Goal: Task Accomplishment & Management: Manage account settings

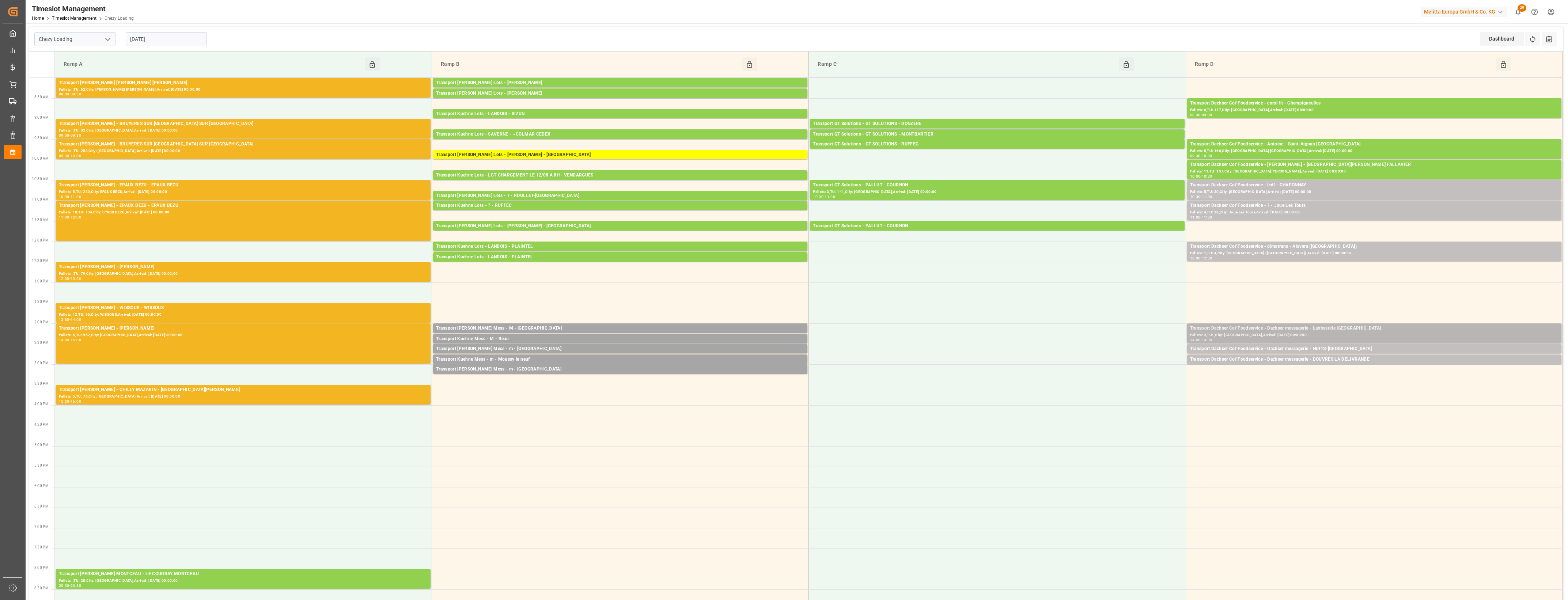
click at [1359, 333] on div "Pallets: 4,TU: ,City: [GEOGRAPHIC_DATA],Arrival: [DATE] 00:00:00" at bounding box center [1374, 335] width 368 height 6
click at [1082, 361] on button "Open" at bounding box center [1091, 361] width 51 height 9
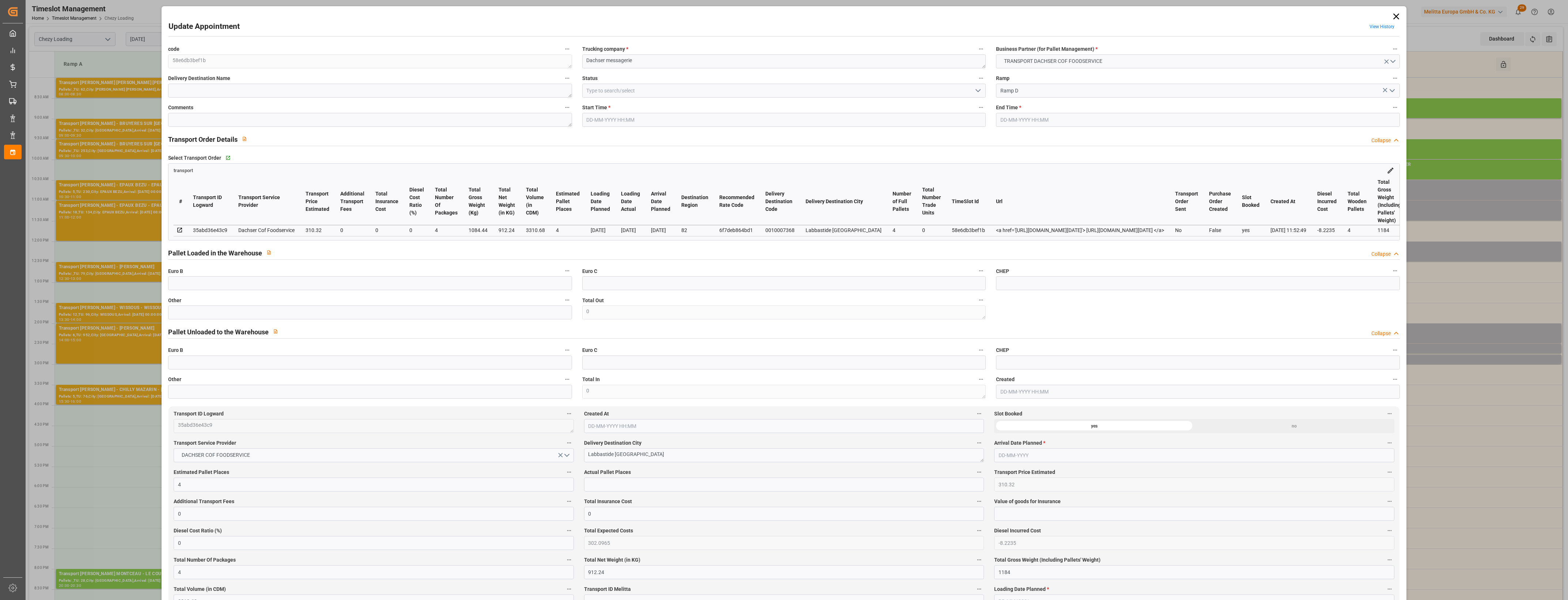
type input "4"
type input "310.32"
type input "0"
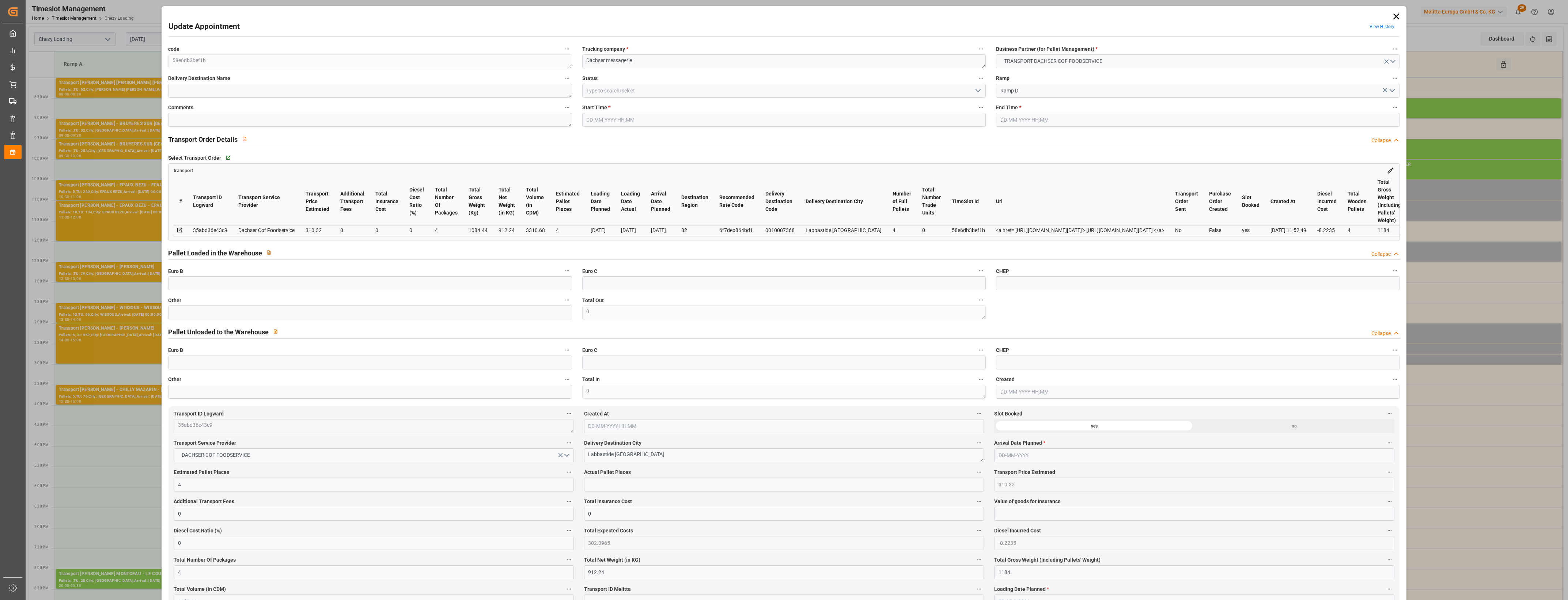
type input "302.0965"
type input "-8.2235"
type input "4"
type input "912.24"
type input "1184"
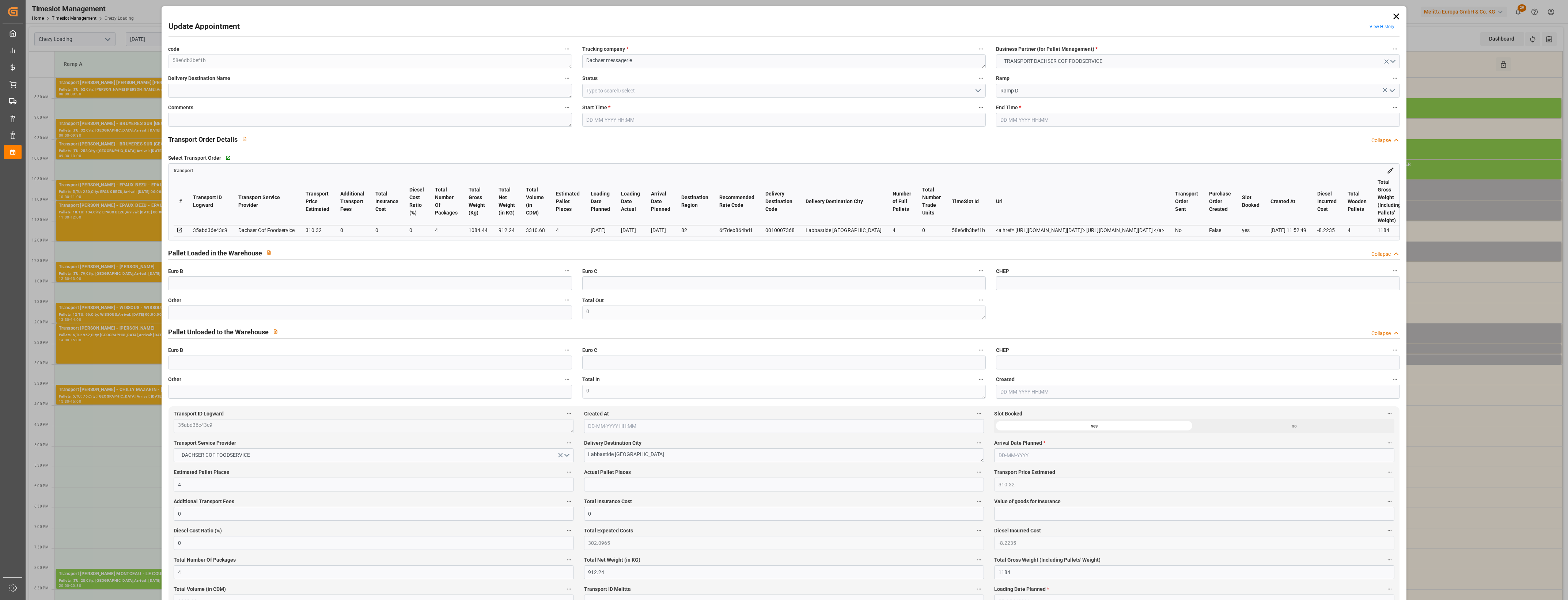
type input "3310.68"
type input "82"
type input "4"
type input "0"
type input "4"
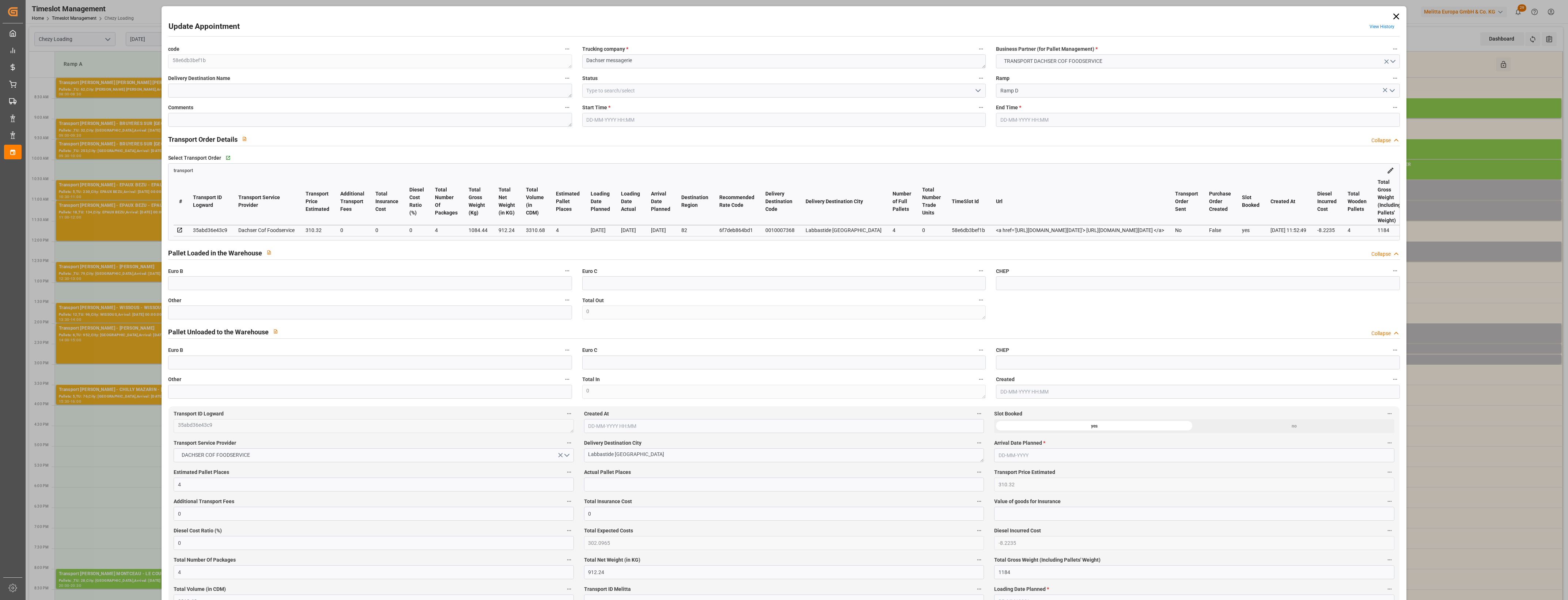
type input "101"
type input "1084.44"
type input "0"
type input "4710.8598"
type input "0"
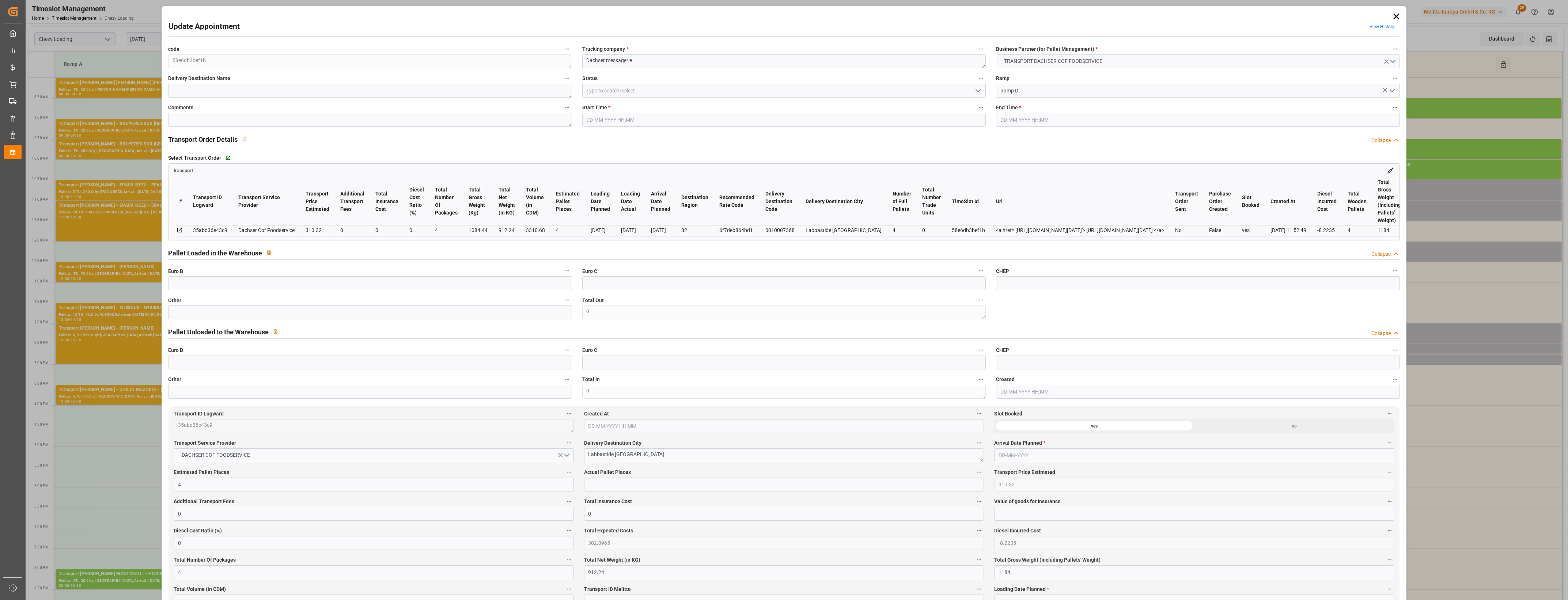
type input "0"
type input "21"
type input "35"
type input "12-08-2025 14:00"
type input "12-08-2025 14:30"
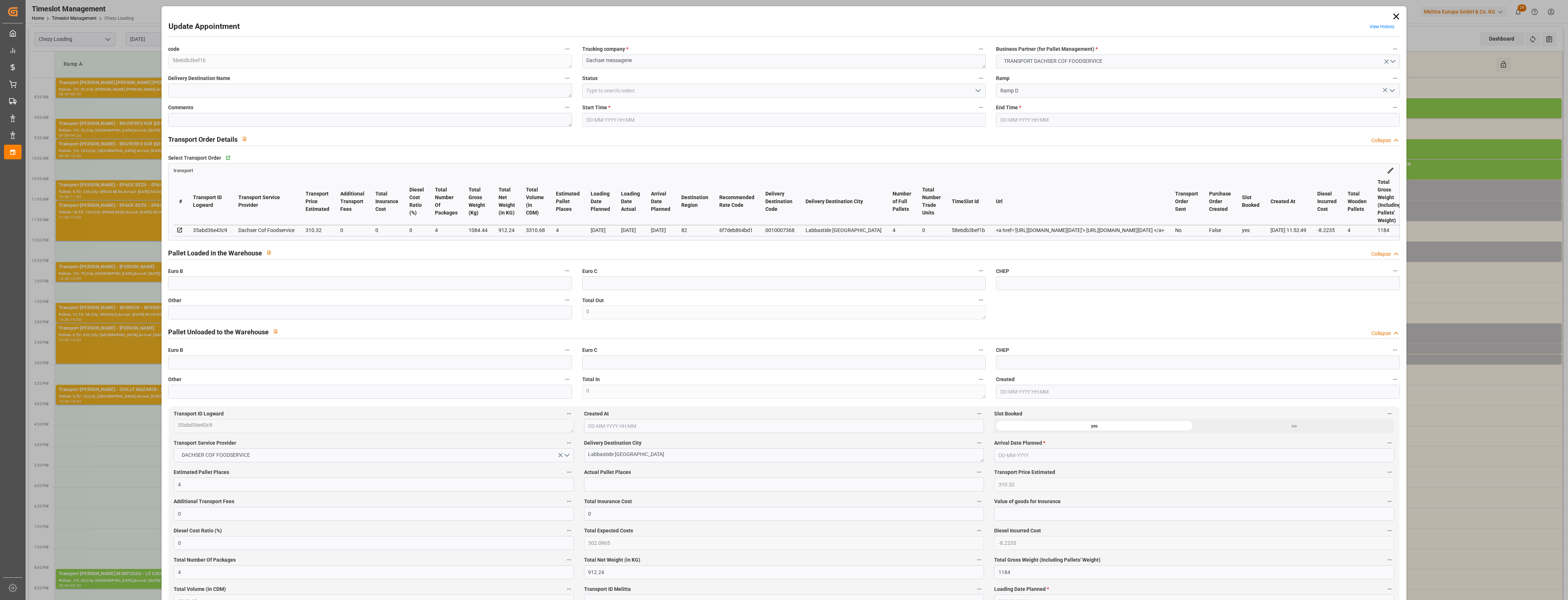
type input "11-08-2025 12:13"
type input "11-08-2025 11:52"
type input "[DATE]"
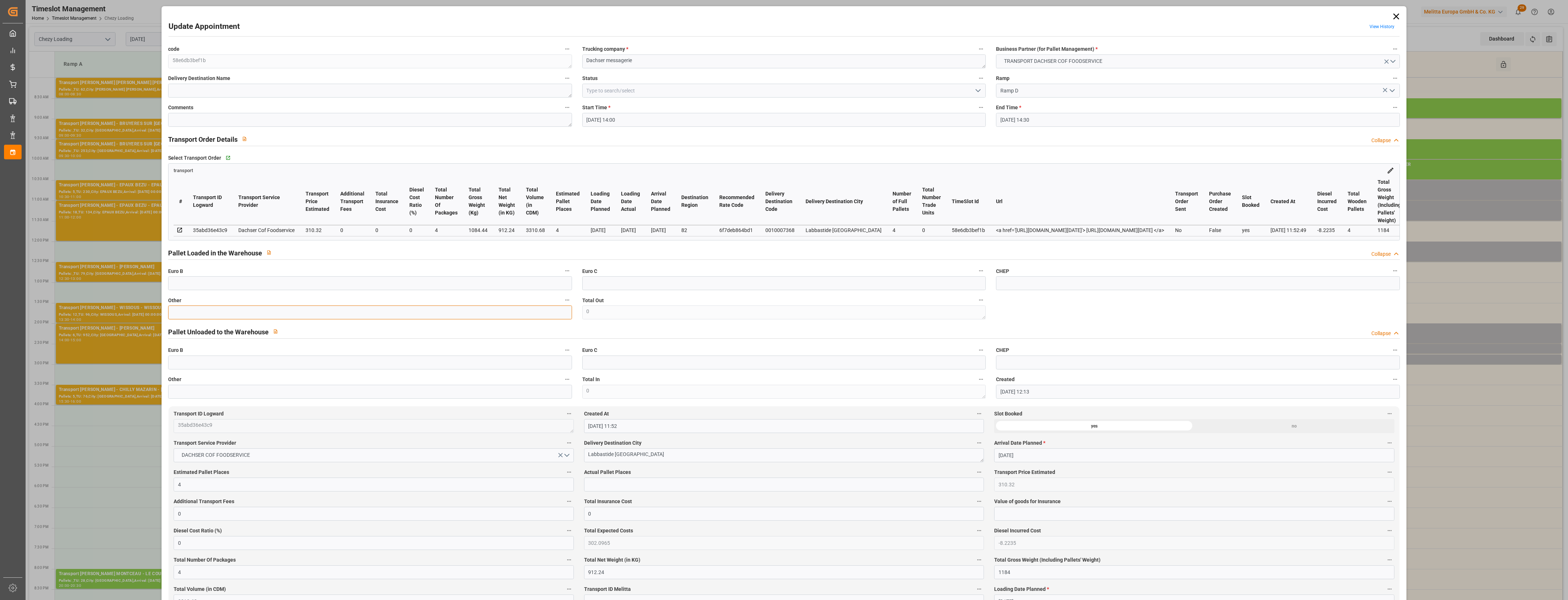
click at [197, 308] on input "text" at bounding box center [369, 312] width 404 height 14
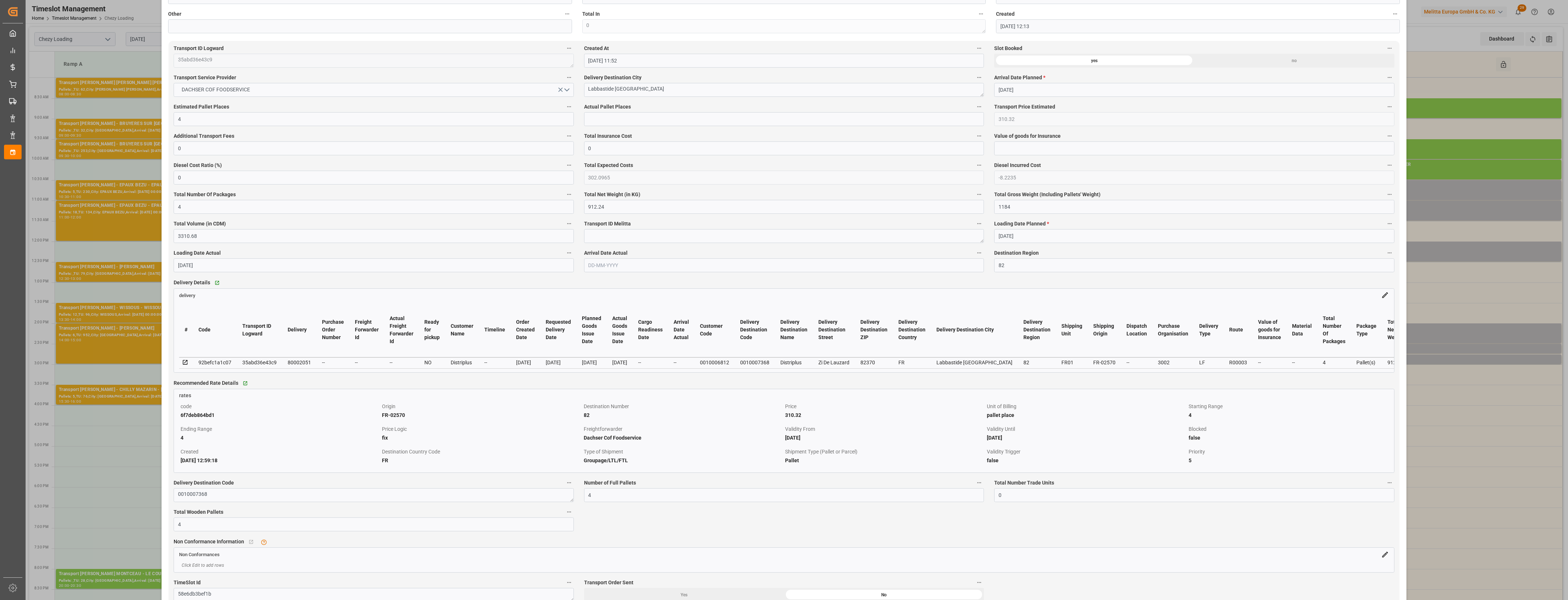
scroll to position [457, 0]
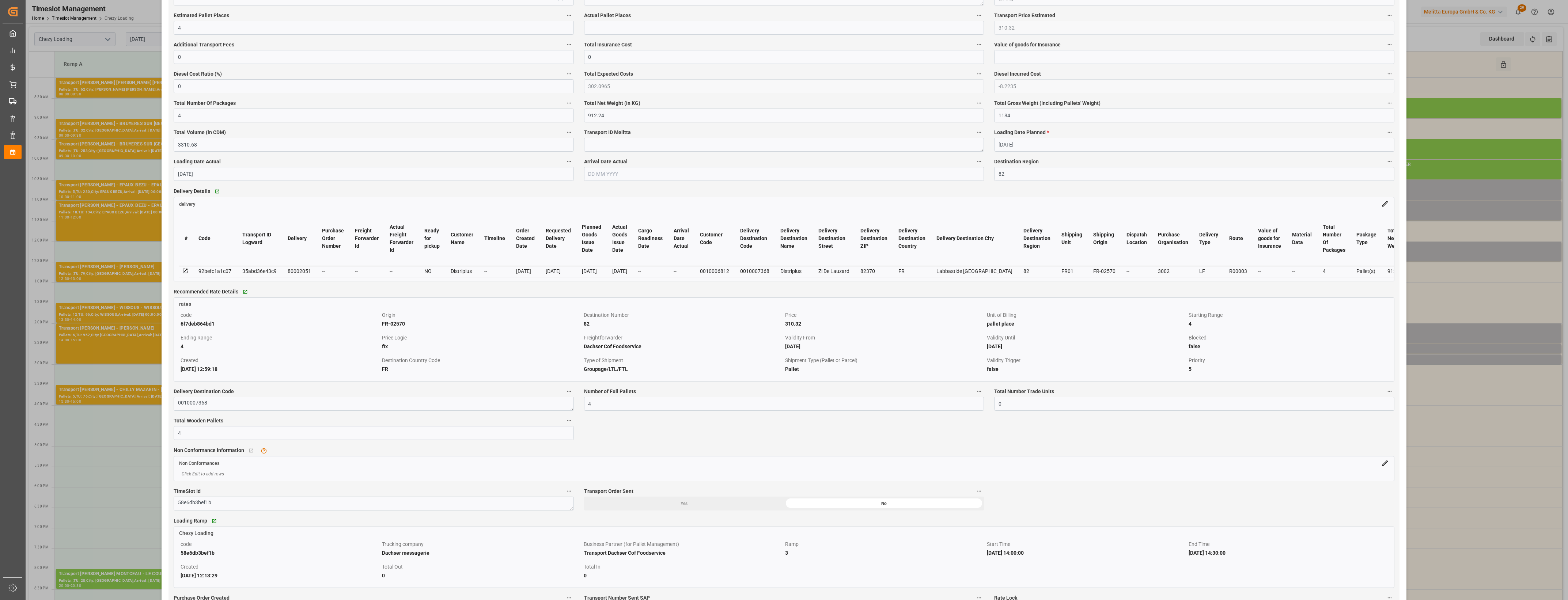
type input "4"
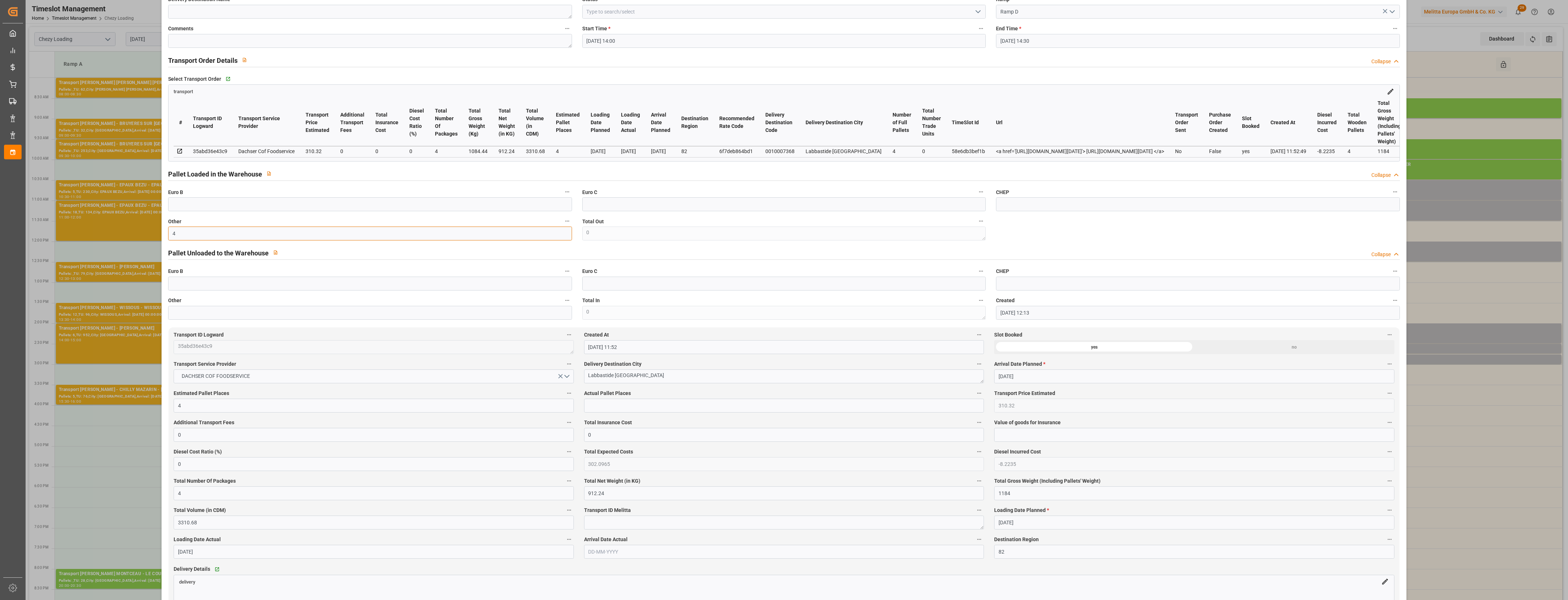
scroll to position [0, 0]
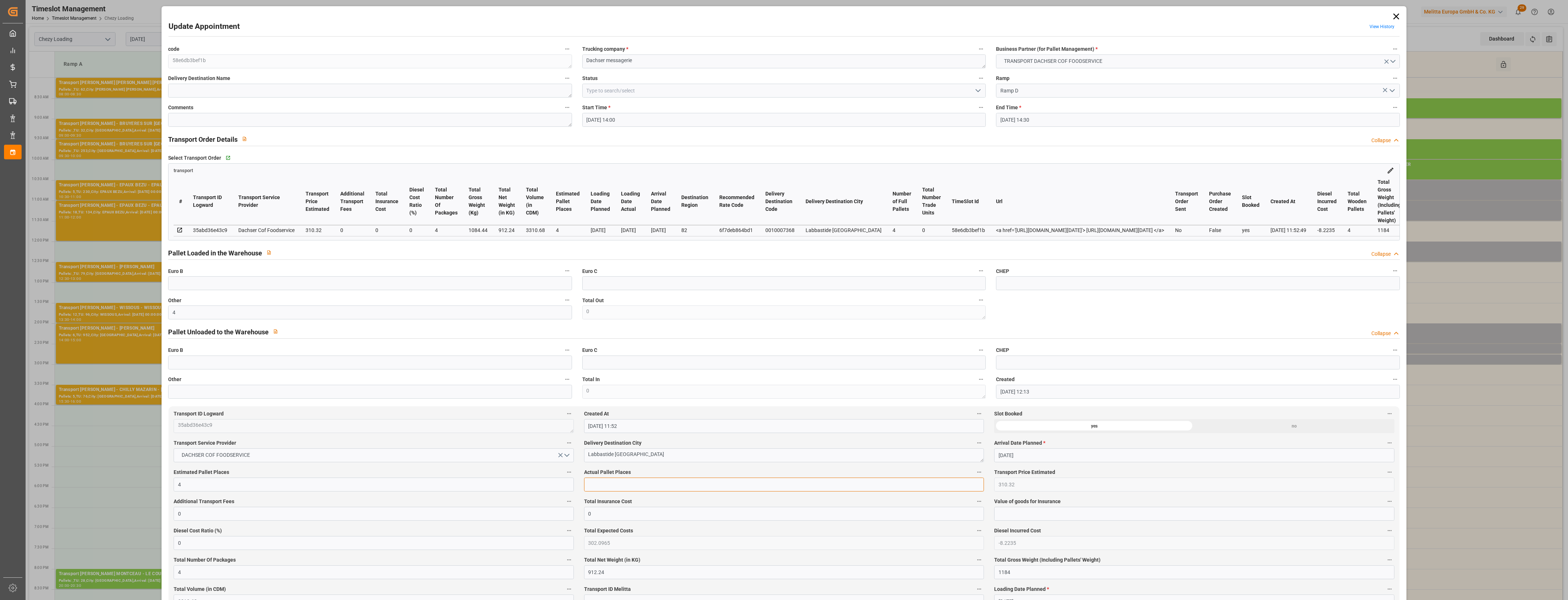
drag, startPoint x: 609, startPoint y: 481, endPoint x: 604, endPoint y: 488, distance: 8.6
click at [609, 481] on input "text" at bounding box center [784, 484] width 400 height 14
type input "4"
click at [976, 92] on icon "open menu" at bounding box center [978, 91] width 9 height 9
click at [600, 218] on div "Picked Up" at bounding box center [784, 222] width 403 height 16
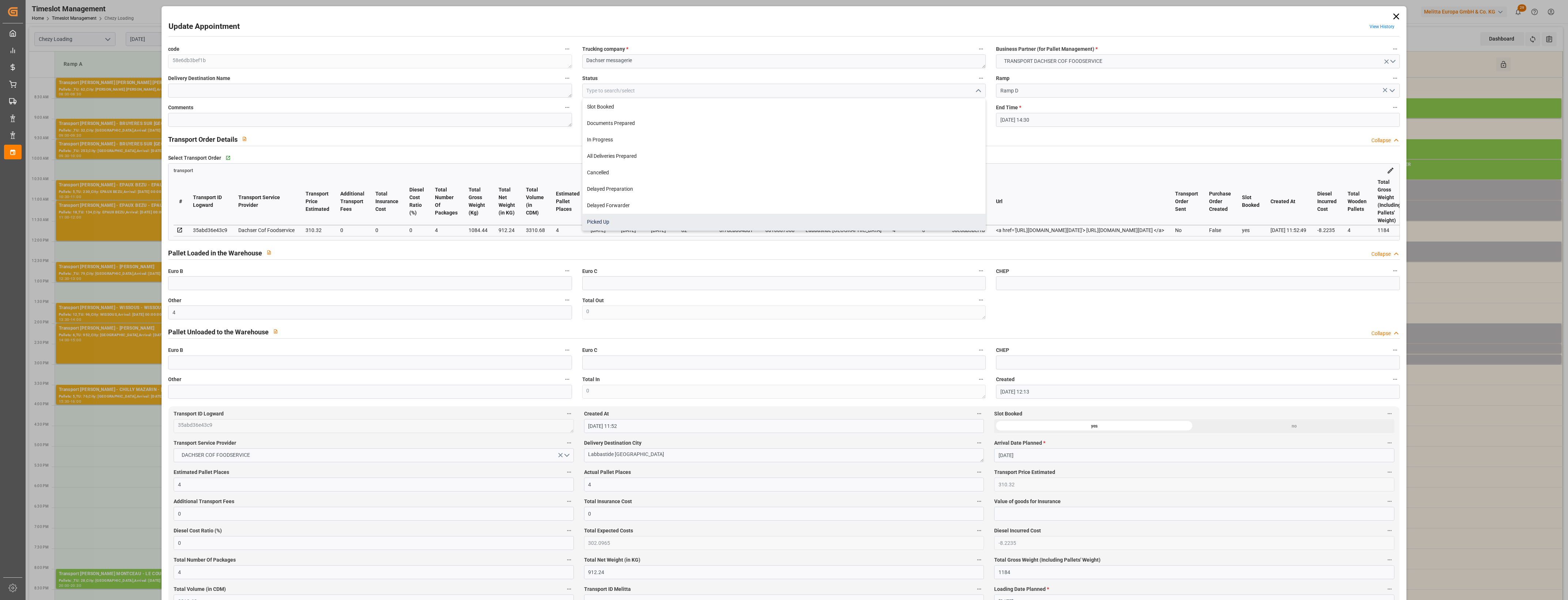
type input "Picked Up"
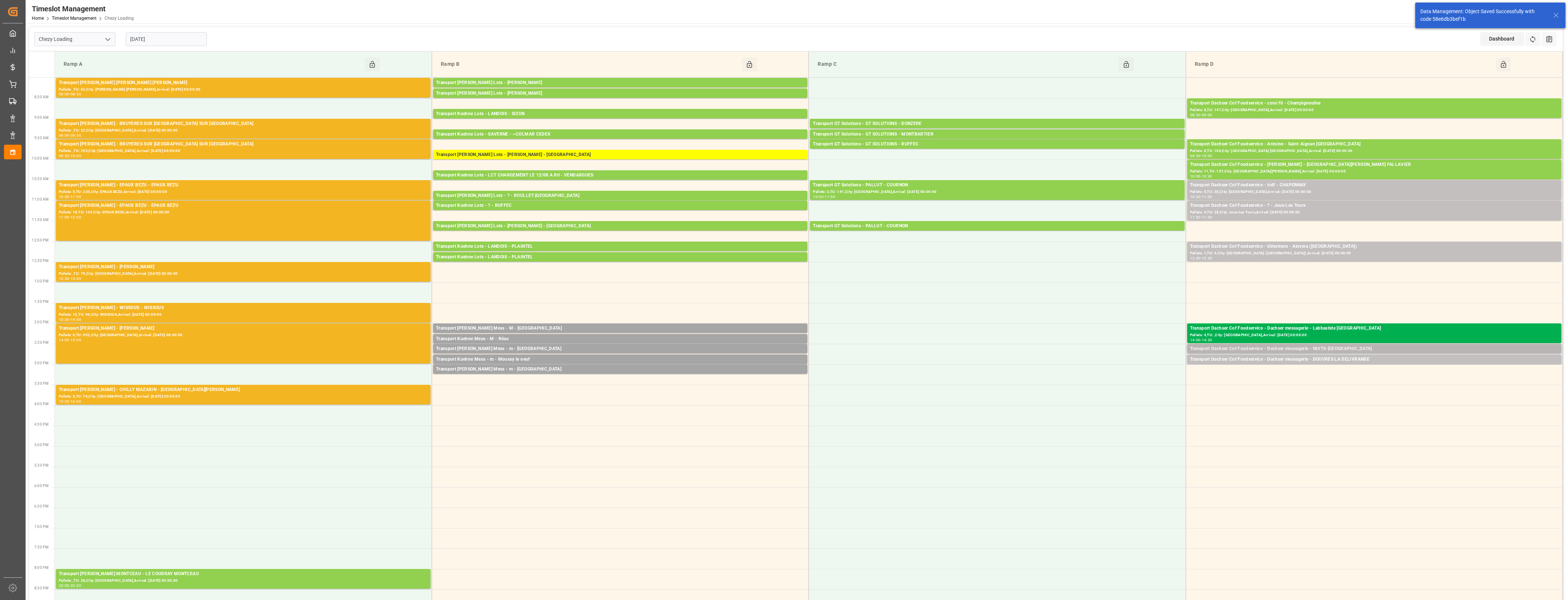
click at [1340, 350] on div "Transport Dachser Cof Foodservice - Dachser messagerie - NUITS-[GEOGRAPHIC_DATA]" at bounding box center [1374, 349] width 368 height 7
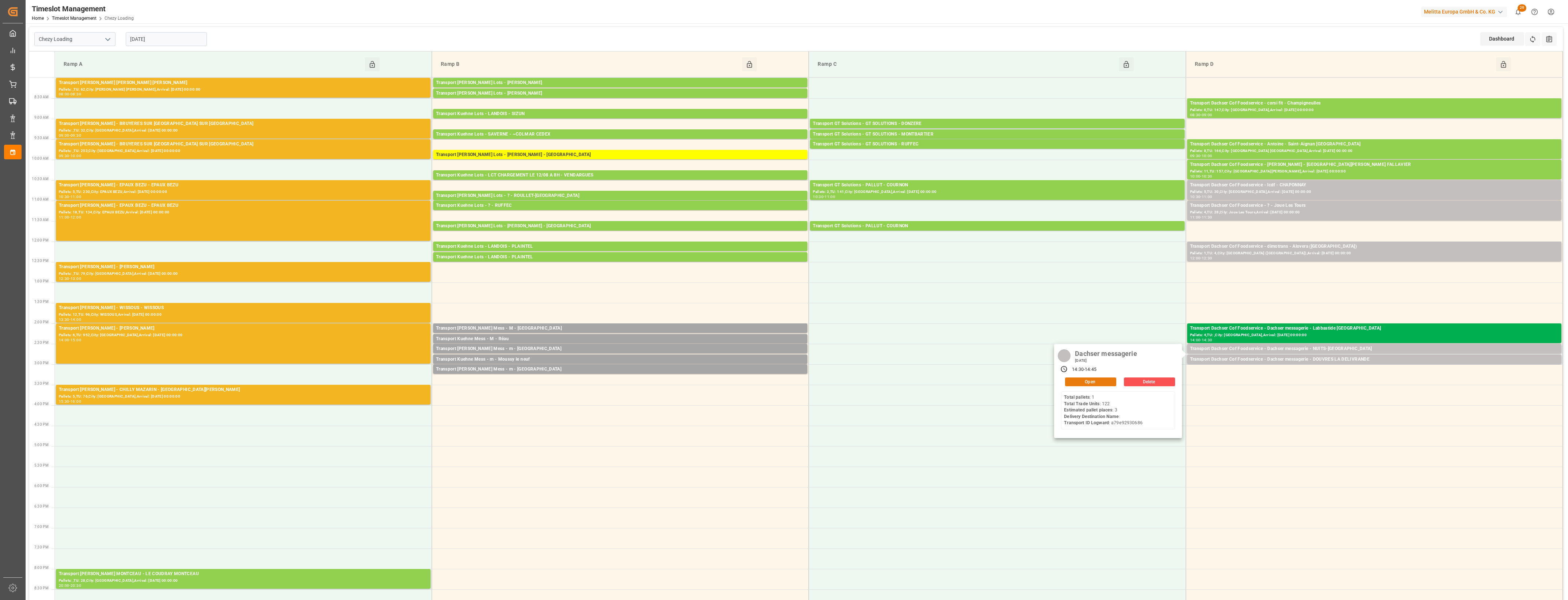
click at [1111, 382] on button "Open" at bounding box center [1091, 382] width 51 height 9
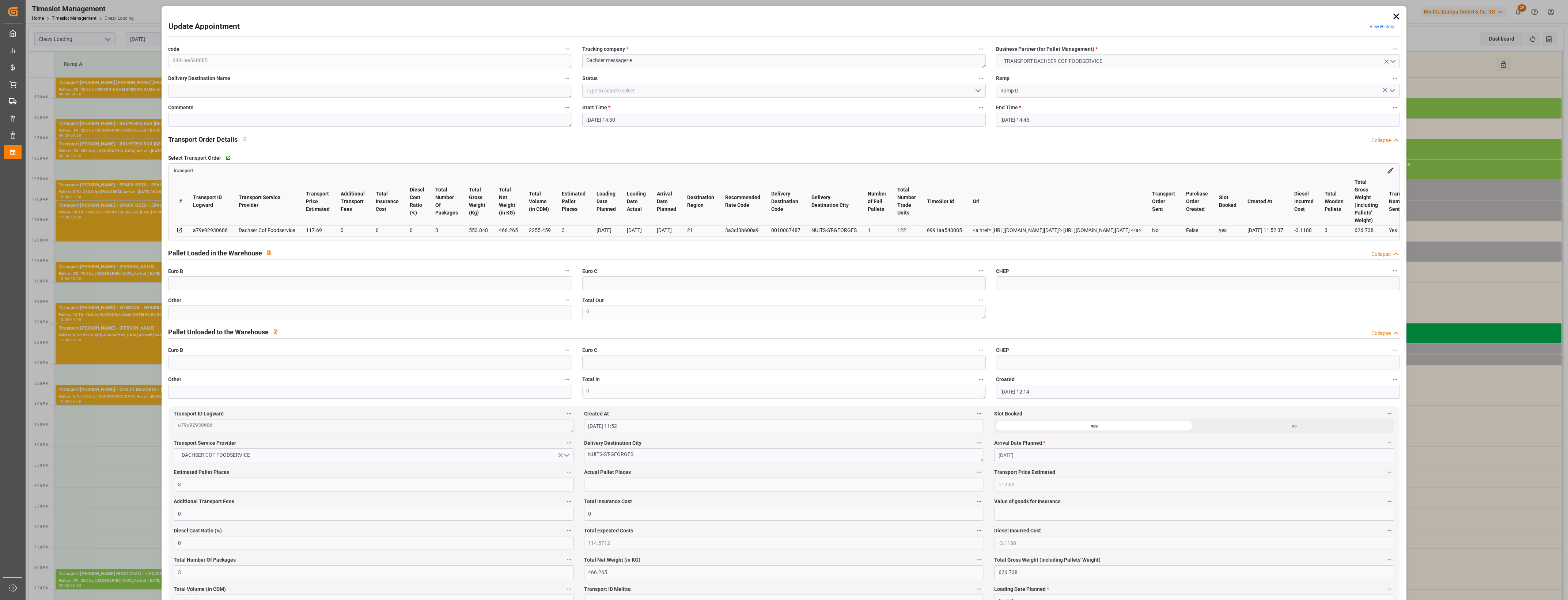
type input "12-08-2025 14:30"
type input "12-08-2025 14:45"
type input "11-08-2025 12:14"
type input "11-08-2025 11:52"
type input "[DATE]"
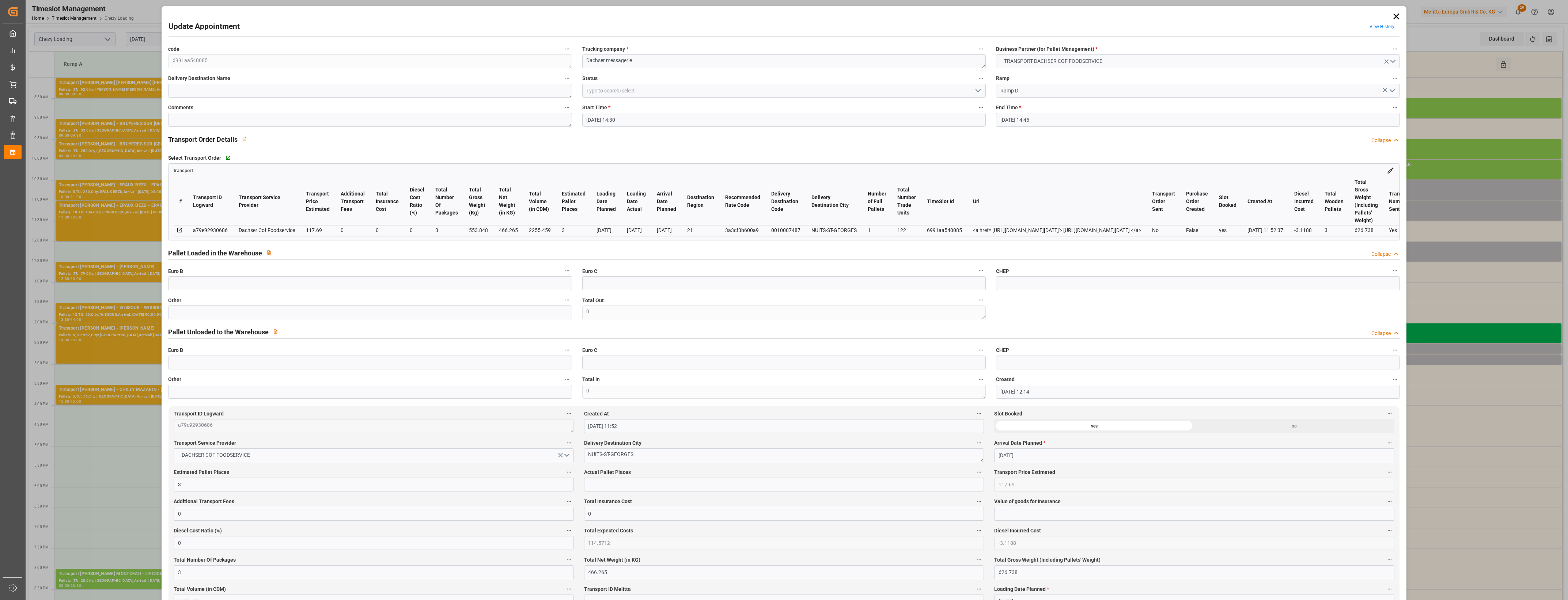
type input "[DATE]"
click at [329, 312] on input "text" at bounding box center [369, 312] width 404 height 14
type input "3"
drag, startPoint x: 598, startPoint y: 488, endPoint x: 601, endPoint y: 483, distance: 5.8
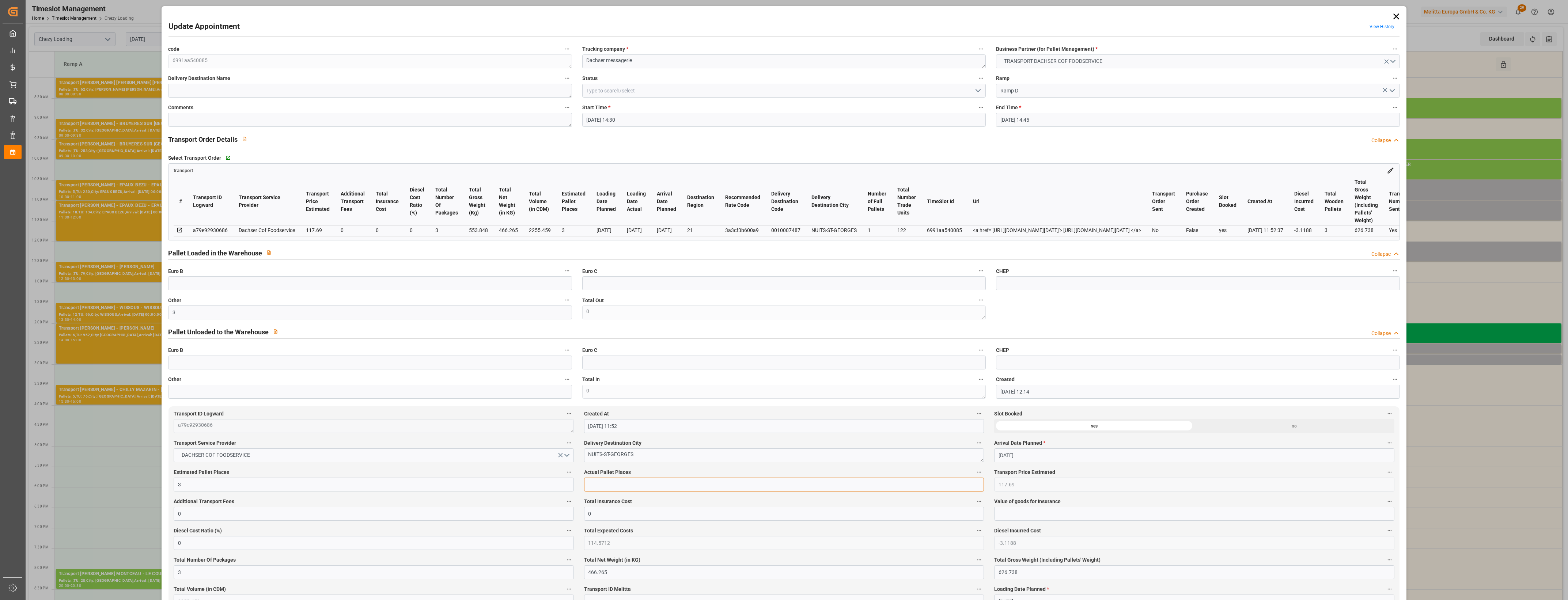
click at [598, 488] on input "text" at bounding box center [784, 484] width 400 height 14
type input "3"
click at [978, 90] on polyline "open menu" at bounding box center [978, 91] width 4 height 2
click at [620, 217] on div "Picked Up" at bounding box center [784, 222] width 403 height 16
type input "Picked Up"
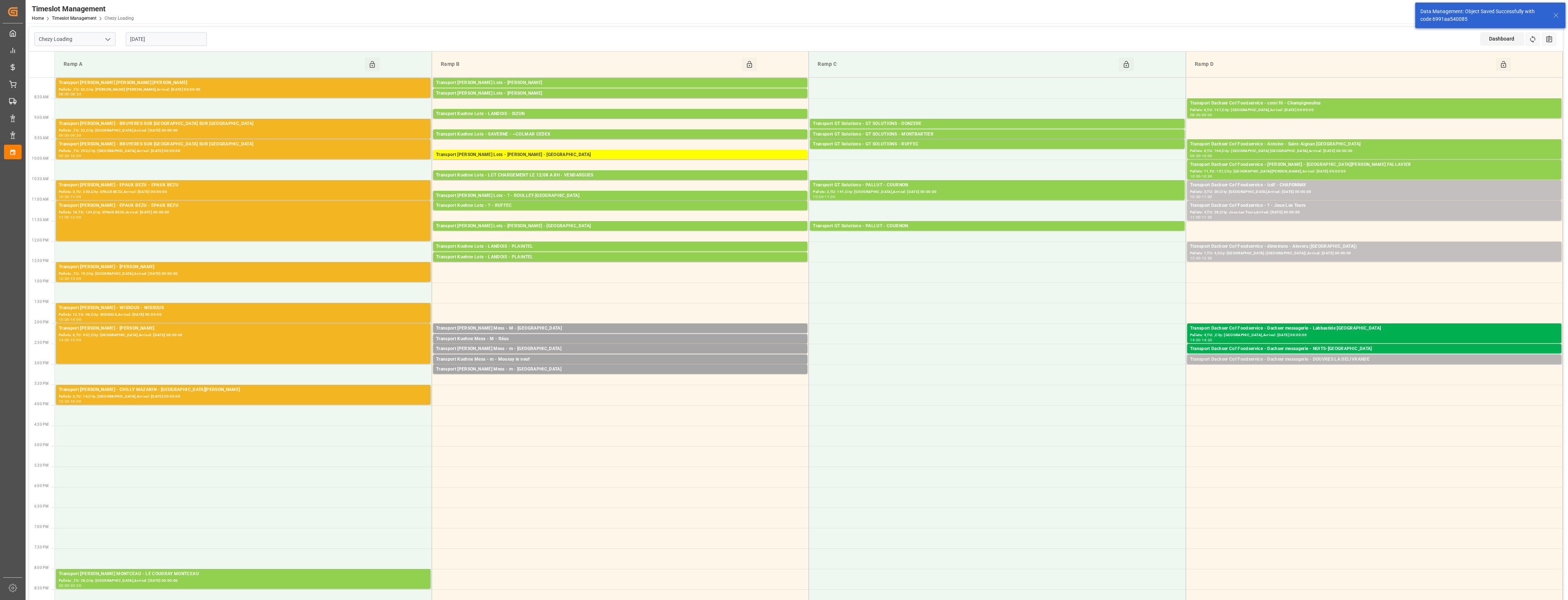
click at [1327, 358] on div "Transport Dachser Cof Foodservice - Dachser messagerie - DOUVRES LA DELIVRANDE" at bounding box center [1374, 360] width 368 height 7
click at [1114, 387] on div "Dachser messagerie Tuesday, August 12, 2025 14:45 - 15:00 Open Delete Total pal…" at bounding box center [1118, 391] width 128 height 94
click at [1231, 362] on div "Transport Dachser Cof Foodservice - Dachser messagerie - DOUVRES LA DELIVRANDE" at bounding box center [1374, 360] width 368 height 7
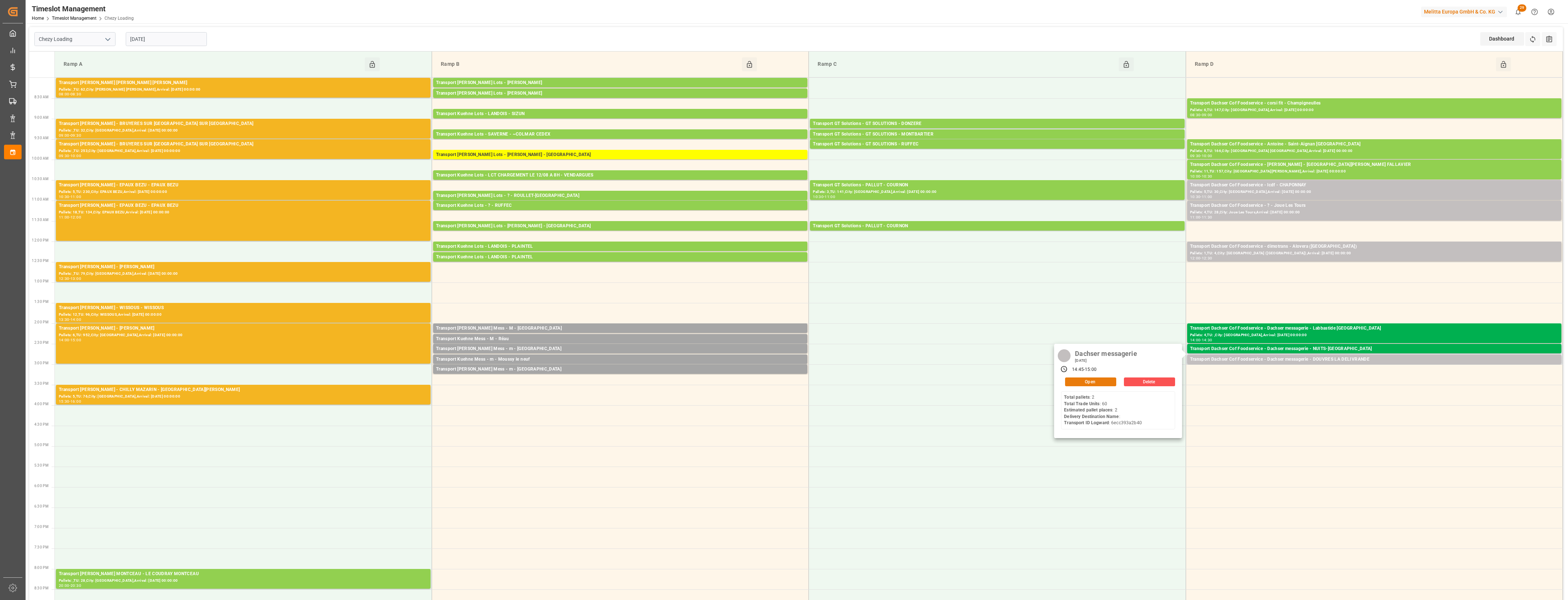
click at [1105, 380] on button "Open" at bounding box center [1091, 382] width 51 height 9
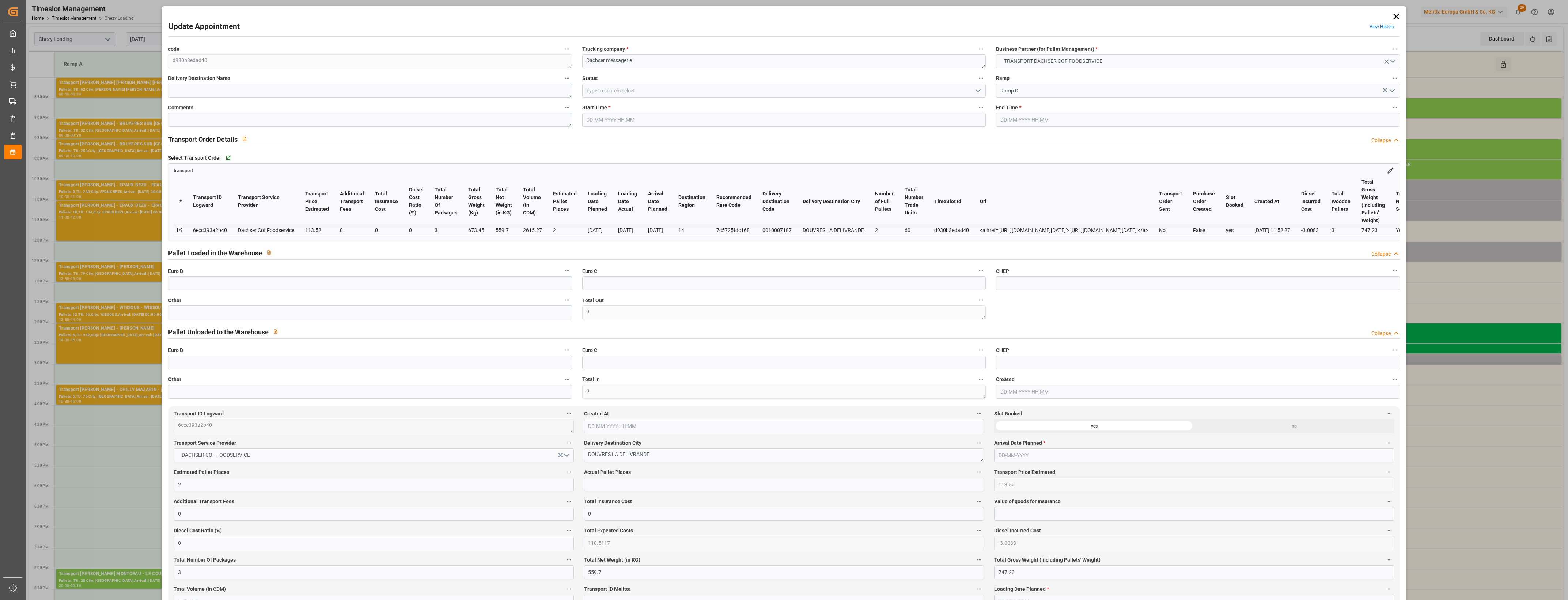
type input "12-08-2025 14:45"
type input "12-08-2025 15:00"
type input "11-08-2025 12:14"
type input "11-08-2025 11:52"
type input "[DATE]"
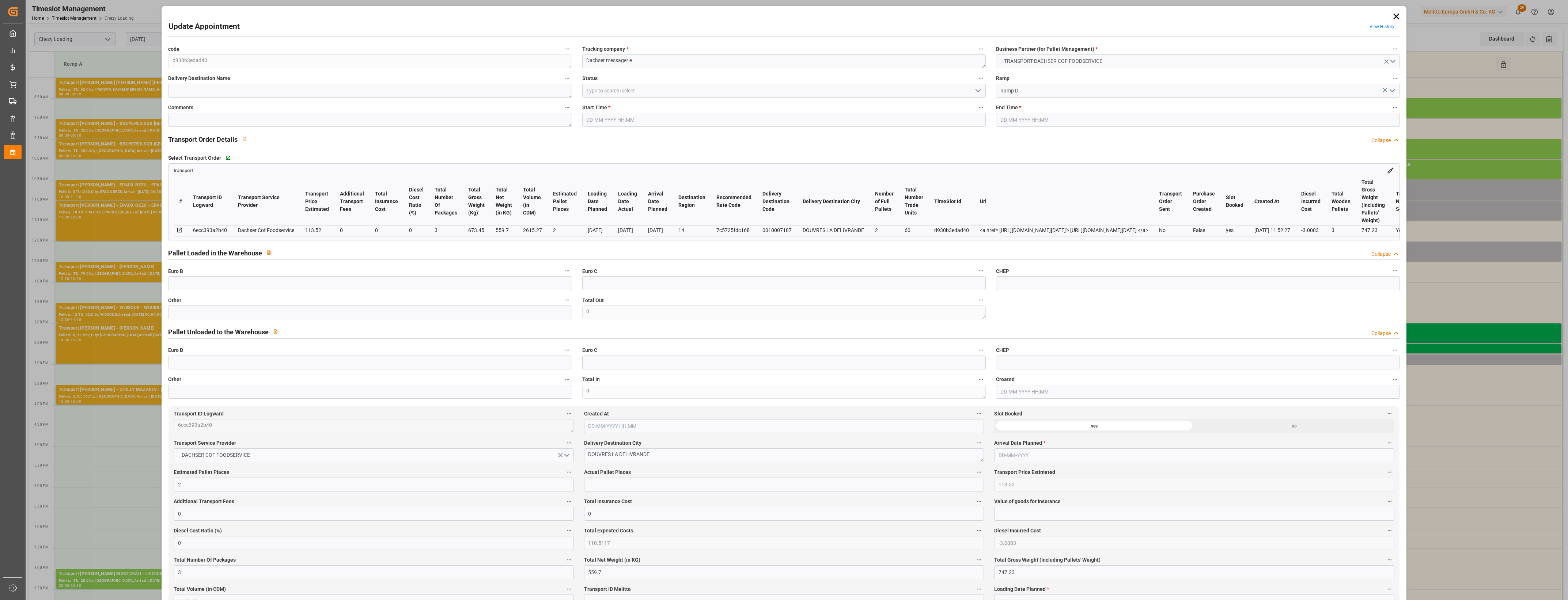
type input "[DATE]"
click at [173, 310] on input "text" at bounding box center [369, 312] width 404 height 14
type input "3"
drag, startPoint x: 601, startPoint y: 487, endPoint x: 611, endPoint y: 484, distance: 10.4
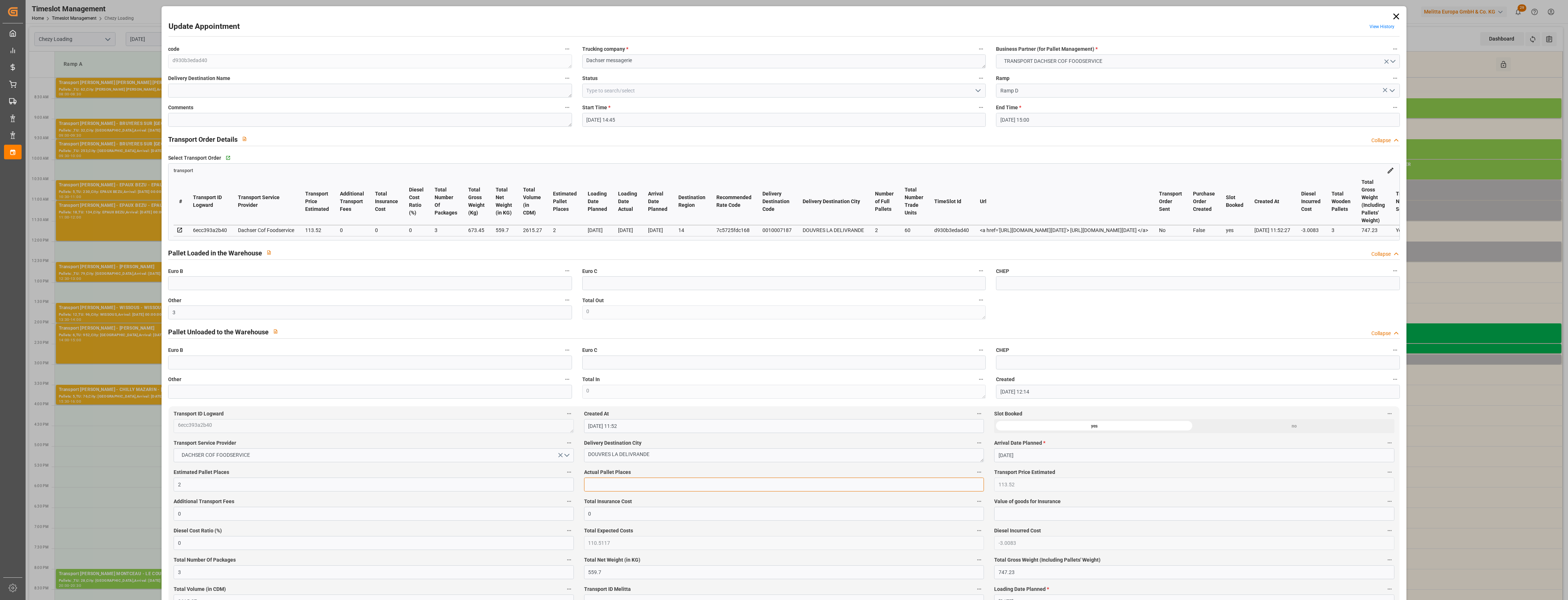
click at [601, 487] on input "text" at bounding box center [784, 484] width 400 height 14
type input "3"
click at [744, 474] on label "Actual Pallet Places" at bounding box center [784, 472] width 400 height 10
click at [975, 474] on button "Actual Pallet Places" at bounding box center [979, 472] width 10 height 10
click at [971, 95] on div at bounding box center [784, 300] width 1568 height 600
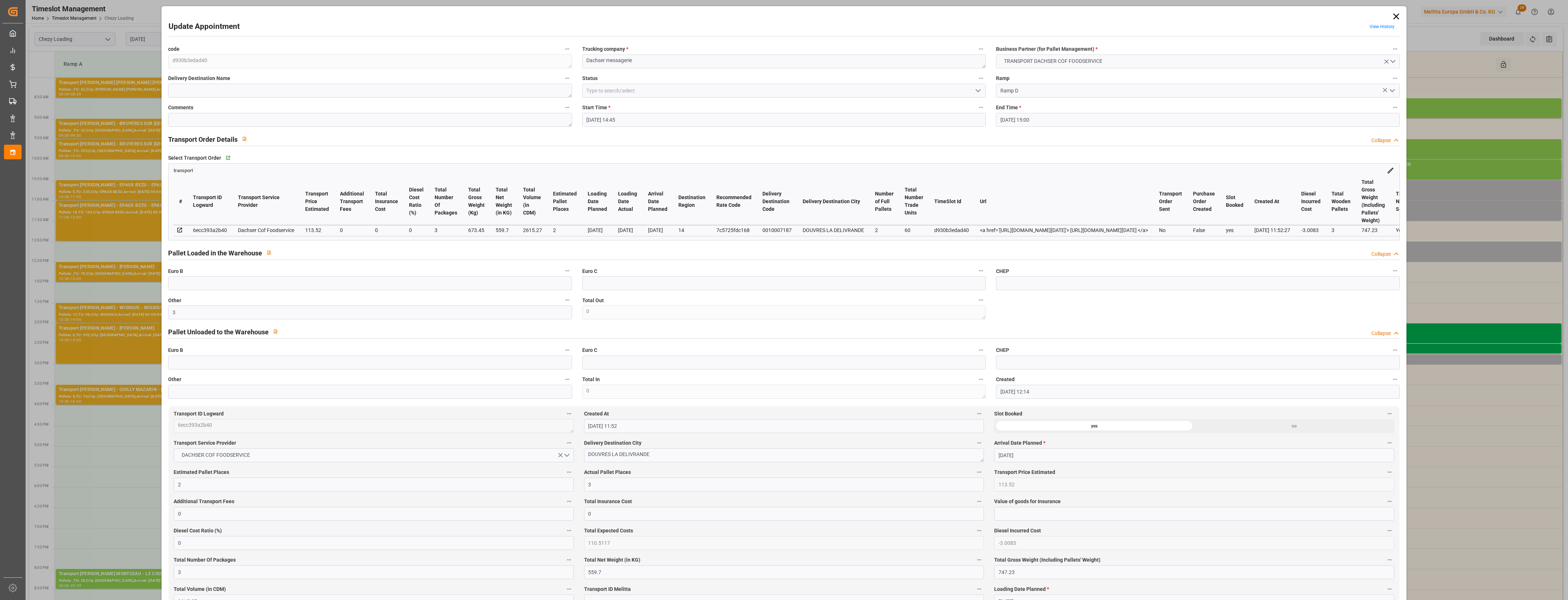
click at [978, 90] on body "Created by potrace 1.15, written by Peter Selinger 2001-2017 Created by potrace…" at bounding box center [784, 300] width 1568 height 600
click at [978, 89] on icon "open menu" at bounding box center [978, 91] width 9 height 9
click at [646, 222] on div "Picked Up" at bounding box center [784, 222] width 403 height 16
type input "Picked Up"
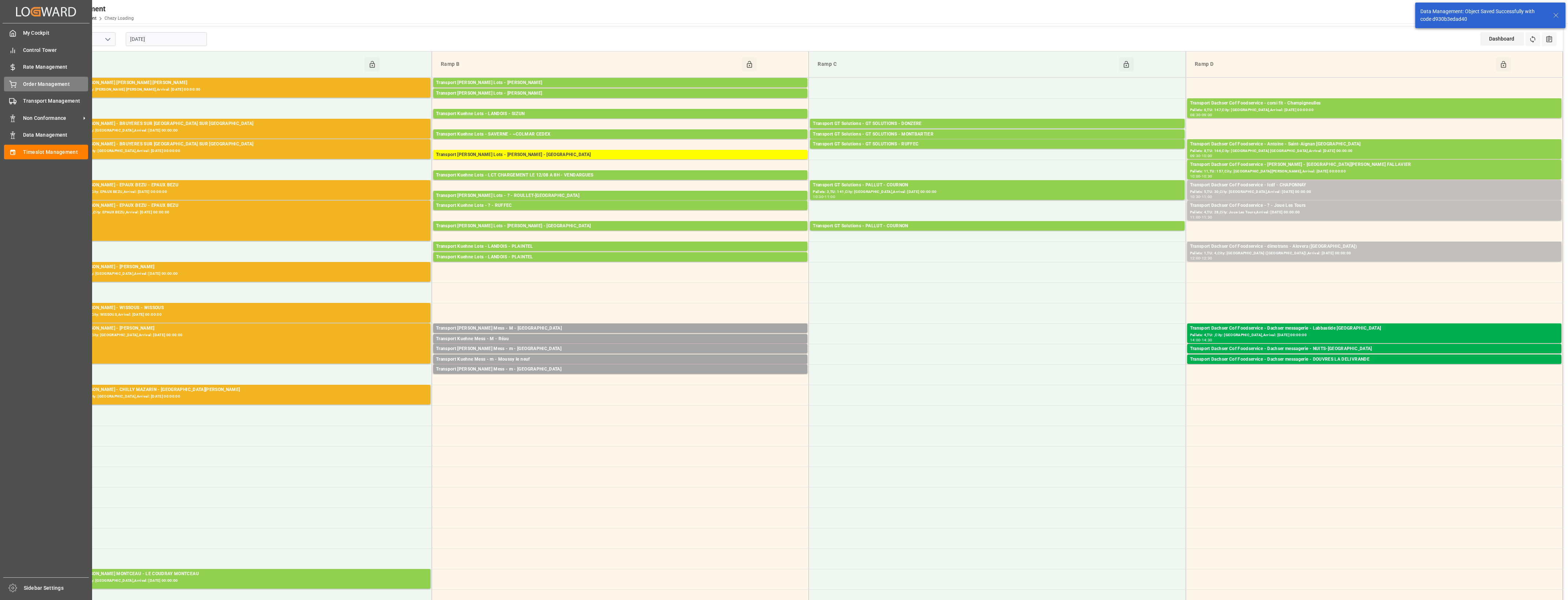
click at [41, 83] on span "Order Management" at bounding box center [55, 84] width 65 height 8
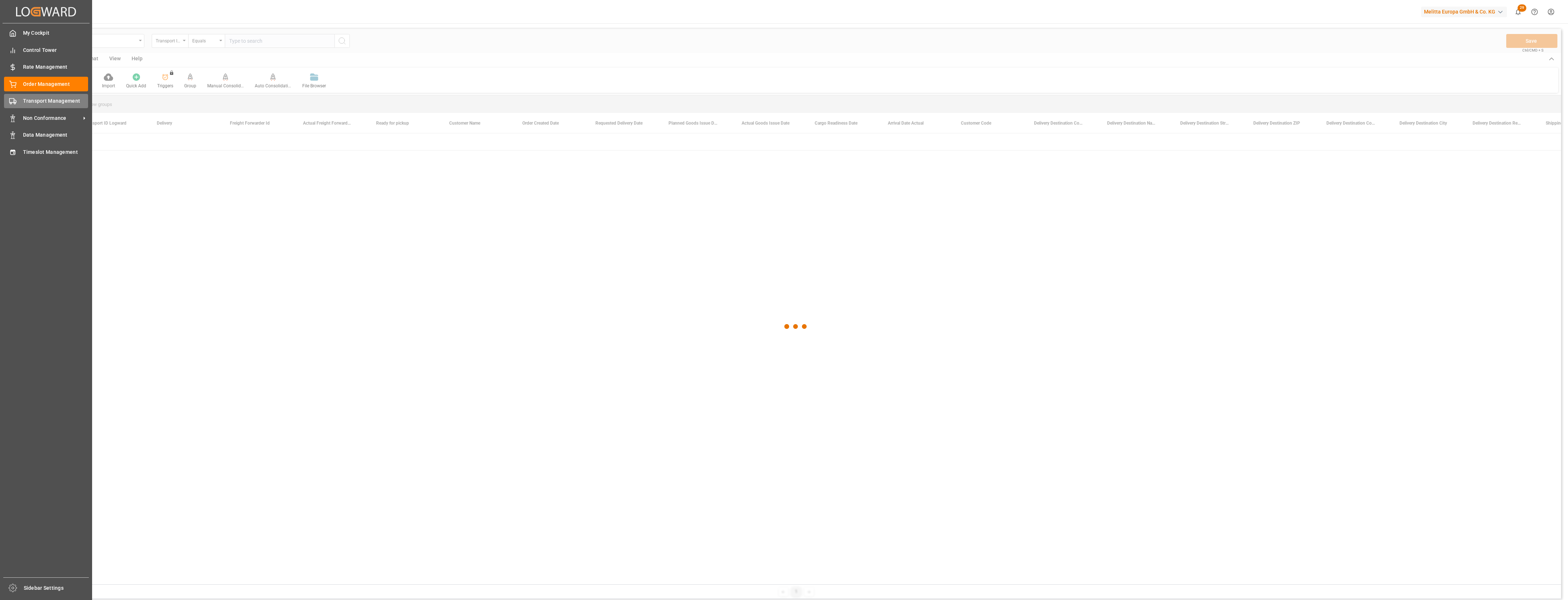
click at [21, 103] on div "Transport Management Transport Management" at bounding box center [46, 100] width 84 height 14
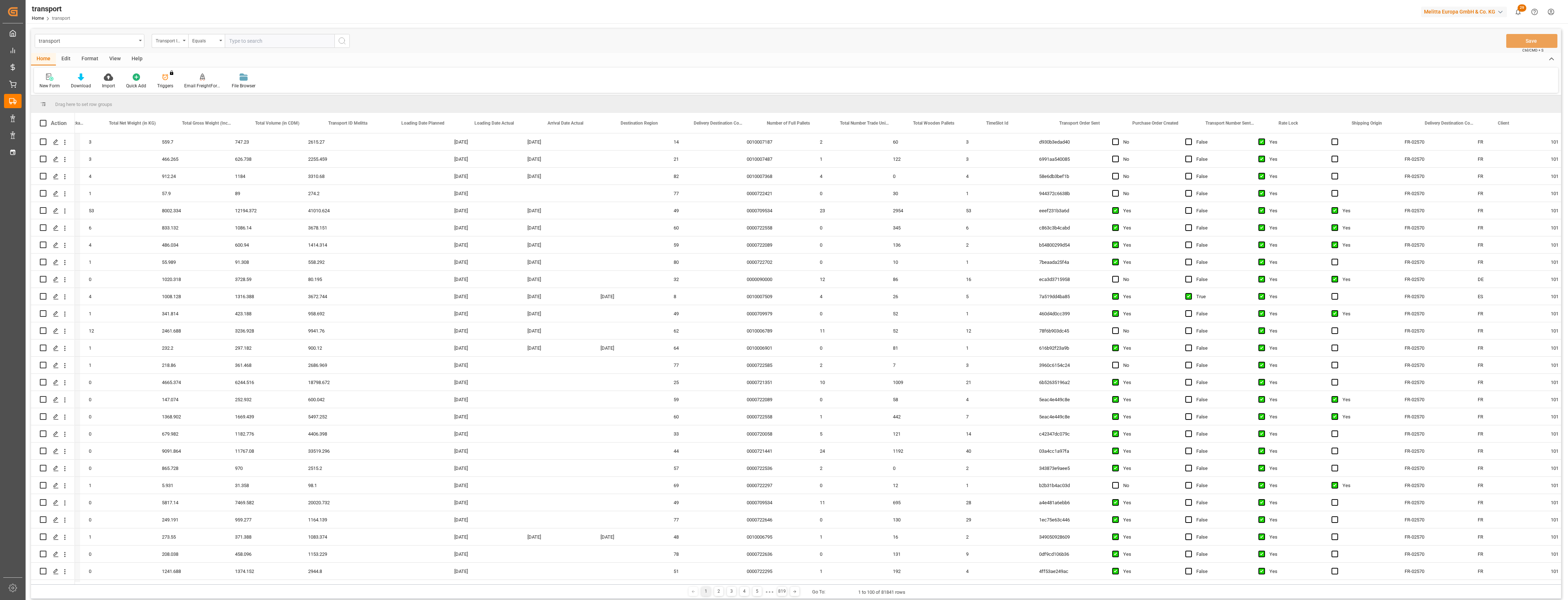
scroll to position [0, 1146]
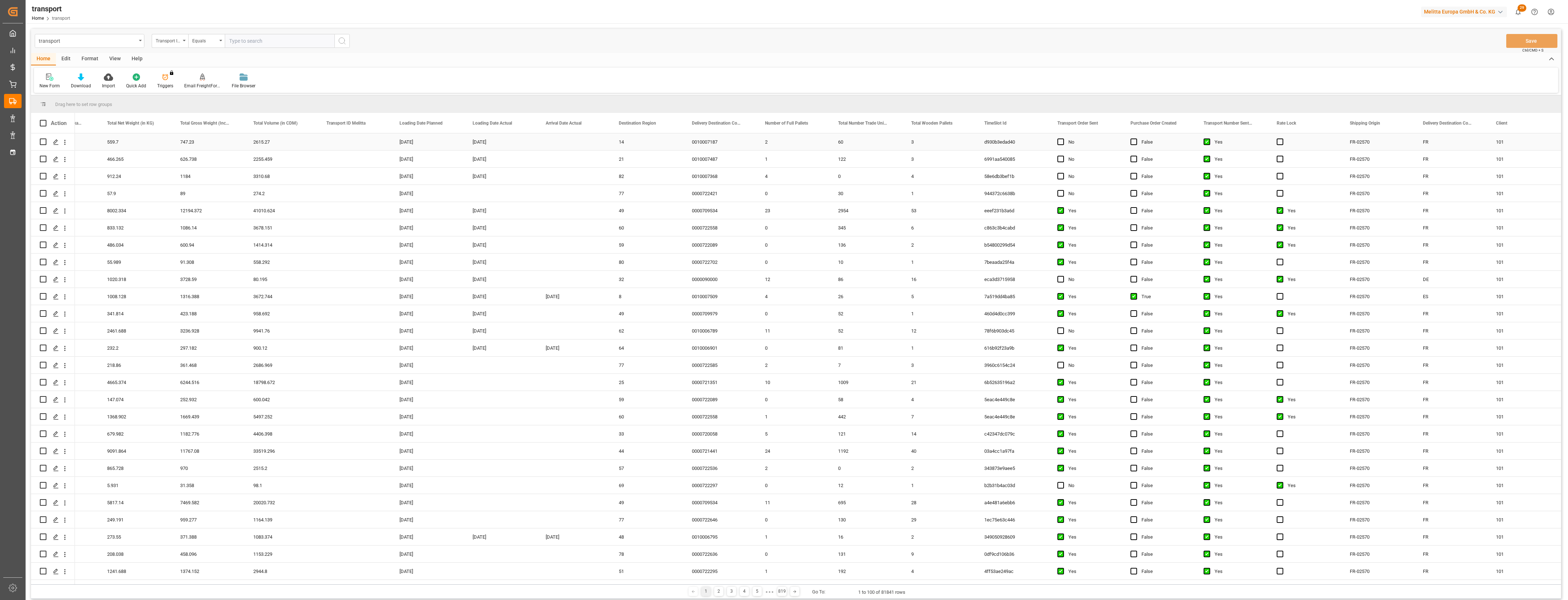
click at [1064, 142] on div "Press SPACE to select this row." at bounding box center [1063, 142] width 11 height 17
click at [1062, 139] on span "Press SPACE to select this row." at bounding box center [1060, 142] width 7 height 7
click at [1063, 139] on input "Press SPACE to select this row." at bounding box center [1063, 139] width 0 height 0
click at [1060, 156] on span "Press SPACE to select this row." at bounding box center [1060, 159] width 7 height 7
click at [1063, 156] on input "Press SPACE to select this row." at bounding box center [1063, 156] width 0 height 0
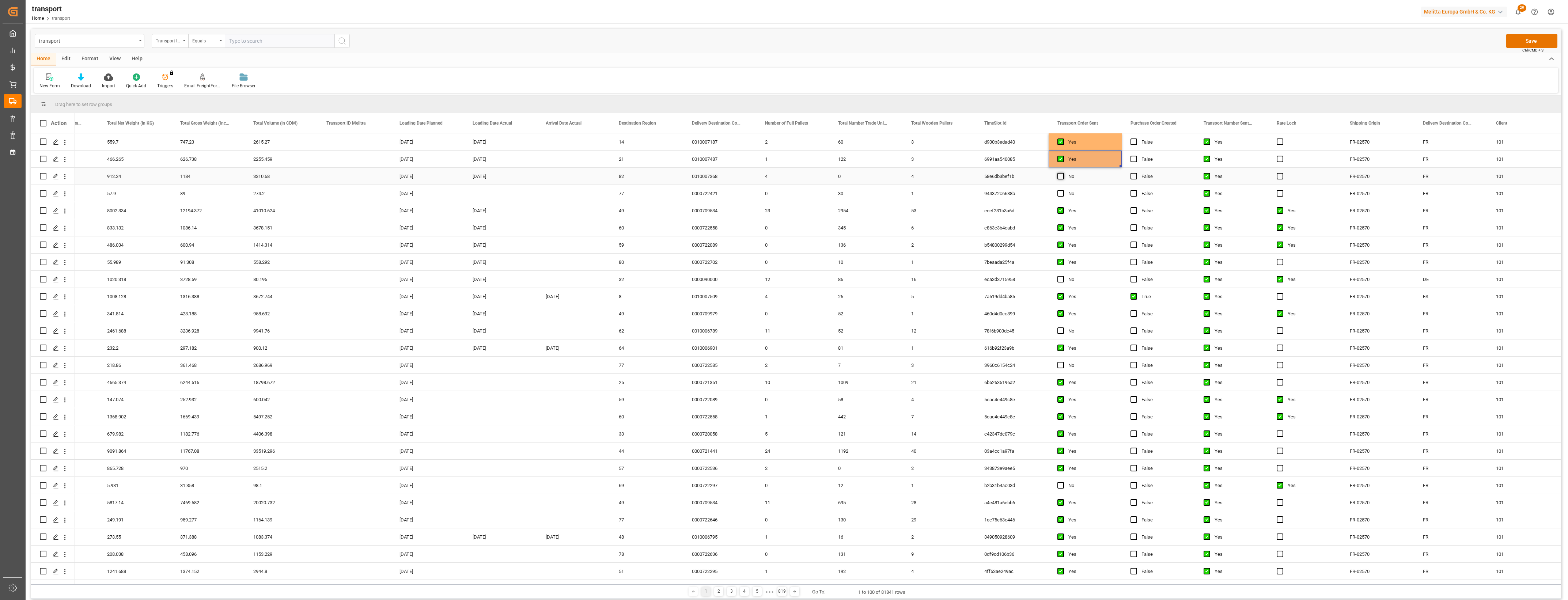
click at [1062, 174] on span "Press SPACE to select this row." at bounding box center [1060, 176] width 7 height 7
click at [1063, 173] on input "Press SPACE to select this row." at bounding box center [1063, 173] width 0 height 0
click at [1526, 43] on button "Save" at bounding box center [1532, 41] width 51 height 14
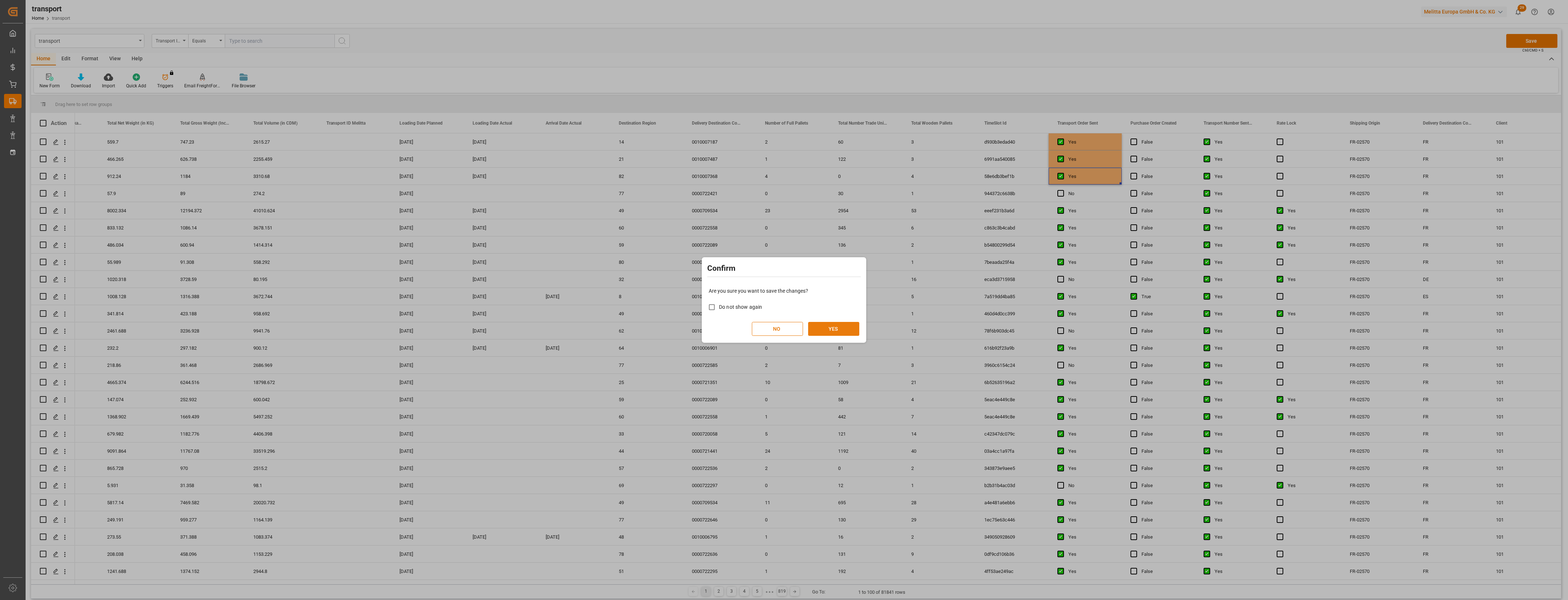
click at [836, 332] on button "YES" at bounding box center [834, 329] width 51 height 14
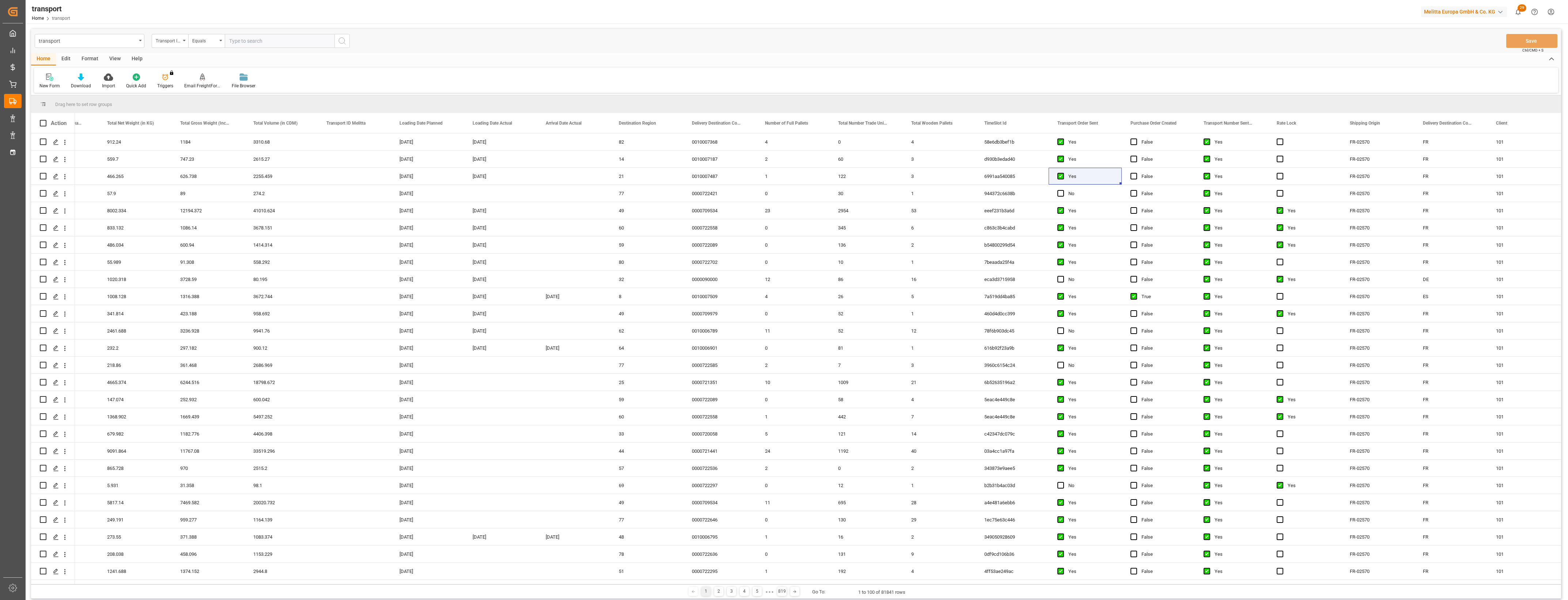
drag, startPoint x: 637, startPoint y: 584, endPoint x: 547, endPoint y: 584, distance: 90.0
click at [547, 584] on div "1 2 3 4 5 ● ● ● 819 Go To: 1 to 100 of 81841 rows" at bounding box center [796, 591] width 1530 height 15
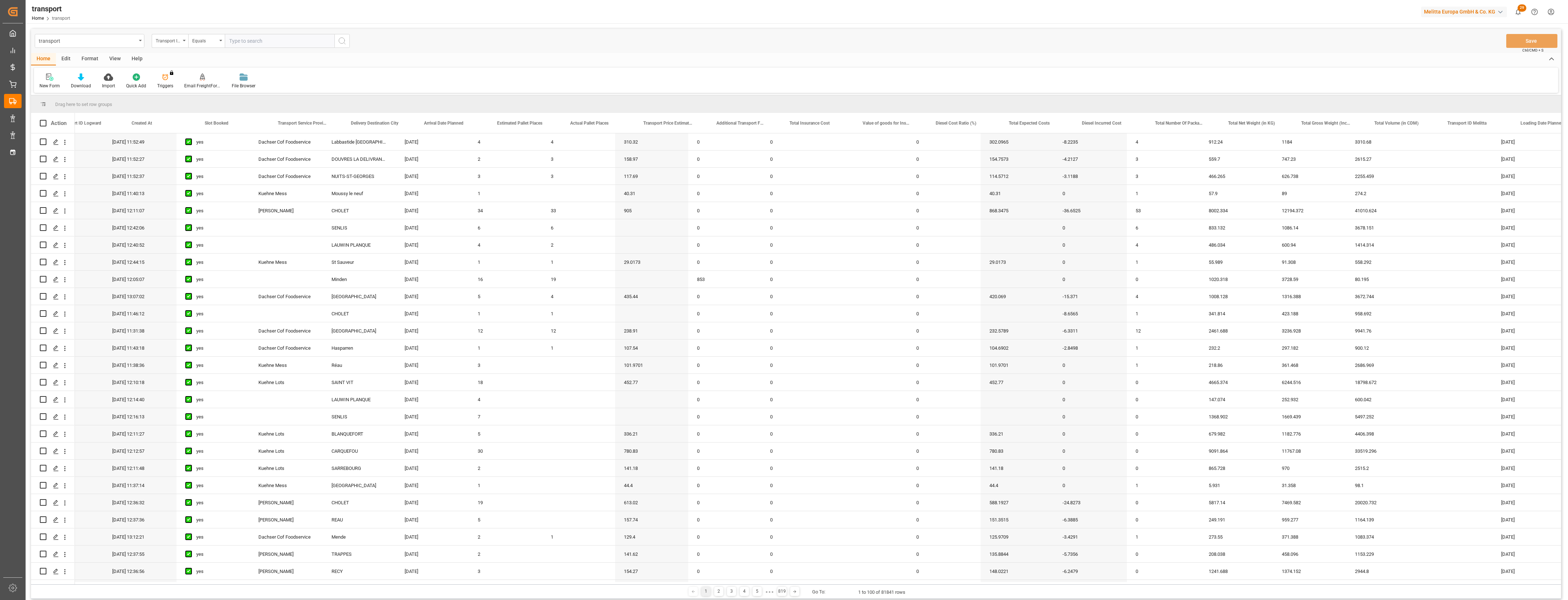
scroll to position [0, 0]
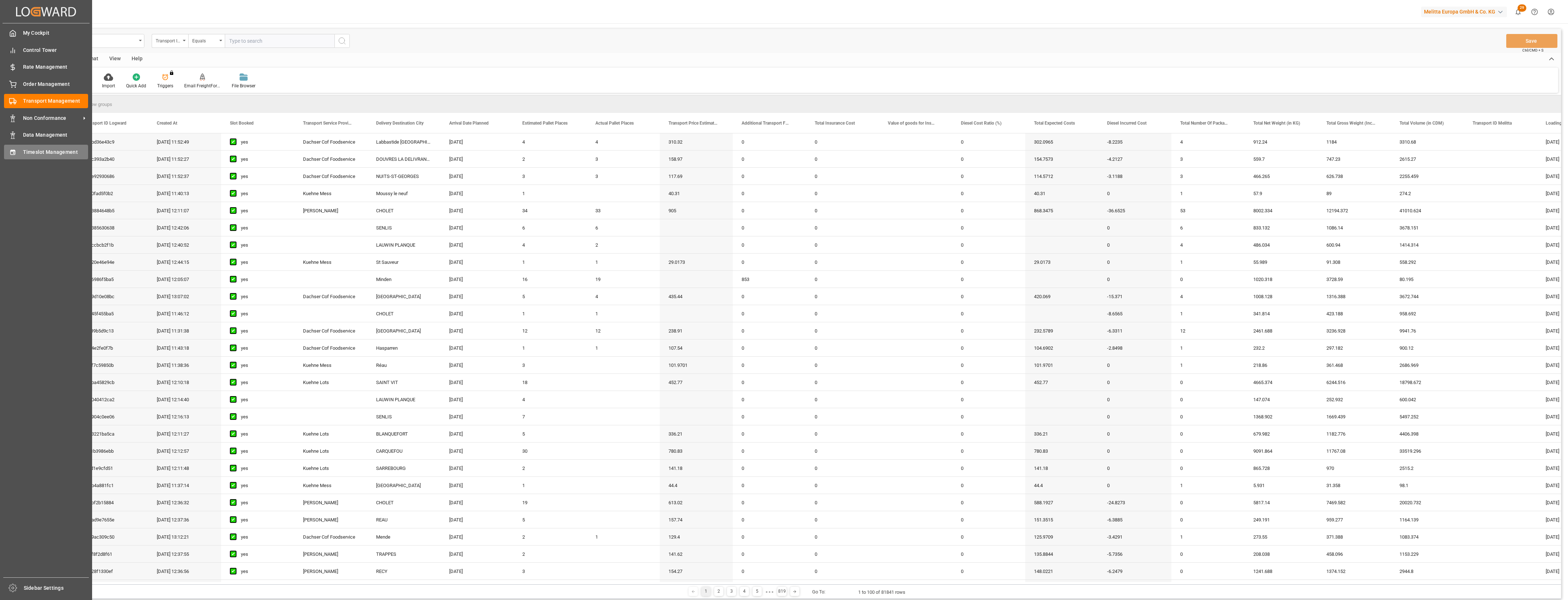
click at [19, 154] on div "Timeslot Management Timeslot Management" at bounding box center [46, 152] width 84 height 14
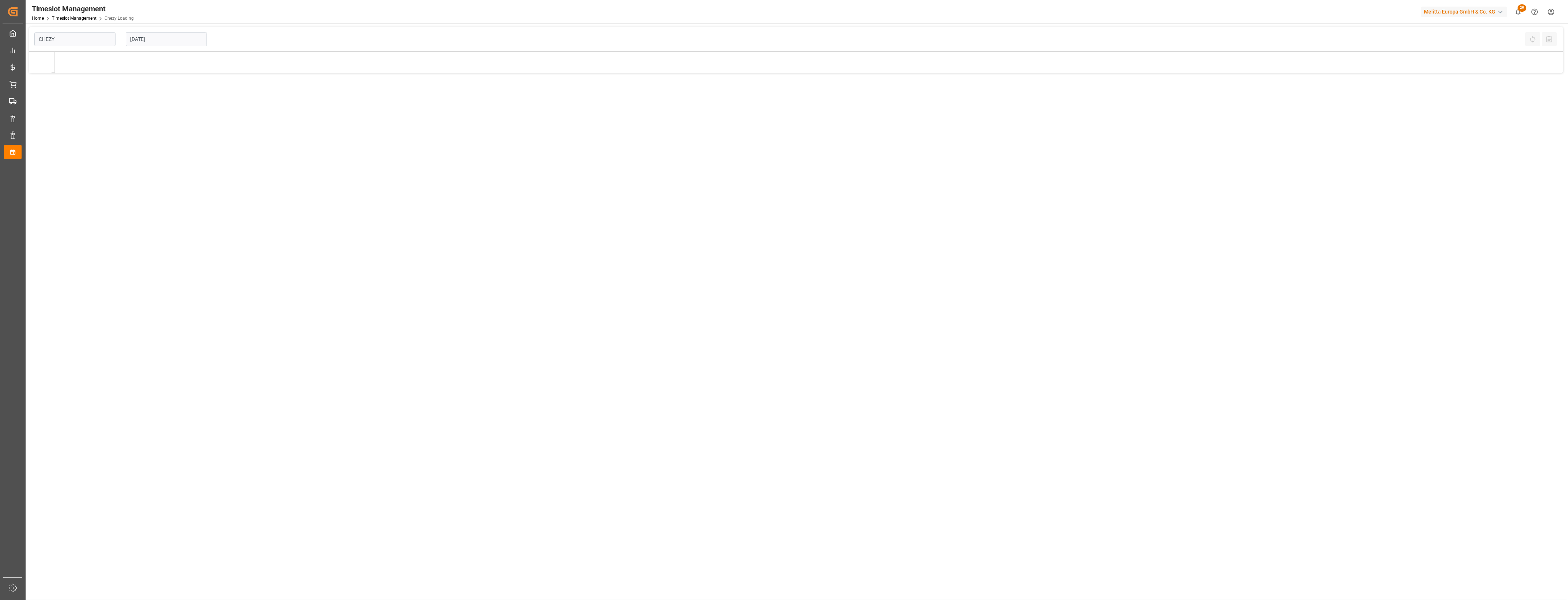
type input "Chezy Loading"
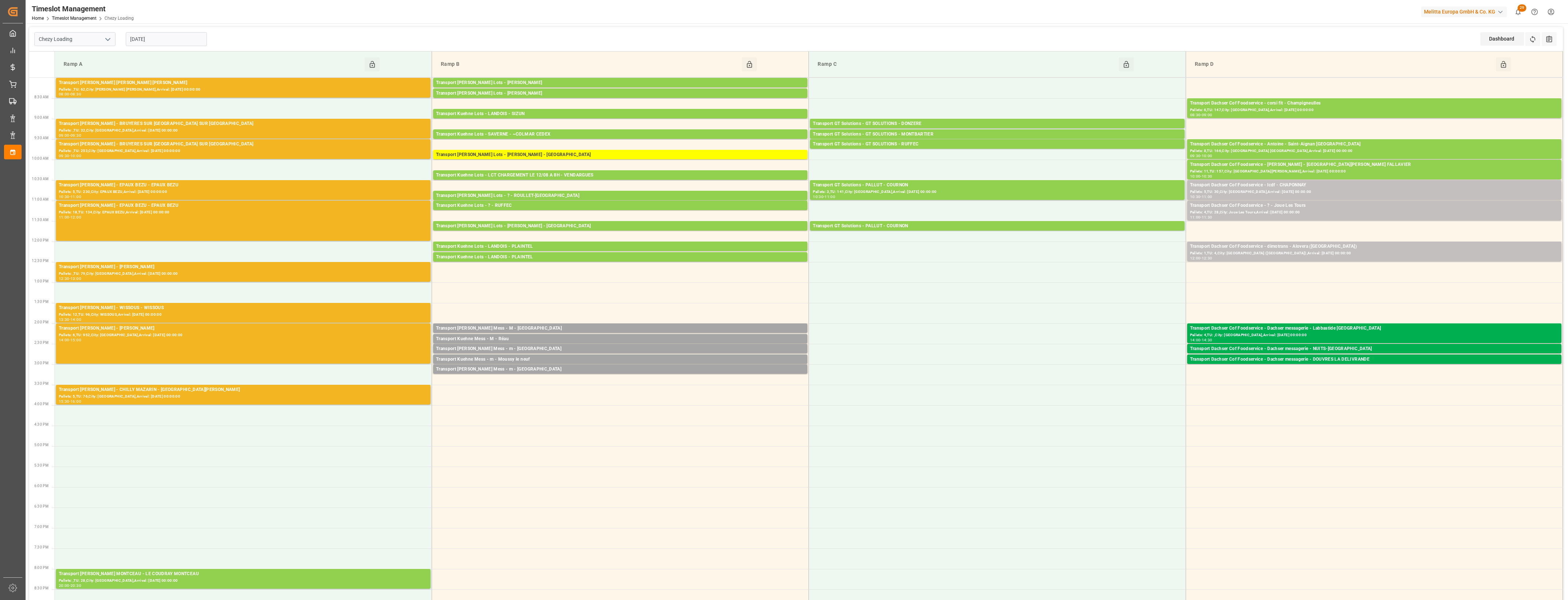
click at [159, 41] on input "[DATE]" at bounding box center [166, 39] width 81 height 14
click at [136, 112] on span "11" at bounding box center [135, 112] width 5 height 5
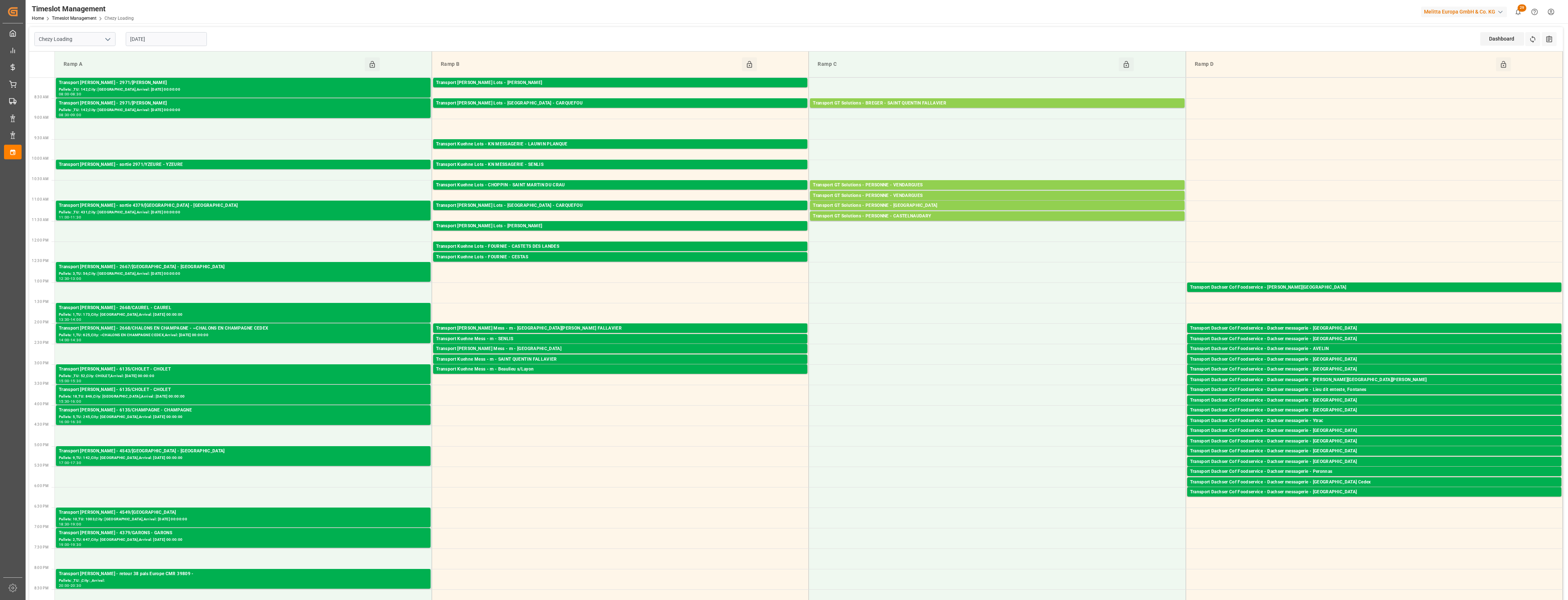
click at [174, 37] on input "[DATE]" at bounding box center [166, 39] width 81 height 14
click at [150, 113] on span "12" at bounding box center [149, 112] width 5 height 5
type input "[DATE]"
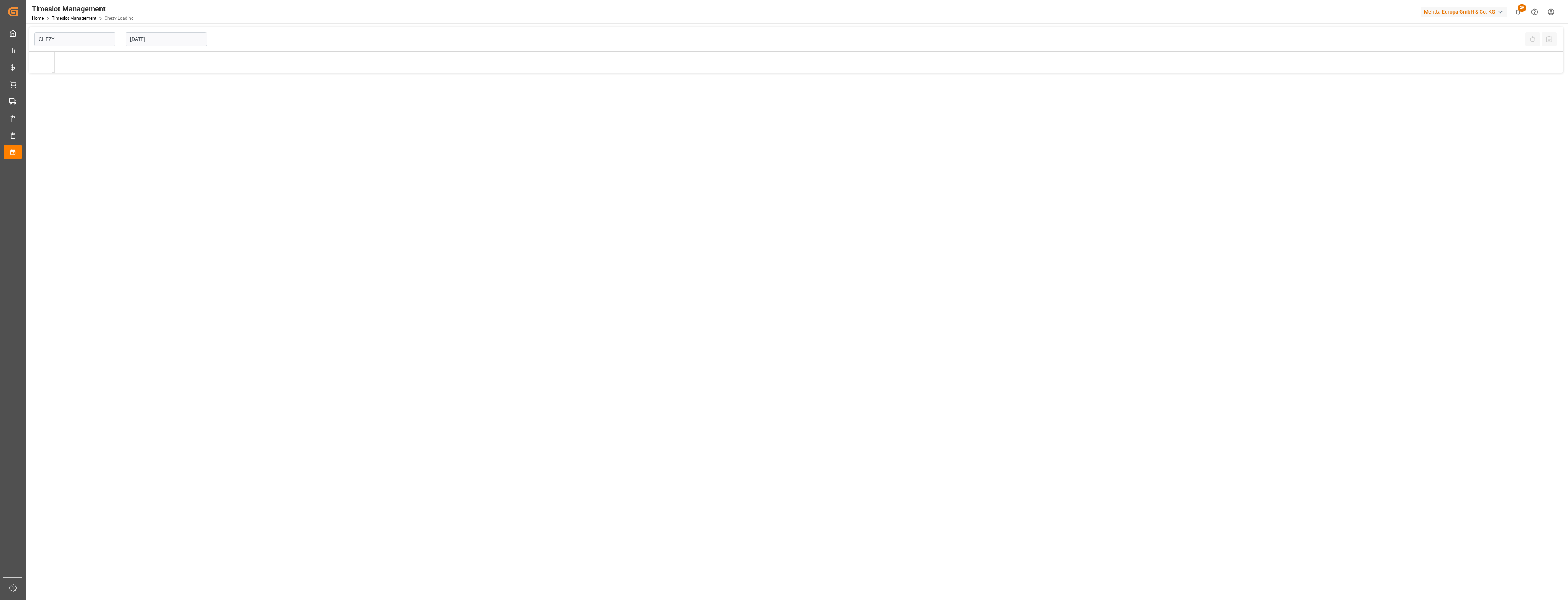
type input "Chezy Loading"
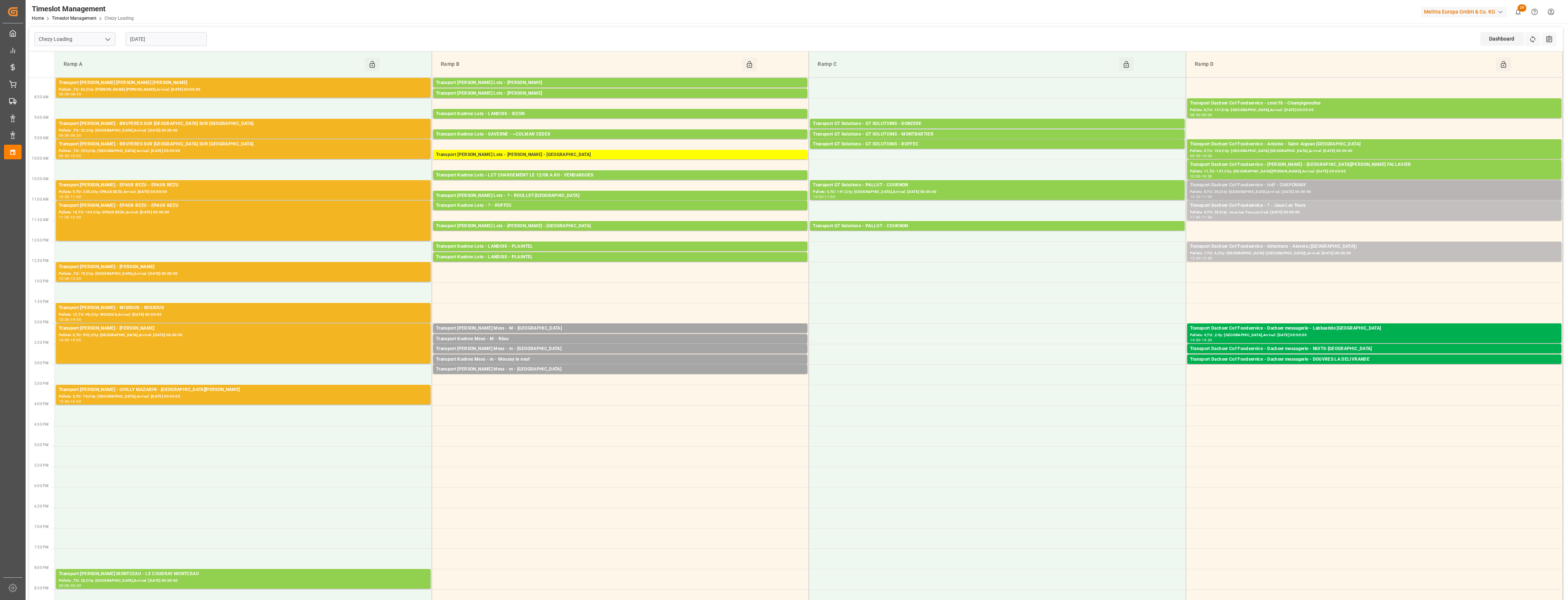
click at [1278, 192] on div "Pallets: 5,TU: 30,City: [GEOGRAPHIC_DATA],Arrival: [DATE] 00:00:00" at bounding box center [1374, 192] width 368 height 6
click at [1274, 210] on div "Pallets: 4,TU: 28,City: Joue Les Tours,Arrival: [DATE] 00:00:00" at bounding box center [1374, 212] width 368 height 6
click at [1311, 246] on div "Transport Dachser Cof Foodservice - dimotrans - Alovera ([GEOGRAPHIC_DATA])" at bounding box center [1374, 246] width 368 height 7
click at [183, 37] on input "[DATE]" at bounding box center [166, 39] width 81 height 14
click at [135, 110] on span "11" at bounding box center [135, 112] width 5 height 5
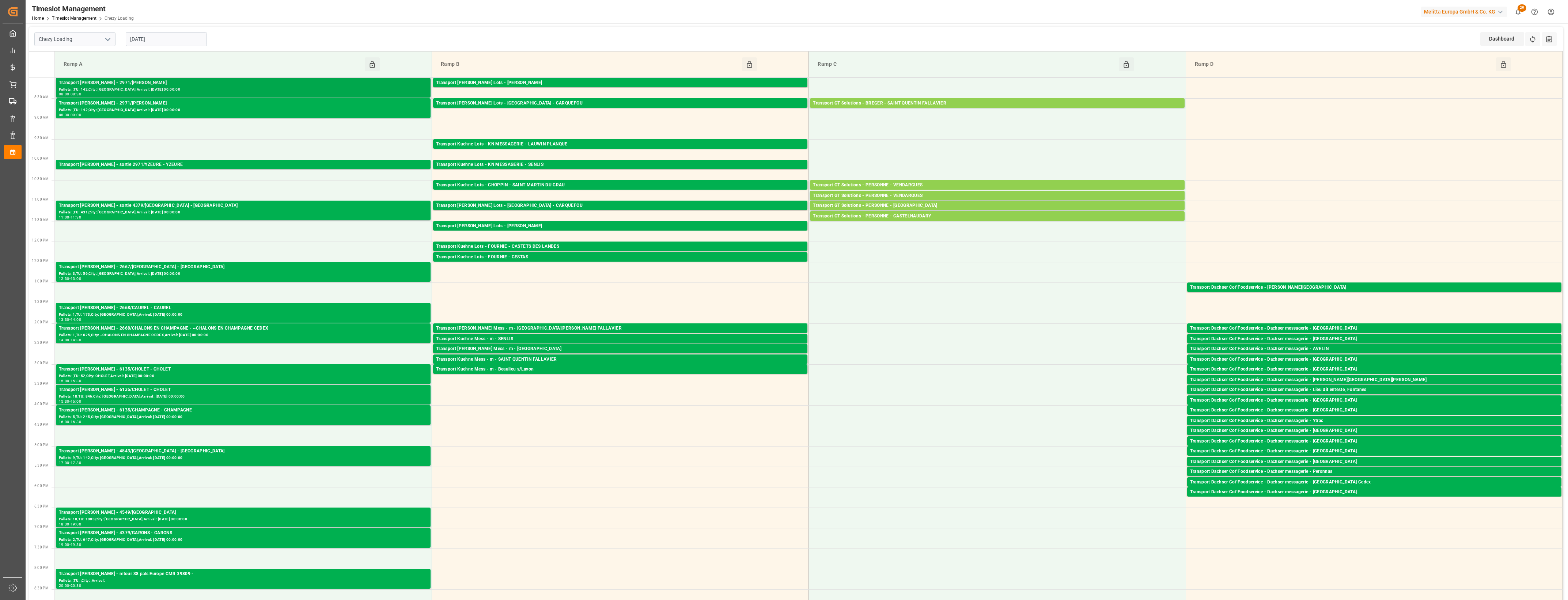
click at [296, 92] on div "Pallets: ,TU: 142,City: [GEOGRAPHIC_DATA],Arrival: [DATE] 00:00:00" at bounding box center [243, 89] width 369 height 6
click at [310, 110] on div "Pallets: ,TU: 142,City: [GEOGRAPHIC_DATA],Arrival: [DATE] 00:00:00" at bounding box center [243, 110] width 369 height 6
click at [322, 163] on div "Transport [PERSON_NAME] - sortie 2971/YZEURE - YZEURE" at bounding box center [243, 165] width 369 height 7
click at [346, 206] on div "Transport [PERSON_NAME] - sortie 4379/[GEOGRAPHIC_DATA] - [GEOGRAPHIC_DATA]" at bounding box center [243, 206] width 369 height 7
click at [363, 273] on div "Pallets: 3,TU: 56,City: [GEOGRAPHIC_DATA],Arrival: [DATE] 00:00:00" at bounding box center [243, 274] width 369 height 6
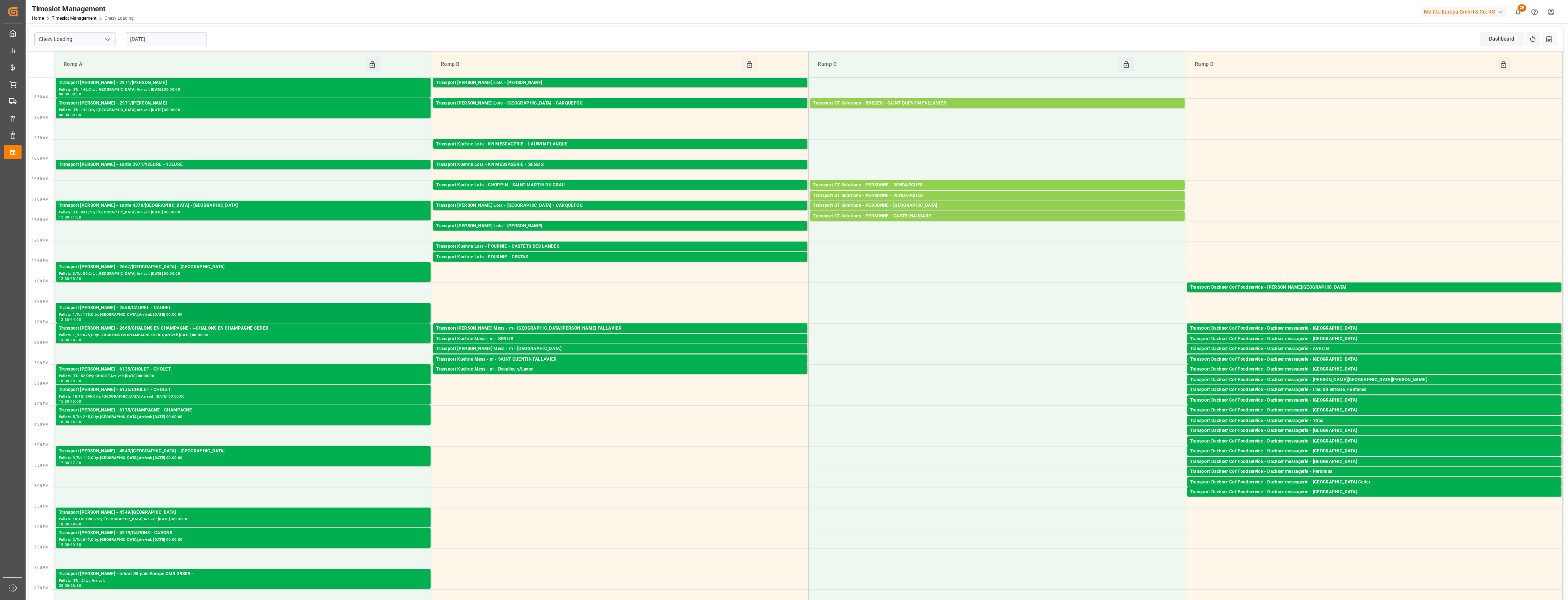
click at [376, 313] on div "Pallets: 1,TU: 173,City: [GEOGRAPHIC_DATA],Arrival: [DATE] 00:00:00" at bounding box center [243, 315] width 369 height 6
click at [374, 335] on div "Pallets: 1,TU: 625,City: ~CHALONS EN CHAMPAGNE CEDEX,Arrival: [DATE] 00:00:00" at bounding box center [243, 335] width 369 height 6
click at [372, 377] on div "Pallets: ,TU: 52,City: CHOLET,Arrival: [DATE] 00:00:00" at bounding box center [243, 376] width 369 height 6
click at [382, 395] on div "Pallets: 18,TU: 846,City: [GEOGRAPHIC_DATA],Arrival: [DATE] 00:00:00" at bounding box center [243, 397] width 369 height 6
click at [385, 417] on div "Pallets: 5,TU: 245,City: [GEOGRAPHIC_DATA],Arrival: [DATE] 00:00:00" at bounding box center [243, 417] width 369 height 6
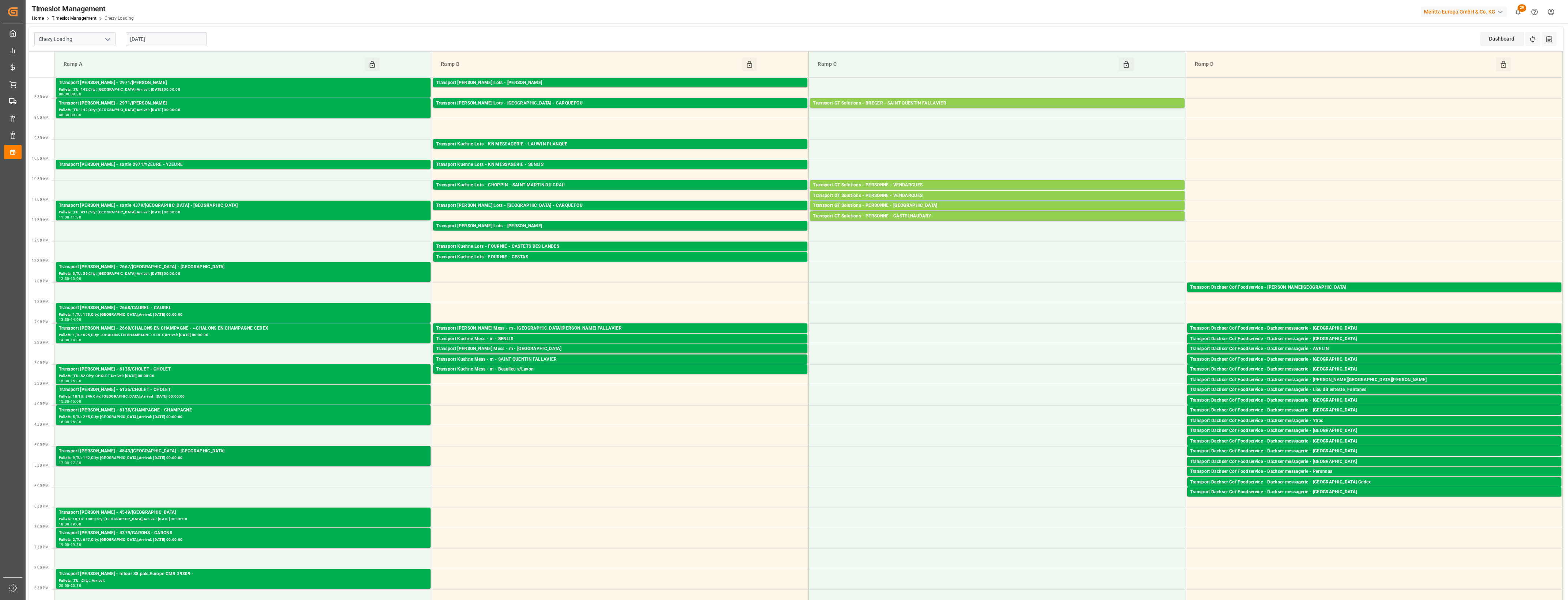
click at [374, 457] on div "Pallets: 9,TU: 142,City: [GEOGRAPHIC_DATA],Arrival: [DATE] 00:00:00" at bounding box center [243, 458] width 369 height 6
click at [376, 517] on div "Pallets: 10,TU: 1003,City: [GEOGRAPHIC_DATA],Arrival: [DATE] 00:00:00" at bounding box center [243, 519] width 369 height 6
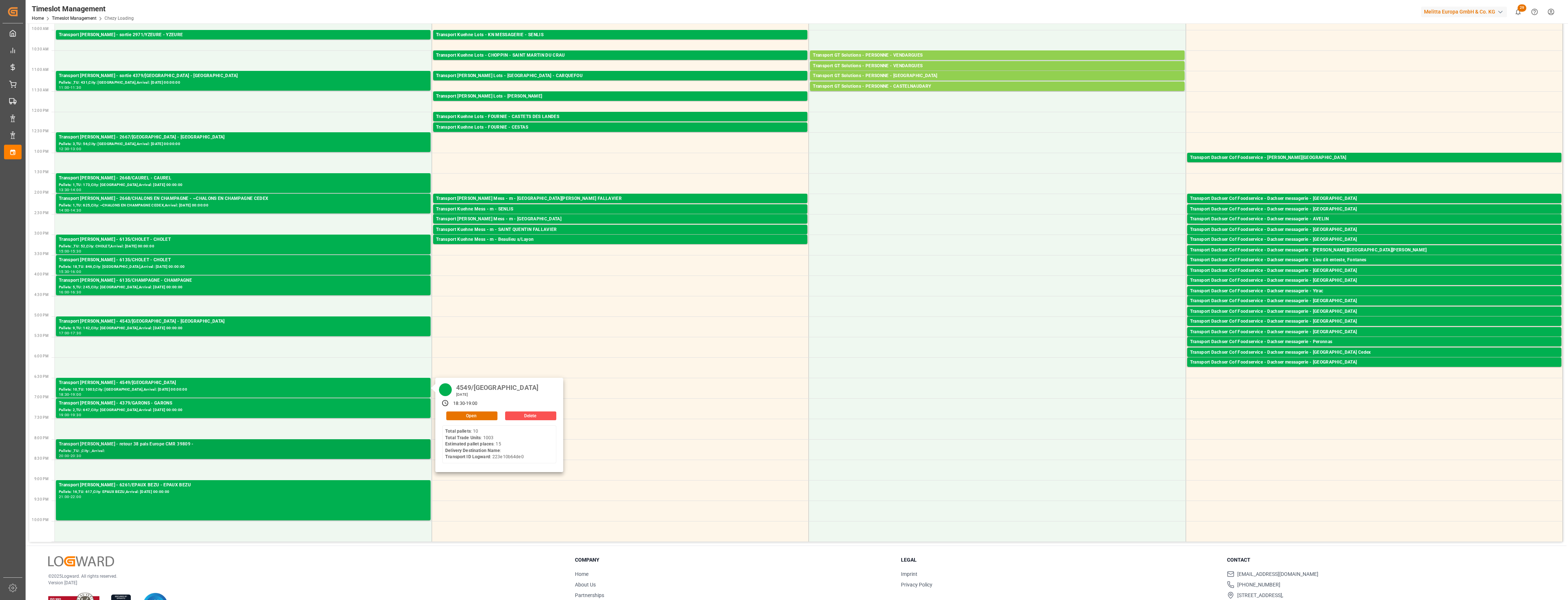
scroll to position [137, 0]
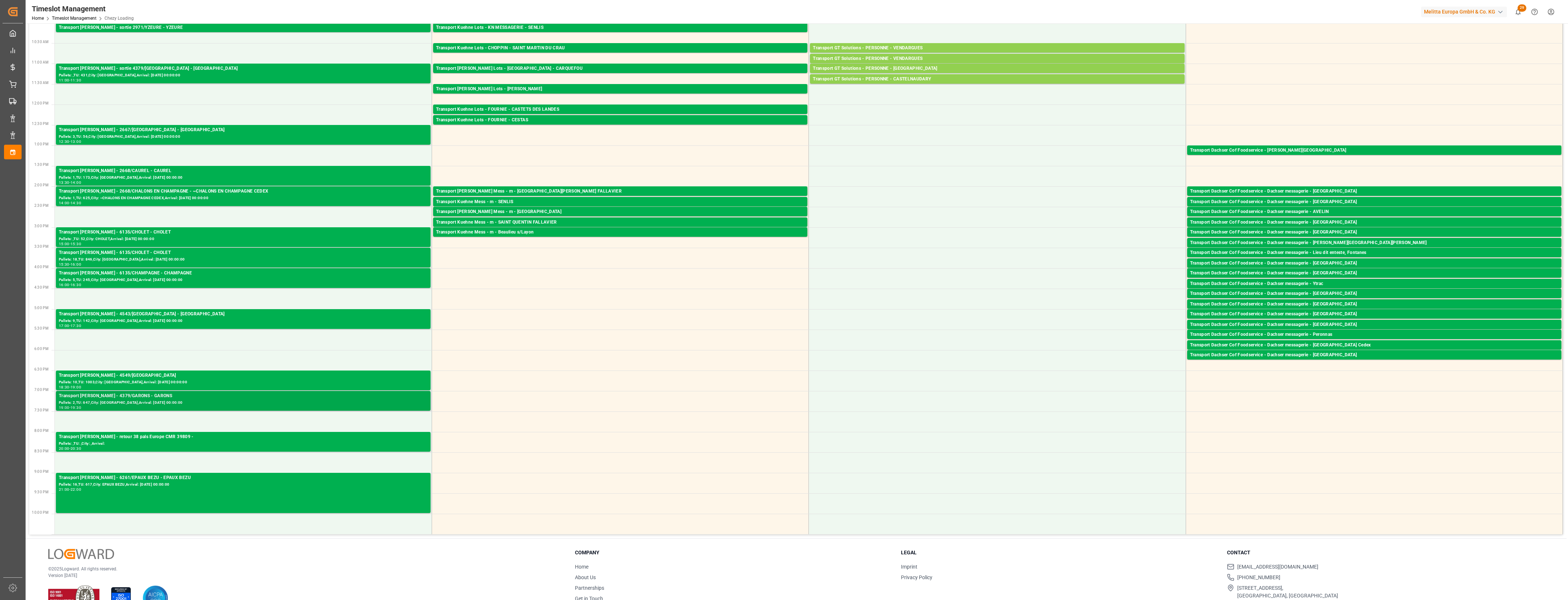
click at [391, 404] on div "Pallets: 2,TU: 647,City: [GEOGRAPHIC_DATA],Arrival: [DATE] 00:00:00" at bounding box center [243, 403] width 369 height 6
click at [381, 443] on div "Pallets: ,TU: ,City: ,Arrival:" at bounding box center [243, 444] width 369 height 6
click at [354, 495] on div "Transport [PERSON_NAME] - 6261/EPAUX BEZU - EPAUX BEZU Pallets: 16,TU: 617,City…" at bounding box center [243, 492] width 369 height 37
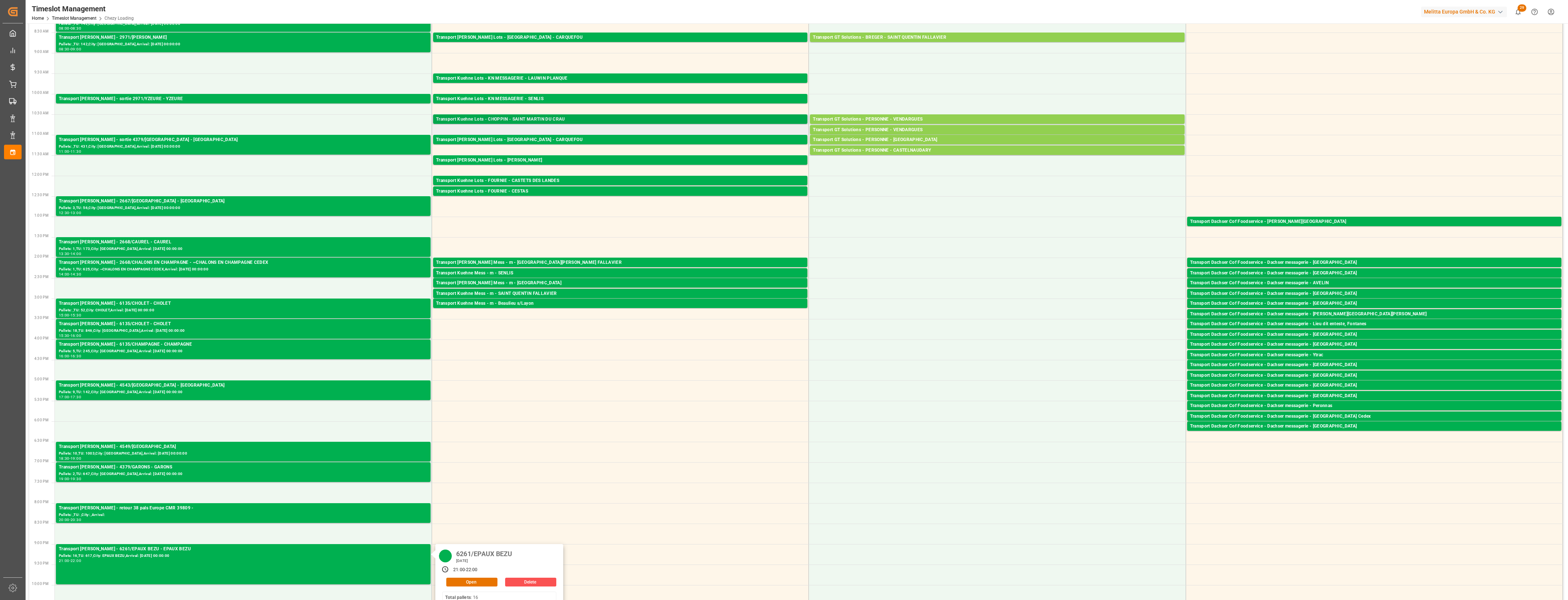
scroll to position [0, 0]
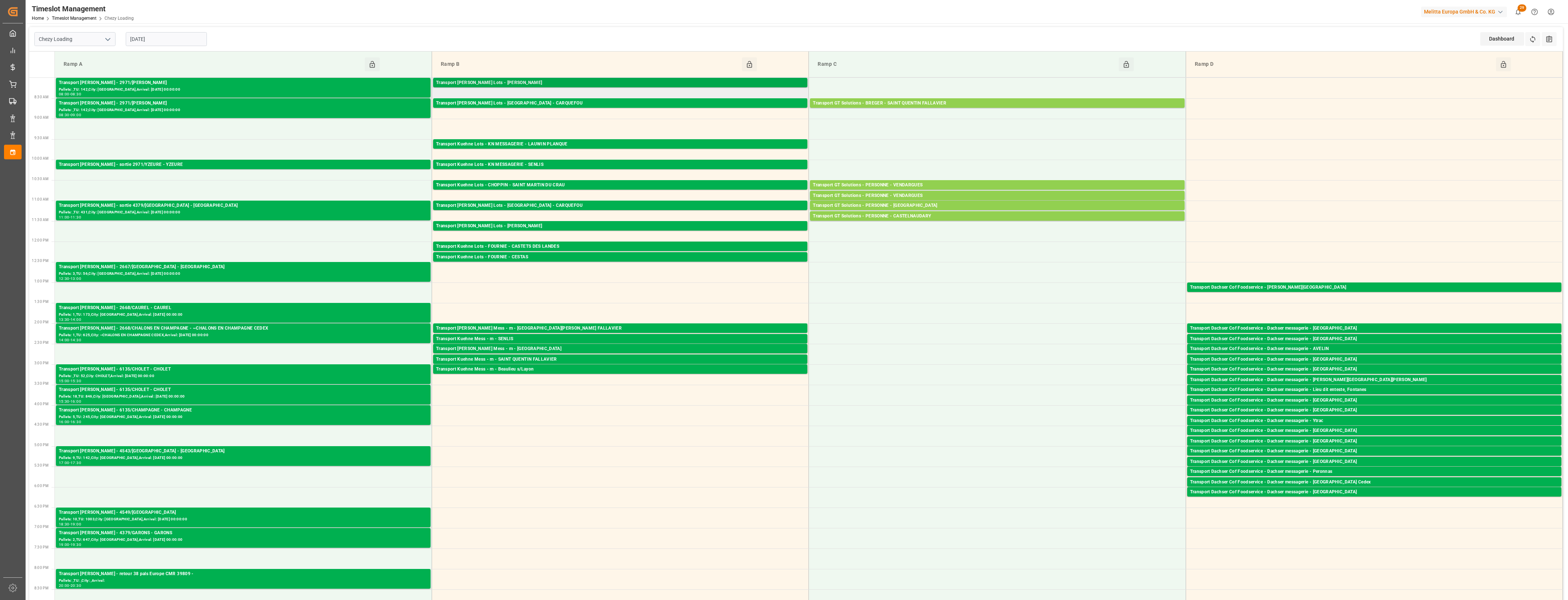
click at [609, 82] on div "Transport [PERSON_NAME] Lots - [PERSON_NAME]" at bounding box center [620, 83] width 368 height 7
click at [632, 106] on div "Transport [PERSON_NAME] Lots - [GEOGRAPHIC_DATA] - CARQUEFOU" at bounding box center [620, 103] width 368 height 7
click at [616, 144] on div "Transport Kuehne Lots - KN MESSAGERIE - LAUWIN PLANQUE" at bounding box center [620, 144] width 368 height 7
click at [623, 164] on div "Transport Kuehne Lots - KN MESSAGERIE - SENLIS" at bounding box center [620, 165] width 368 height 7
click at [631, 185] on div "Transport Kuehne Lots - CHOPPIN - SAINT MARTIN DU CRAU" at bounding box center [620, 185] width 368 height 7
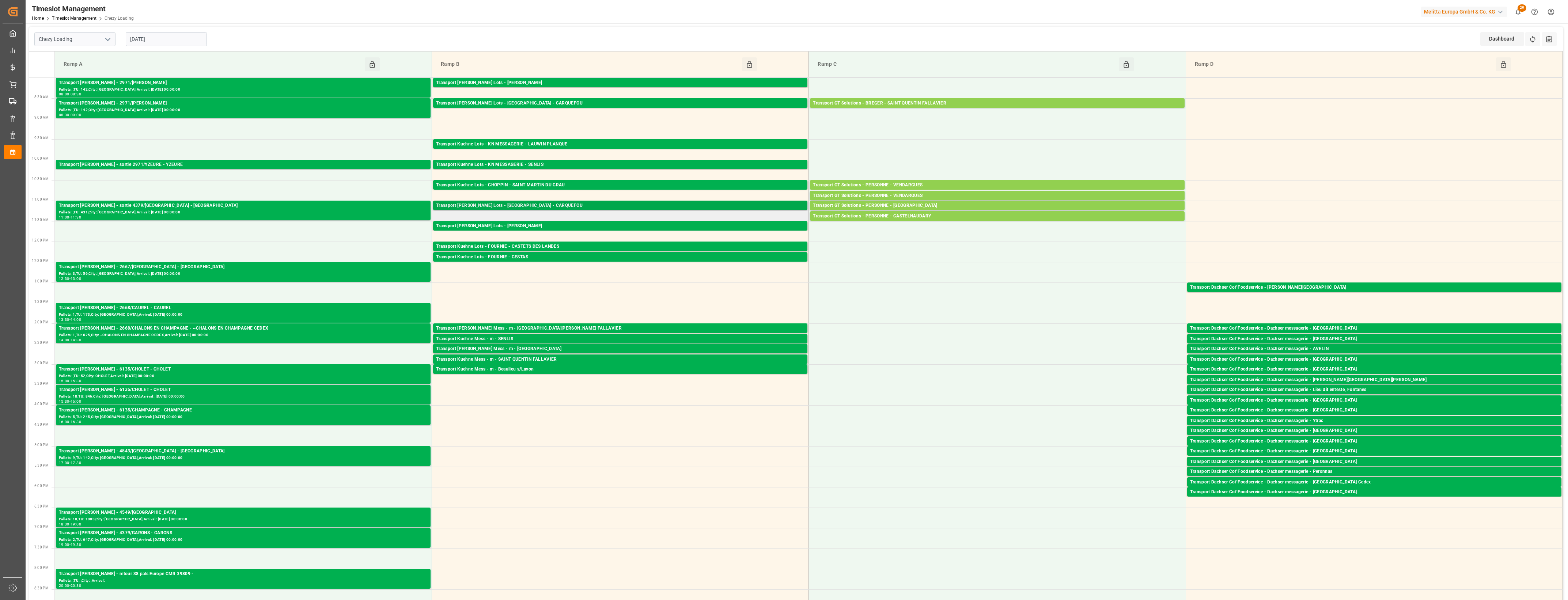
click at [645, 205] on div "Transport [PERSON_NAME] Lots - [GEOGRAPHIC_DATA] - CARQUEFOU" at bounding box center [620, 206] width 368 height 7
click at [651, 229] on div "Transport [PERSON_NAME] Lots - [PERSON_NAME]" at bounding box center [620, 226] width 368 height 7
click at [656, 246] on div "Transport Kuehne Lots - FOURNIE - CASTETS DES LANDES" at bounding box center [620, 246] width 368 height 7
click at [666, 256] on div "Transport Kuehne Lots - FOURNIE - CESTAS" at bounding box center [620, 257] width 368 height 7
click at [1289, 288] on div "Transport Dachser Cof Foodservice - [PERSON_NAME][GEOGRAPHIC_DATA]" at bounding box center [1374, 288] width 368 height 7
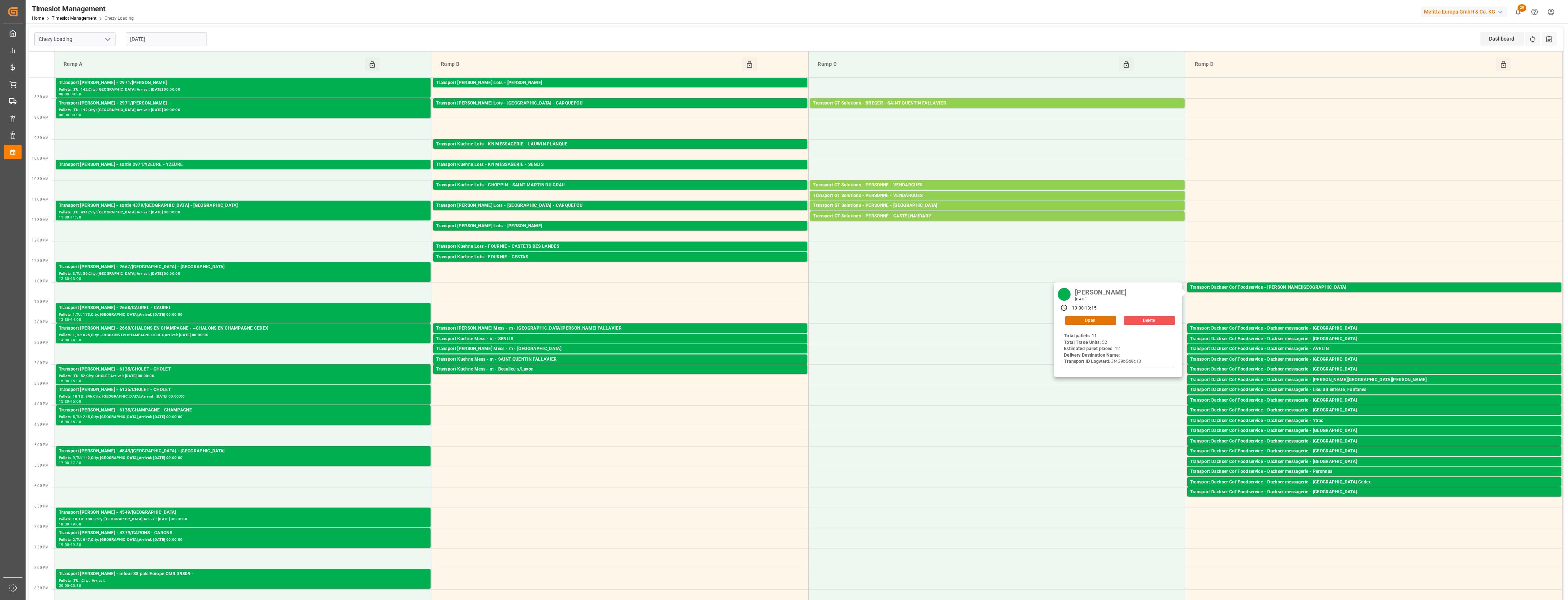
click at [178, 49] on div "[DATE]" at bounding box center [166, 39] width 91 height 24
click at [169, 38] on input "[DATE]" at bounding box center [166, 39] width 81 height 14
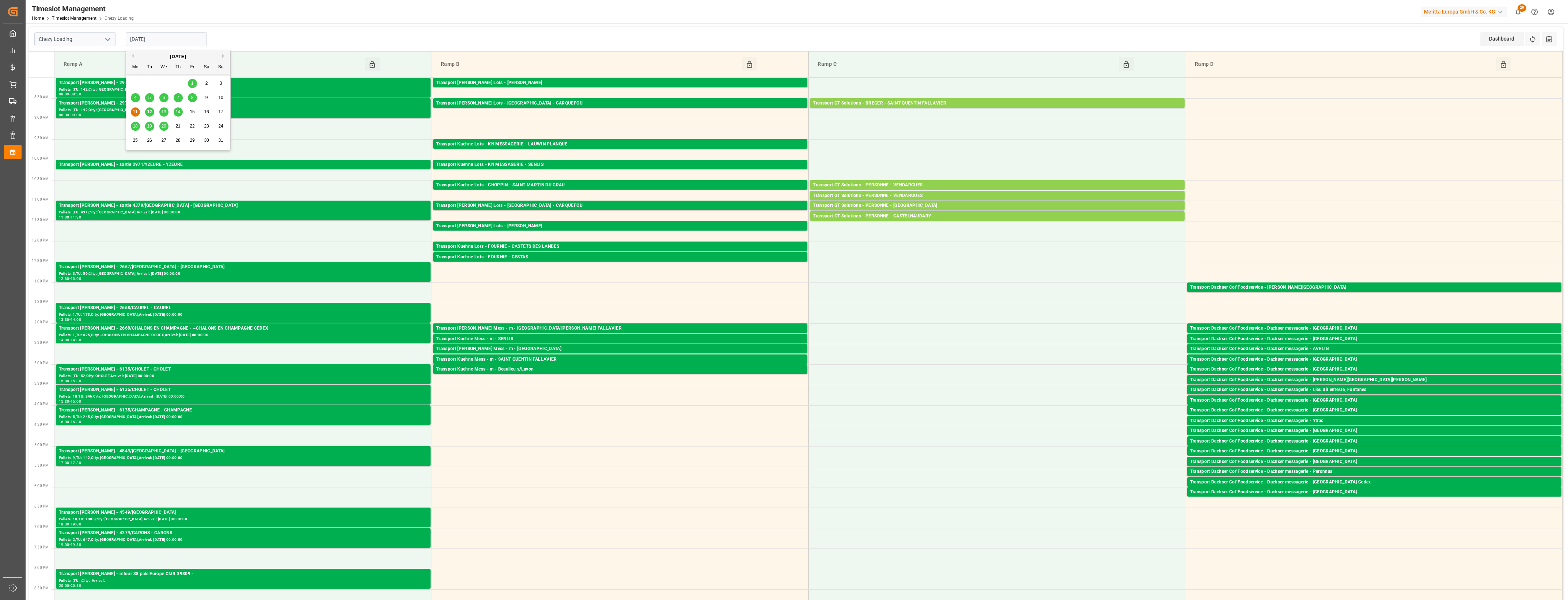
click at [150, 114] on span "12" at bounding box center [149, 112] width 5 height 5
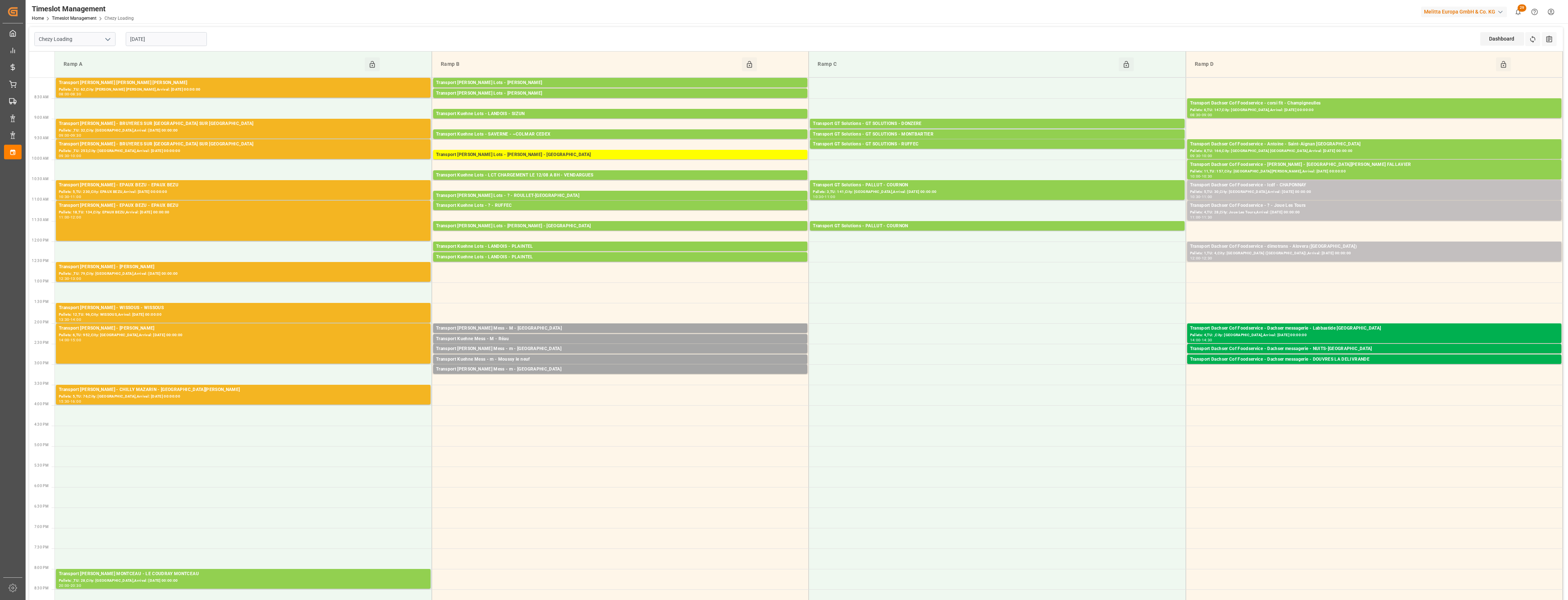
click at [189, 38] on input "[DATE]" at bounding box center [166, 39] width 81 height 14
click at [163, 111] on span "13" at bounding box center [164, 112] width 5 height 5
type input "[DATE]"
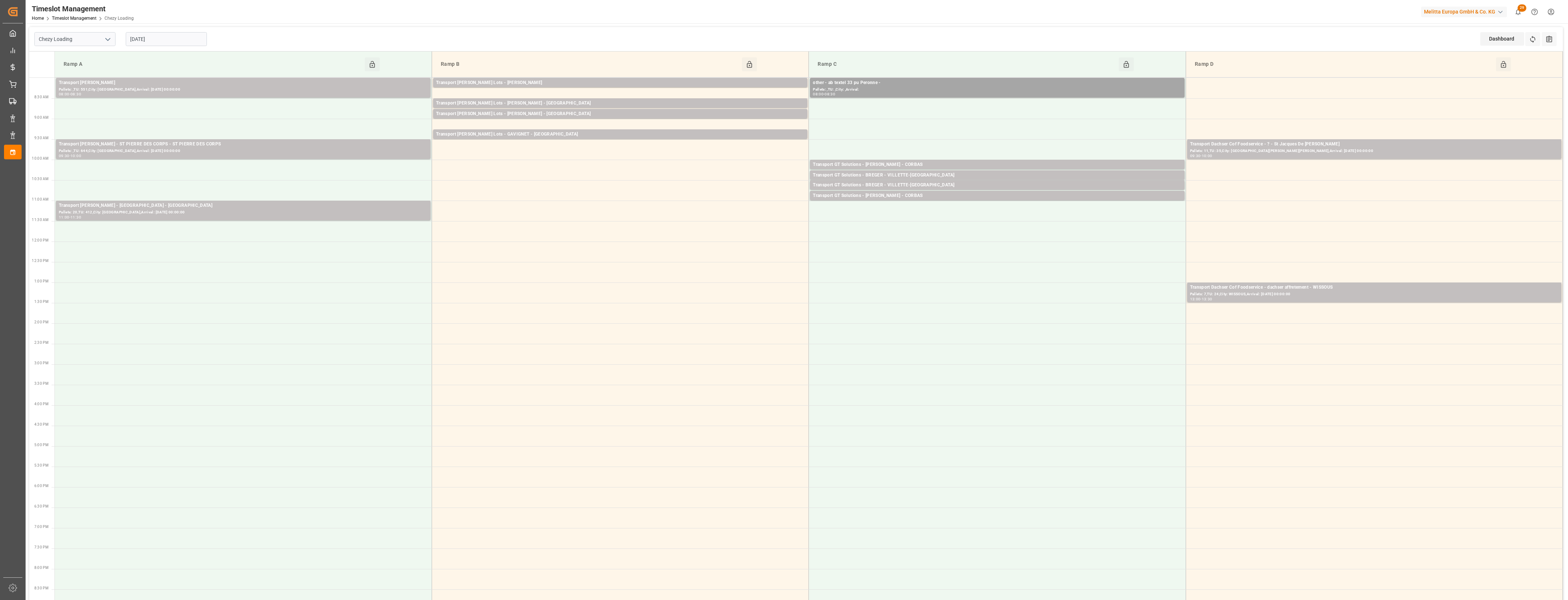
click at [156, 40] on input "[DATE]" at bounding box center [166, 39] width 81 height 14
click at [105, 40] on icon "open menu" at bounding box center [108, 40] width 9 height 9
click at [73, 68] on div "Chezy Unloading" at bounding box center [75, 71] width 80 height 16
type input "Chezy Unloading"
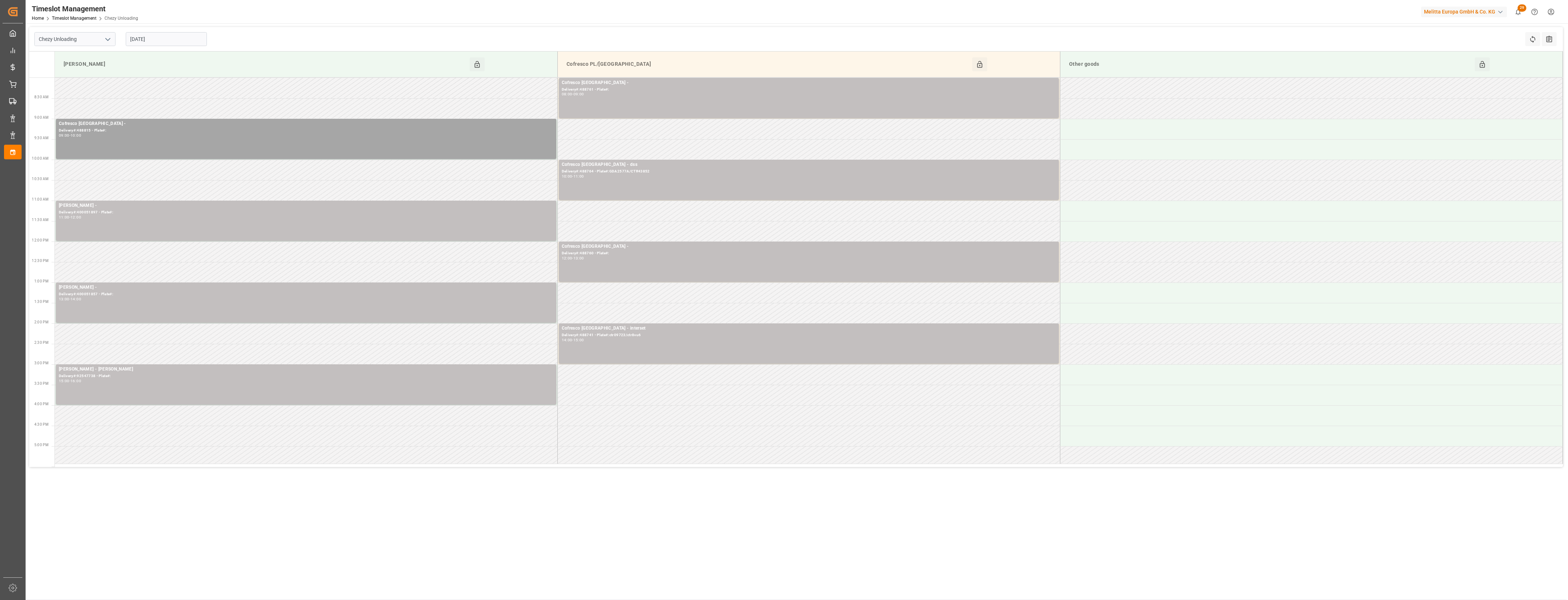
click at [174, 41] on input "[DATE]" at bounding box center [166, 39] width 81 height 14
click at [149, 112] on span "12" at bounding box center [149, 112] width 5 height 5
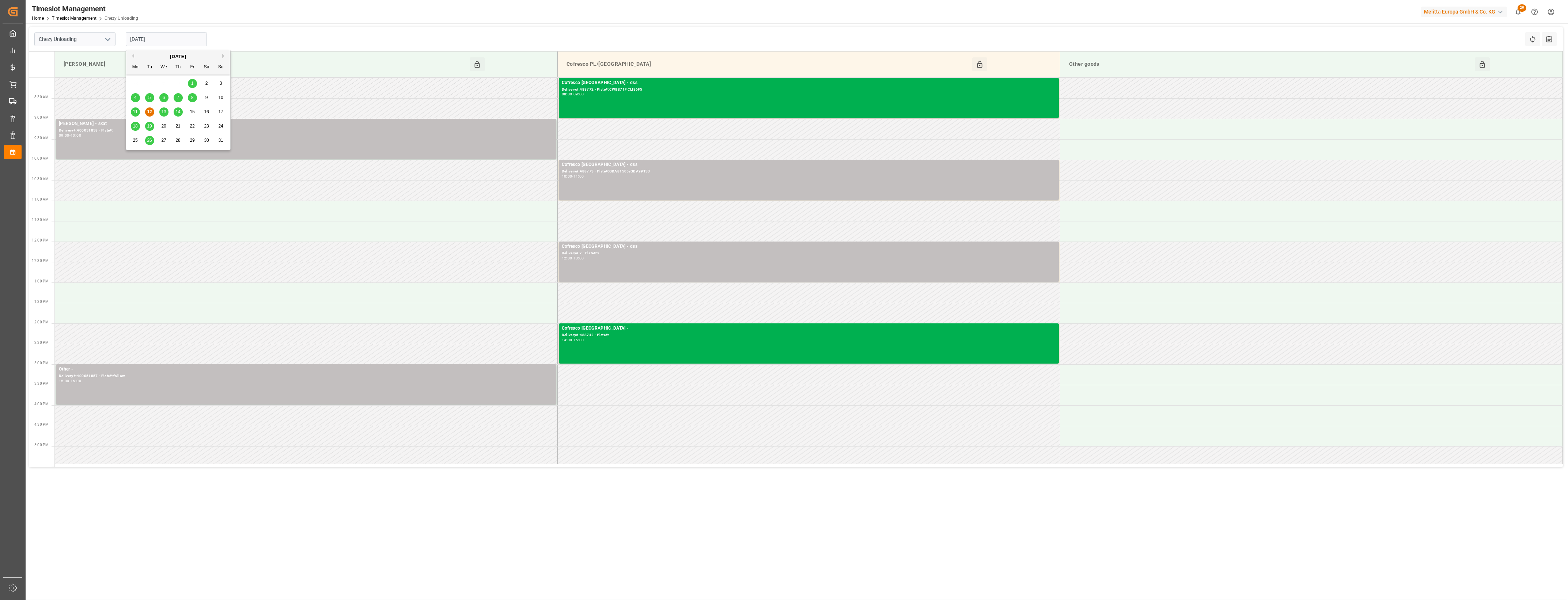
click at [184, 37] on input "[DATE]" at bounding box center [166, 39] width 81 height 14
click at [179, 114] on span "14" at bounding box center [178, 112] width 5 height 5
type input "[DATE]"
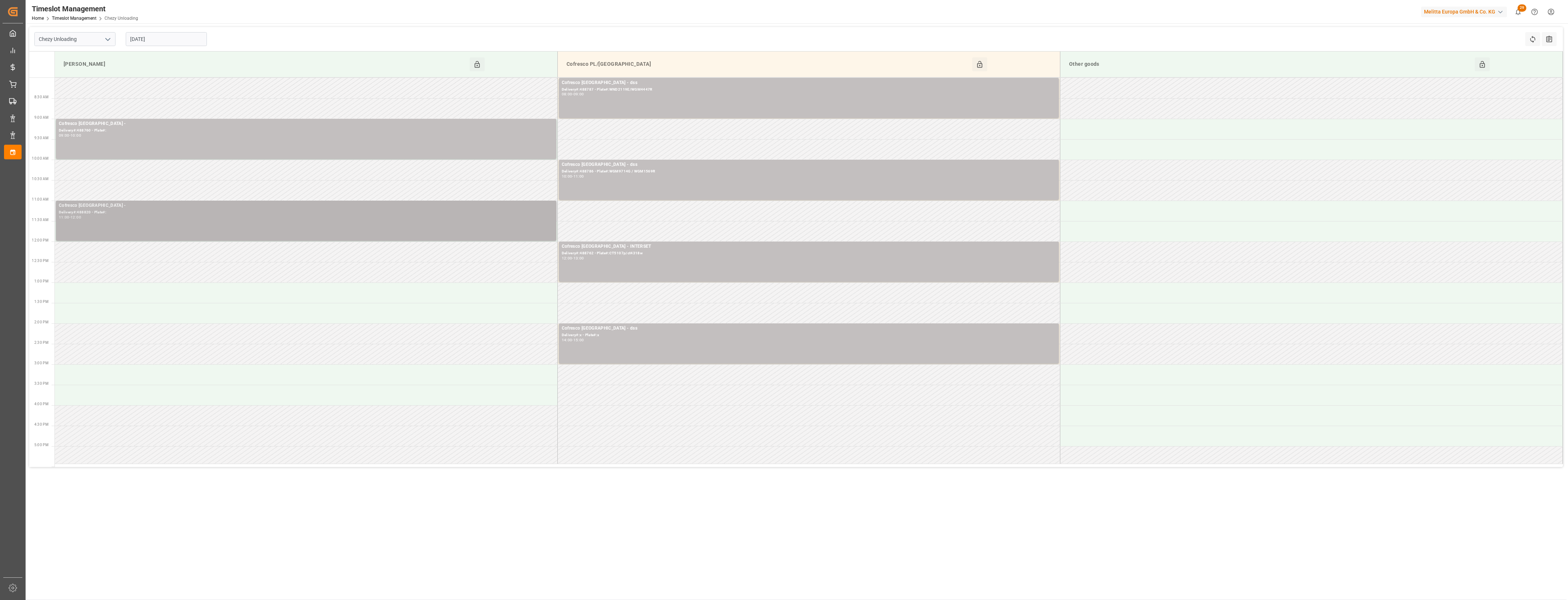
click at [480, 231] on div "Cofresco [GEOGRAPHIC_DATA] - Delivery#:488820 - Plate#: 11:00 - 12:00" at bounding box center [306, 220] width 494 height 37
click at [599, 237] on button "Open" at bounding box center [599, 239] width 51 height 9
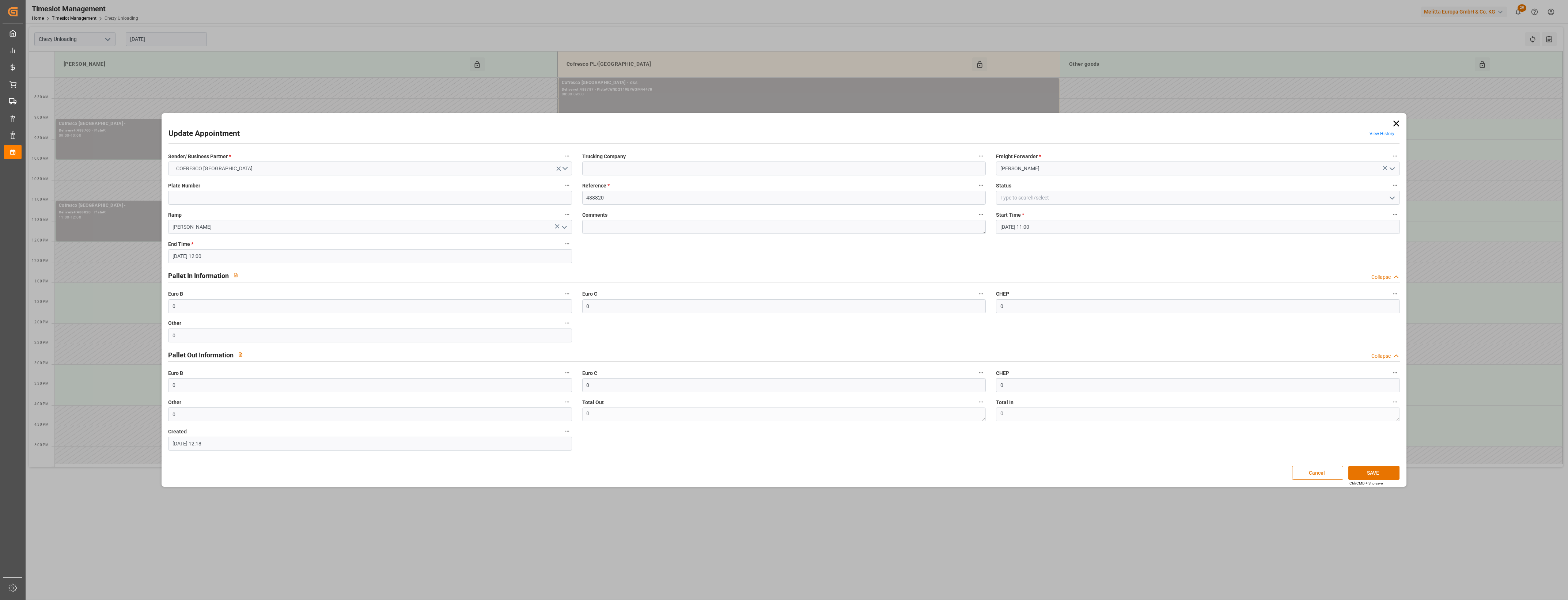
click at [565, 229] on icon "open menu" at bounding box center [564, 227] width 9 height 9
click at [356, 274] on div "Other goods" at bounding box center [370, 276] width 403 height 16
type input "Other goods"
click at [1376, 475] on button "SAVE" at bounding box center [1374, 473] width 51 height 14
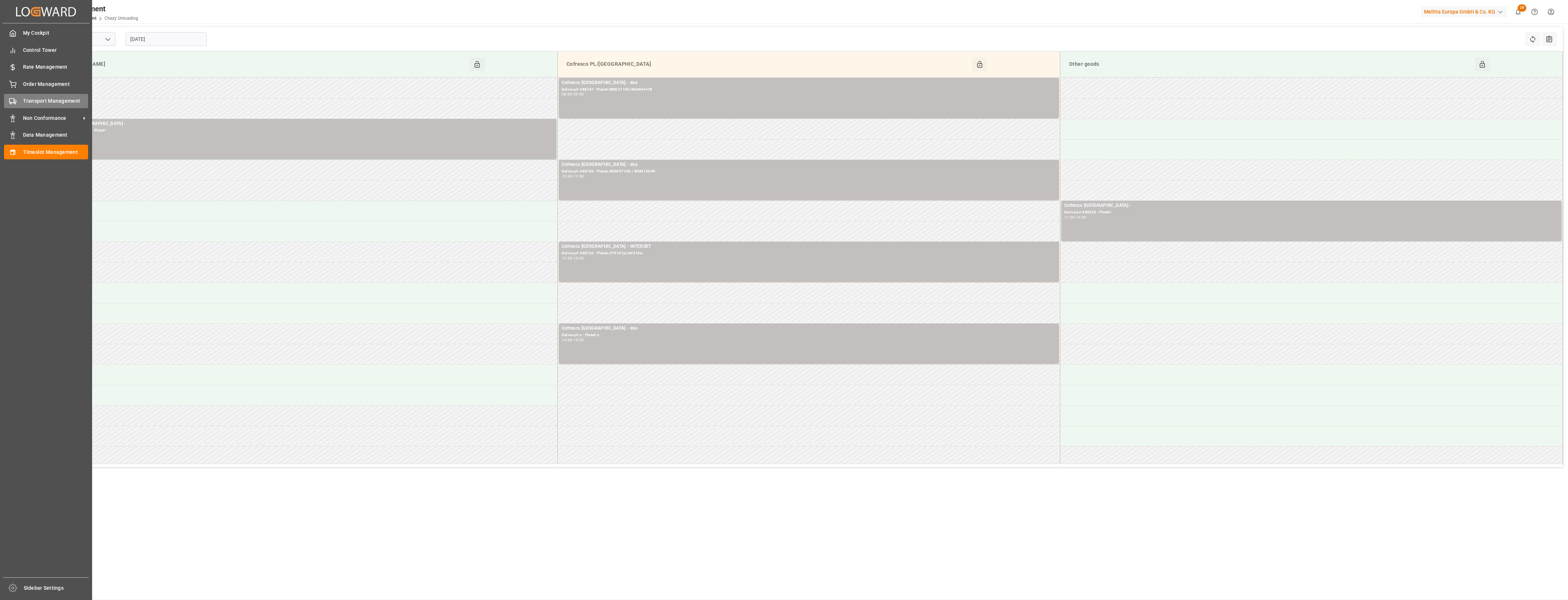
click at [24, 97] on span "Transport Management" at bounding box center [55, 101] width 65 height 8
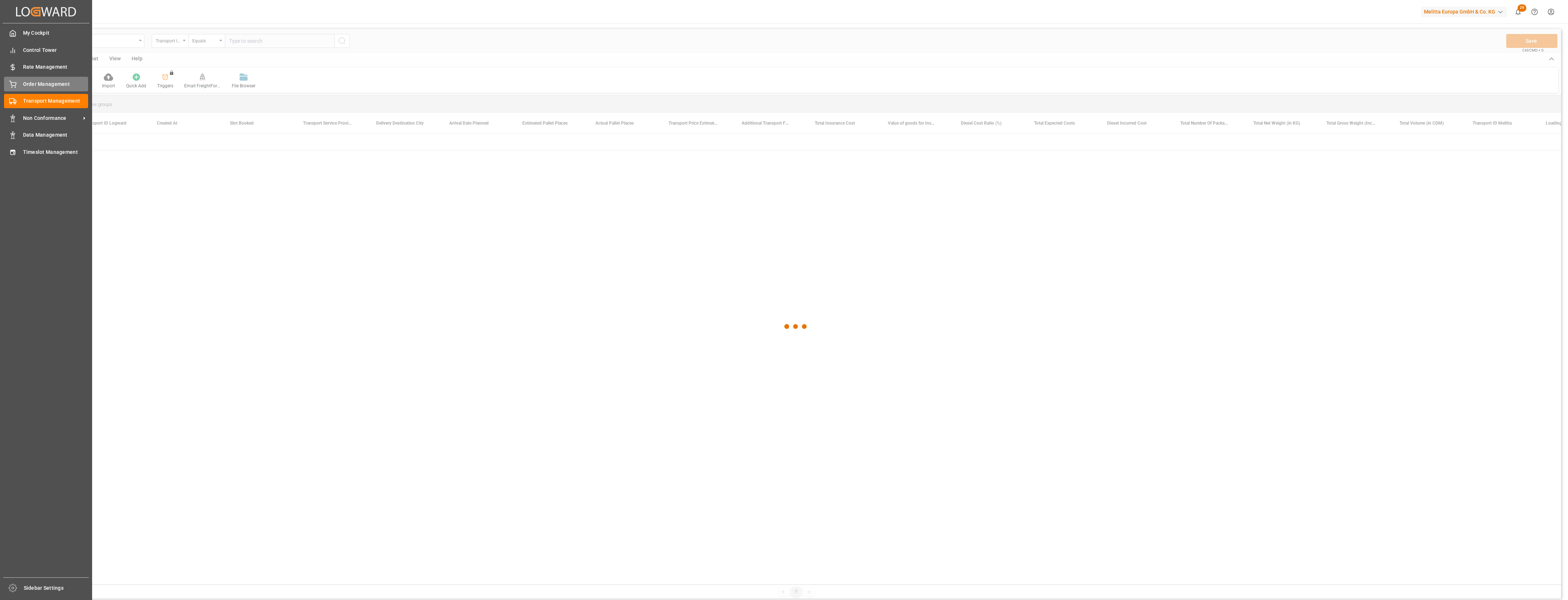
click at [30, 83] on span "Order Management" at bounding box center [55, 84] width 65 height 8
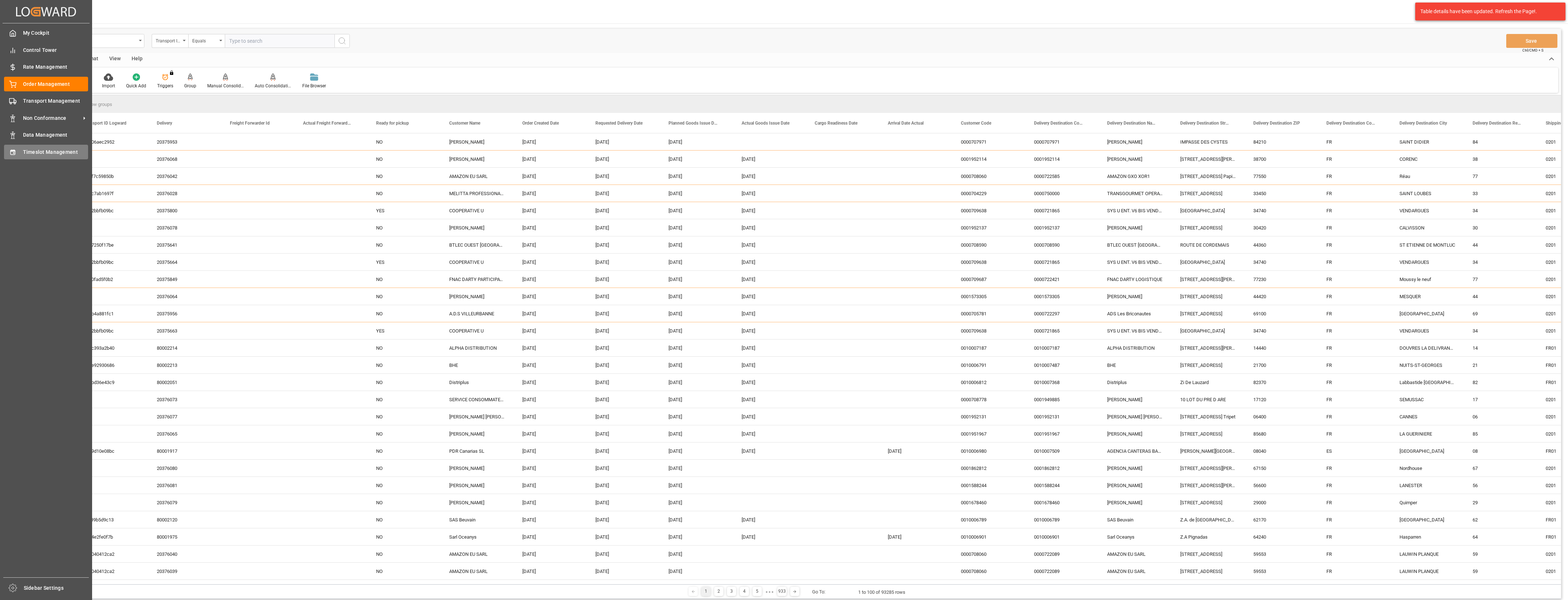
click at [16, 152] on div "Timeslot Management Timeslot Management" at bounding box center [46, 152] width 84 height 14
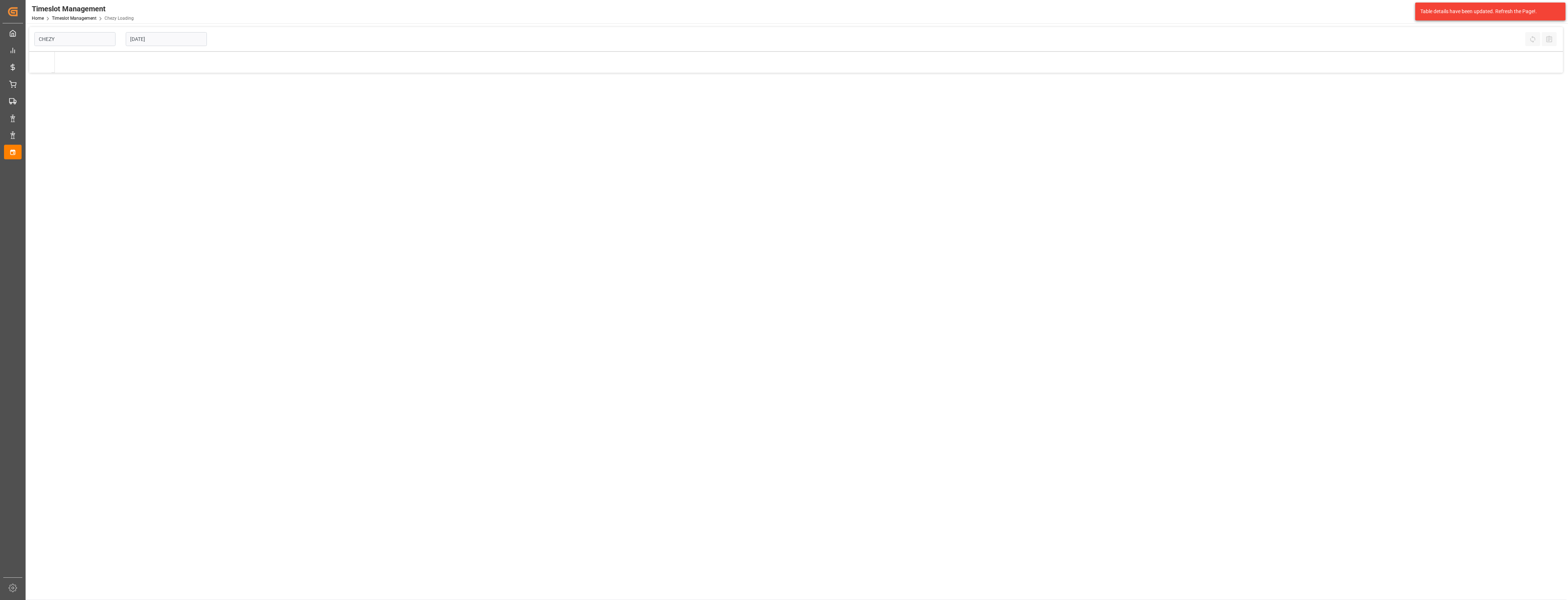
type input "Chezy Loading"
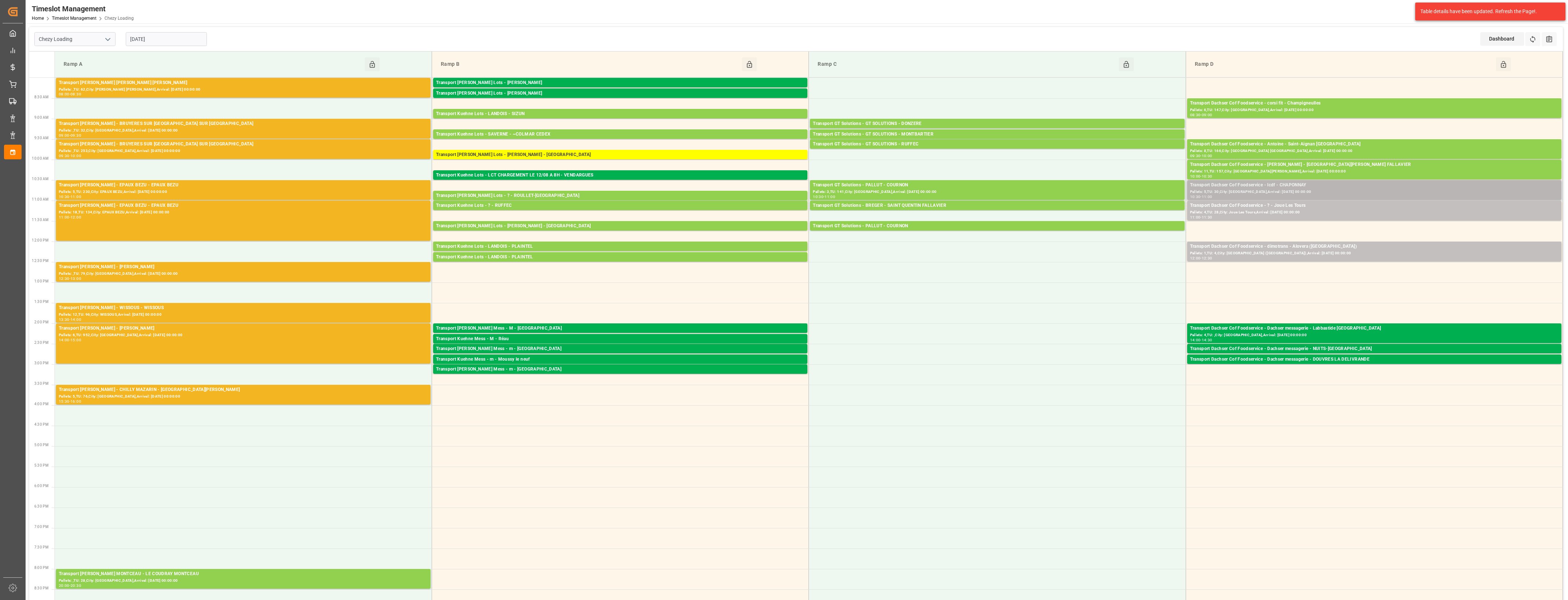
click at [1293, 187] on div "Transport Dachser Cof Foodservice - lcdf - CHAPONNAY" at bounding box center [1374, 185] width 368 height 7
click at [1110, 220] on button "Open" at bounding box center [1091, 218] width 51 height 9
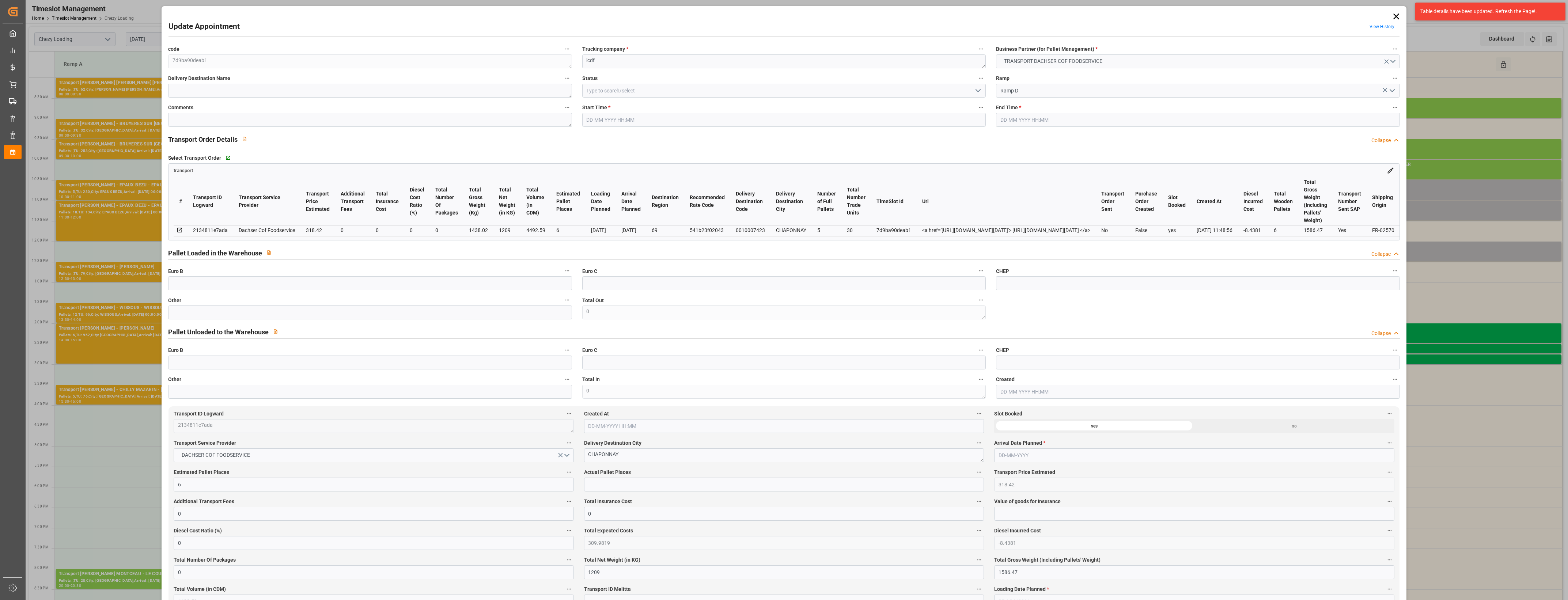
type input "6"
type input "318.42"
type input "0"
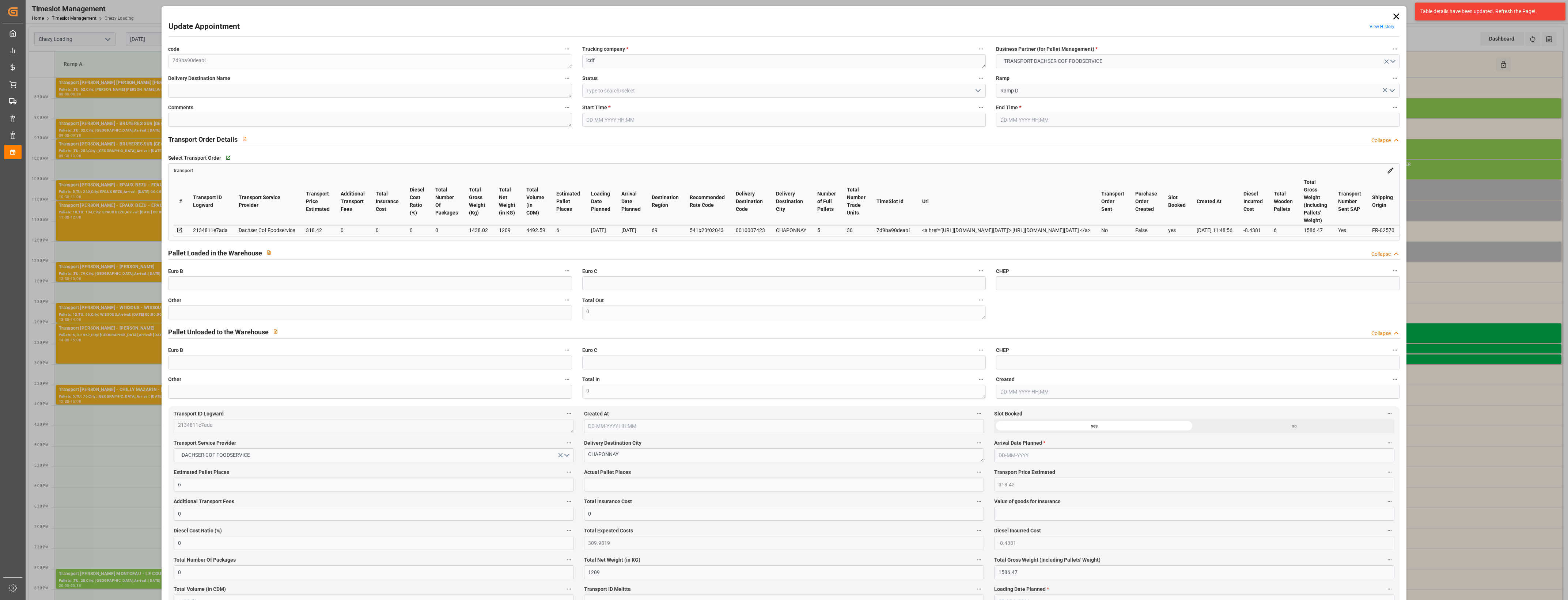
type input "309.9819"
type input "-8.4381"
type input "0"
type input "1209"
type input "1586.47"
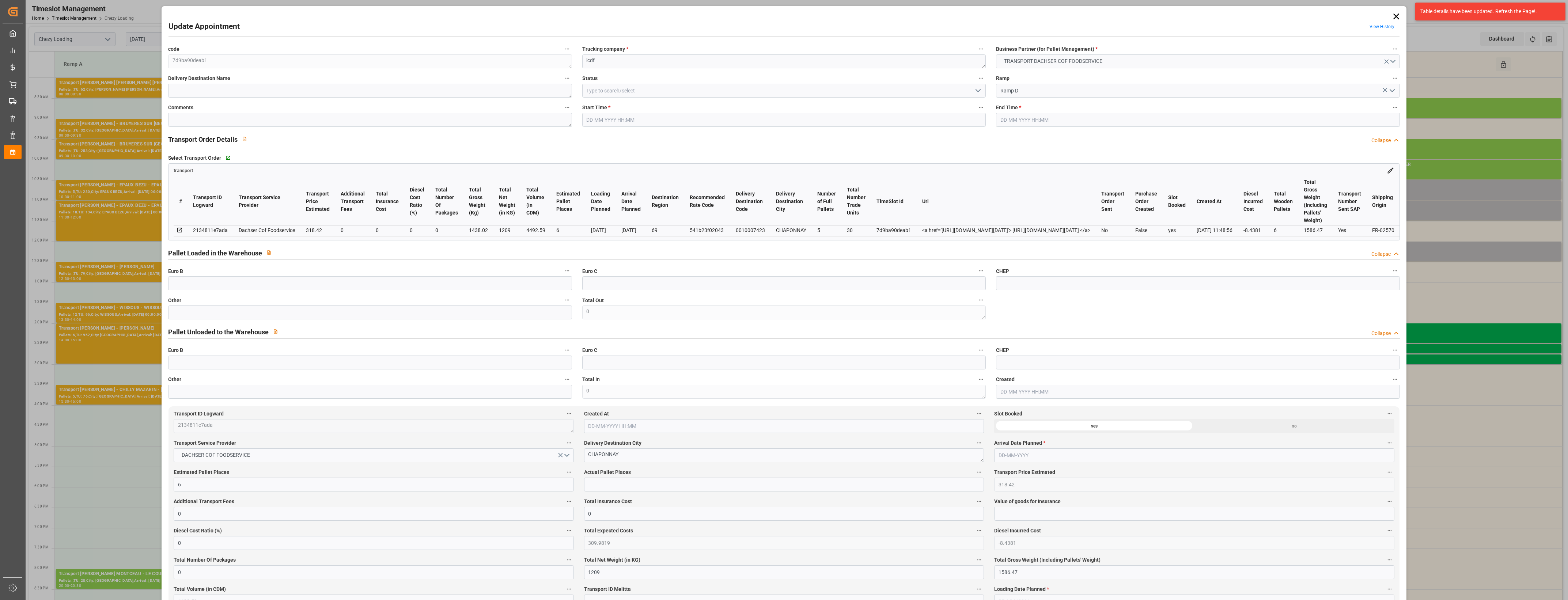
type input "4492.59"
type input "69"
type input "5"
type input "30"
type input "6"
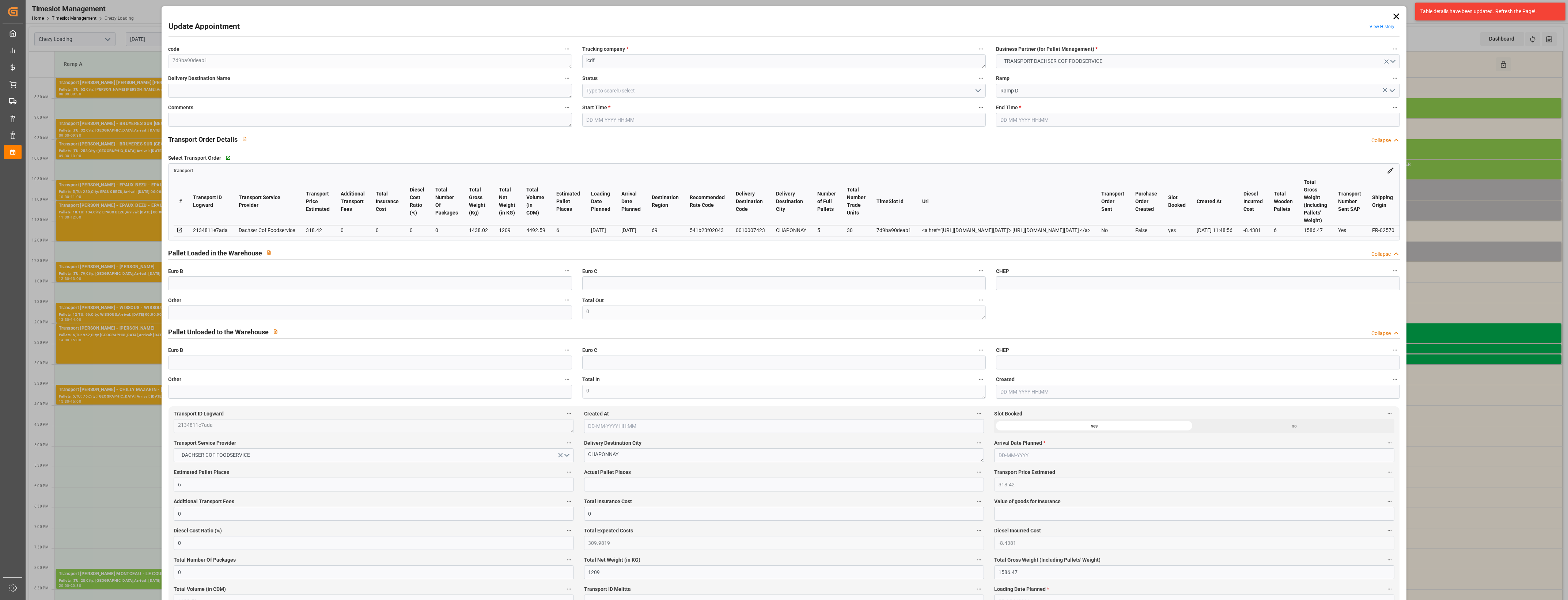
type input "101"
type input "1438.02"
type input "0"
type input "4710.8598"
type input "0"
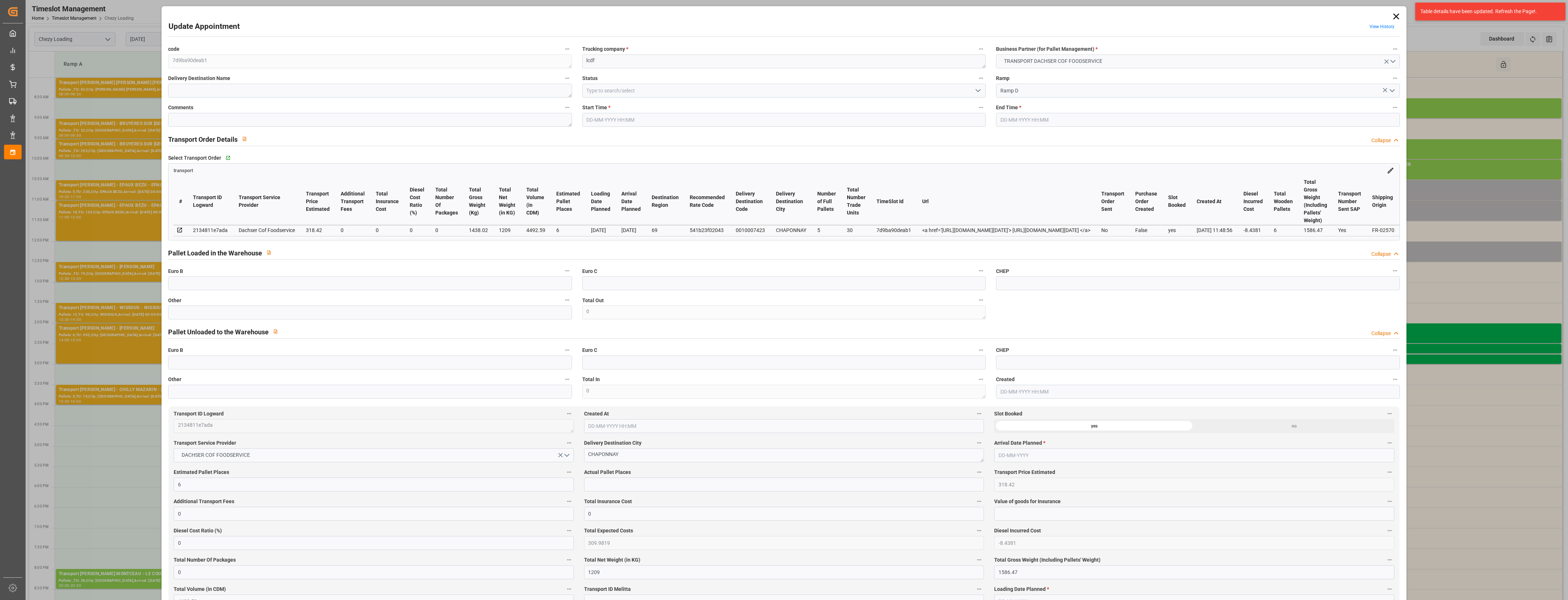
type input "0"
type input "21"
type input "35"
type input "[DATE] 10:30"
type input "[DATE] 11:00"
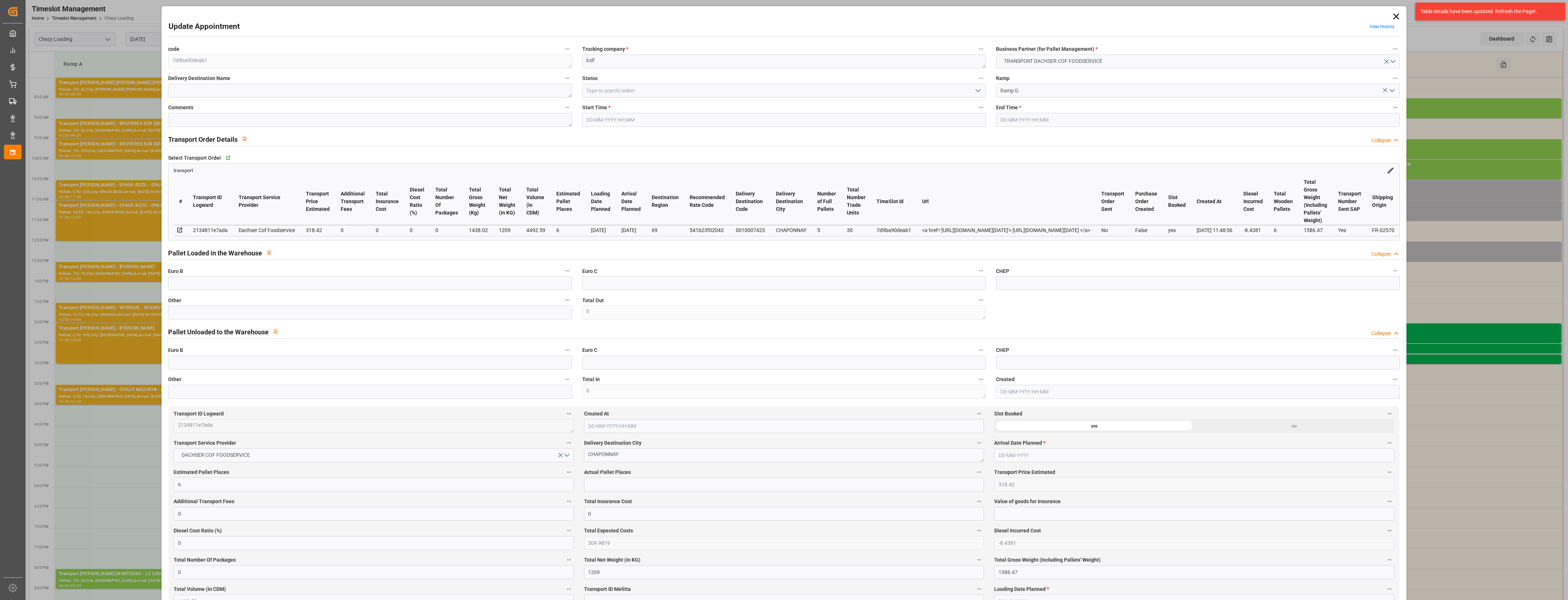
type input "[DATE] 13:14"
type input "[DATE] 11:48"
type input "[DATE]"
click at [975, 91] on icon "open menu" at bounding box center [978, 91] width 9 height 9
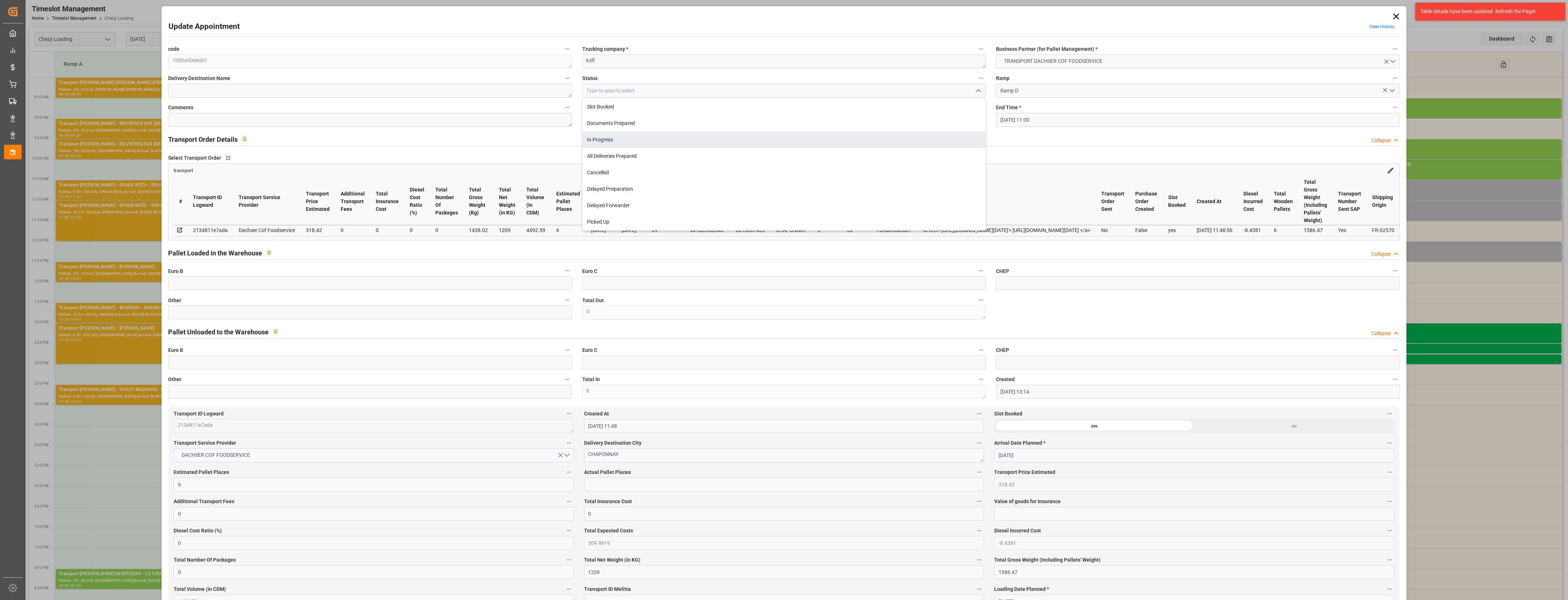
click at [632, 140] on div "In Progress" at bounding box center [784, 139] width 403 height 16
type input "In Progress"
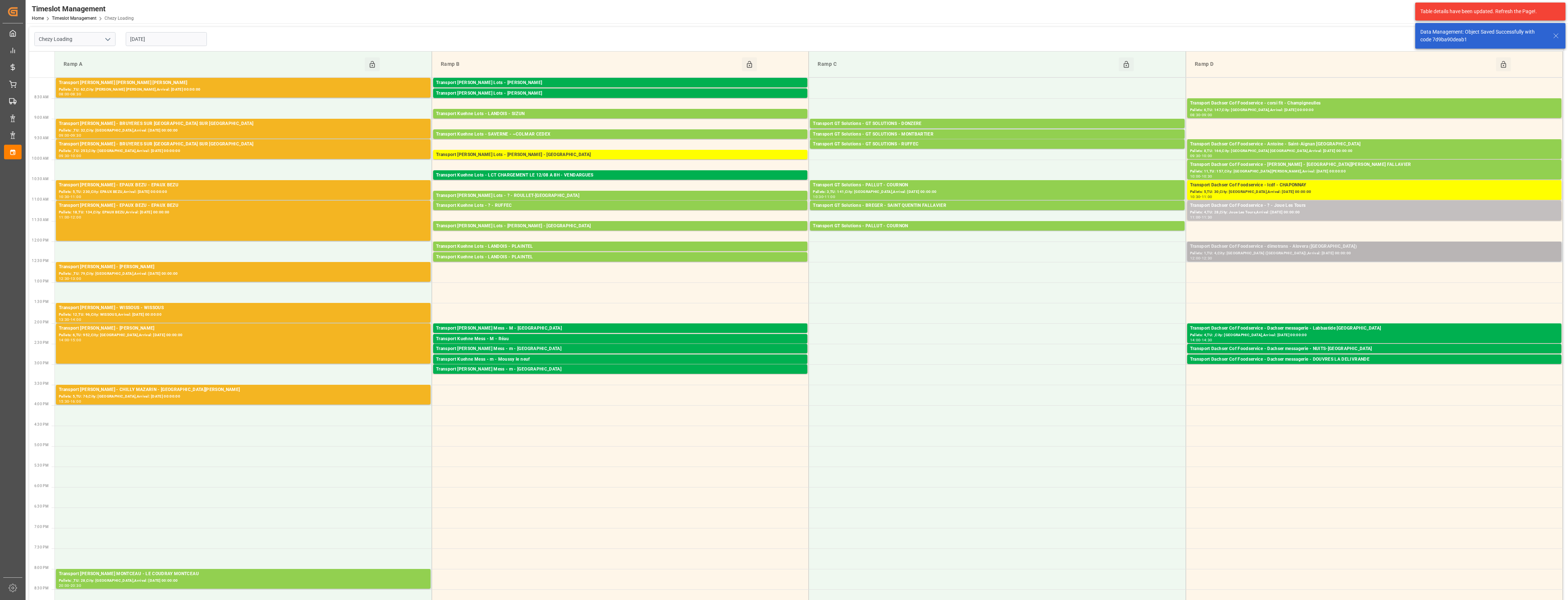
click at [1313, 249] on div "Transport Dachser Cof Foodservice - dimotrans - Alovera ([GEOGRAPHIC_DATA])" at bounding box center [1374, 246] width 368 height 7
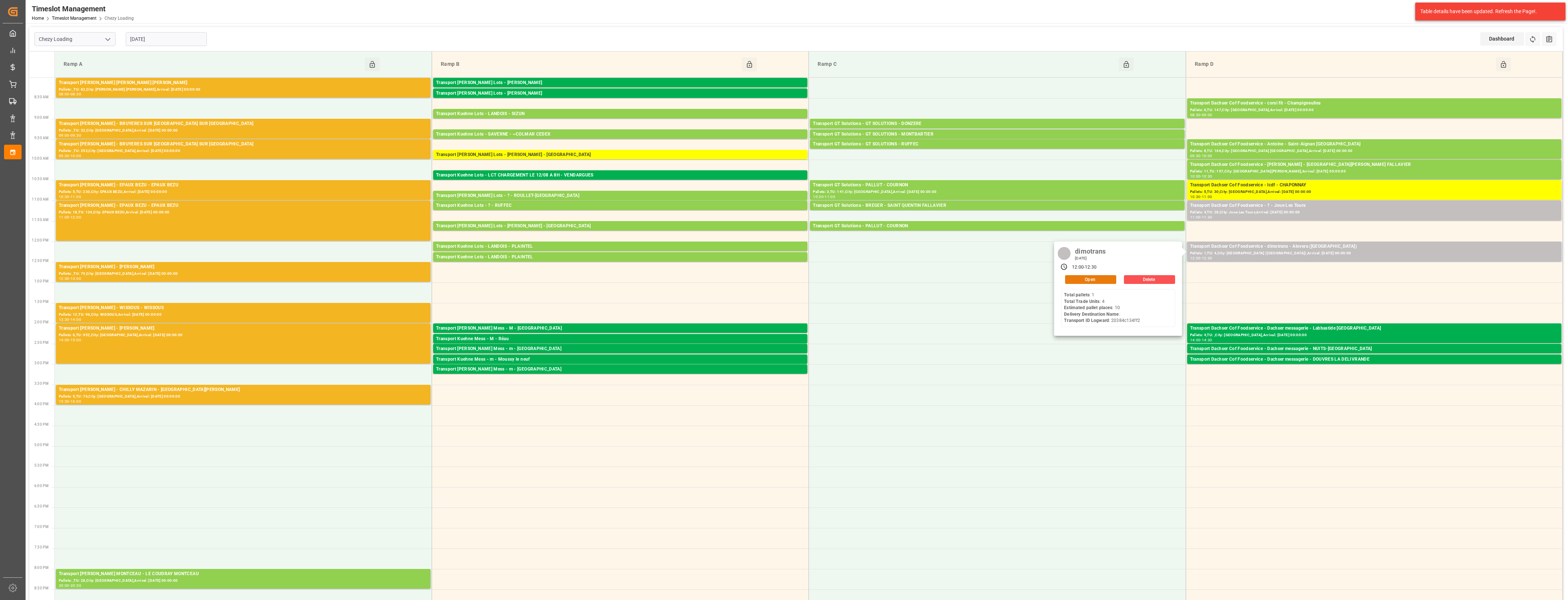
click at [1107, 281] on button "Open" at bounding box center [1091, 279] width 51 height 9
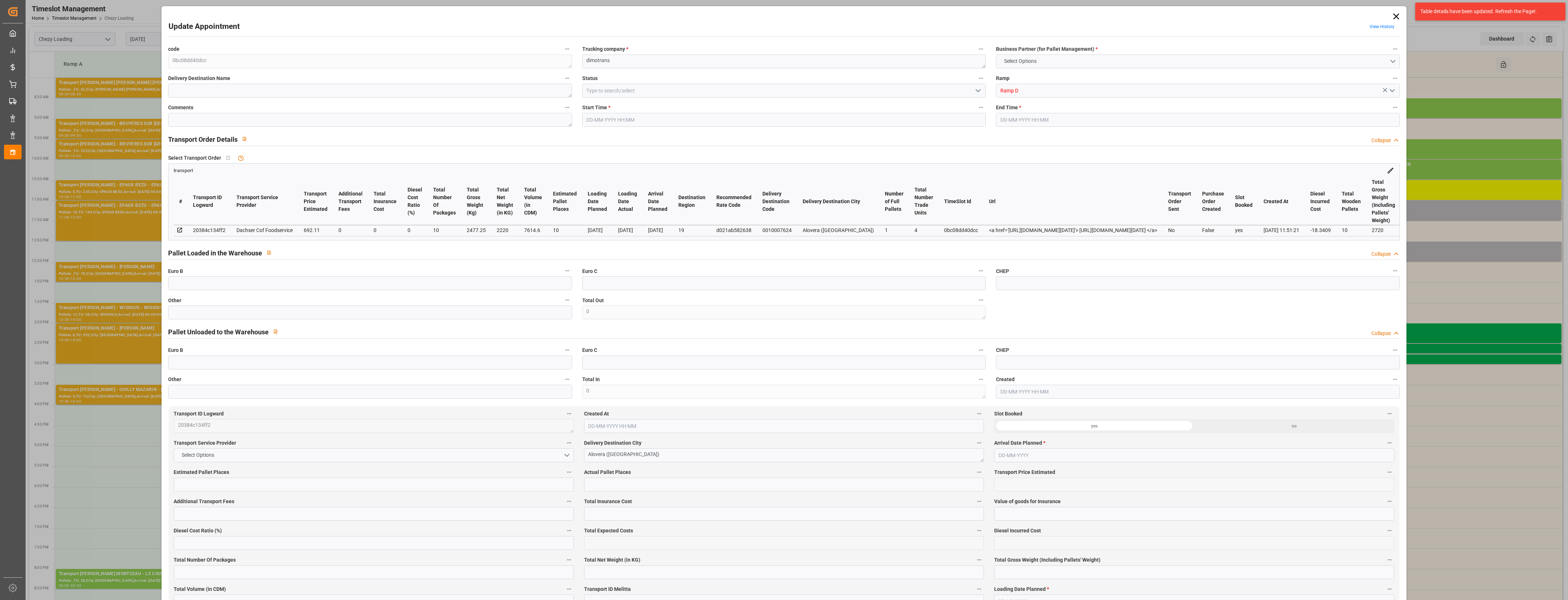
type input "10"
type input "692.11"
type input "0"
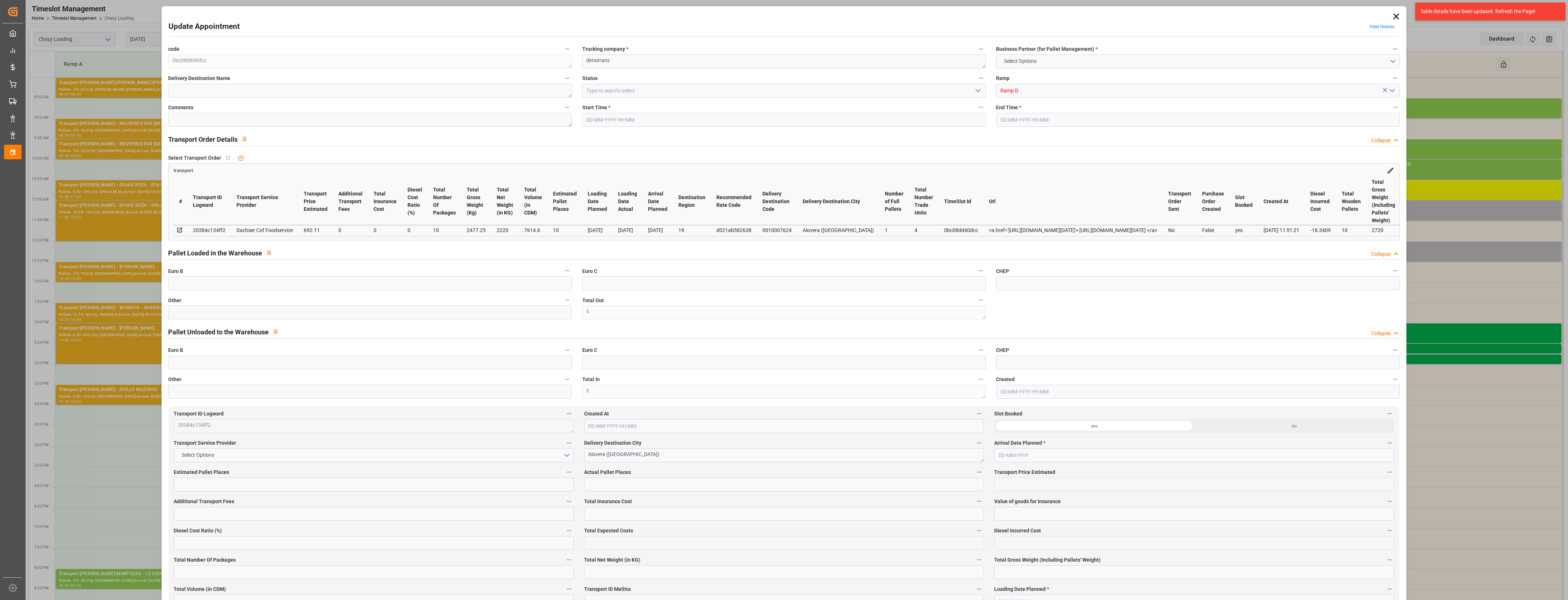
type input "673.7691"
type input "-18.3409"
type input "10"
type input "2220"
type input "2720"
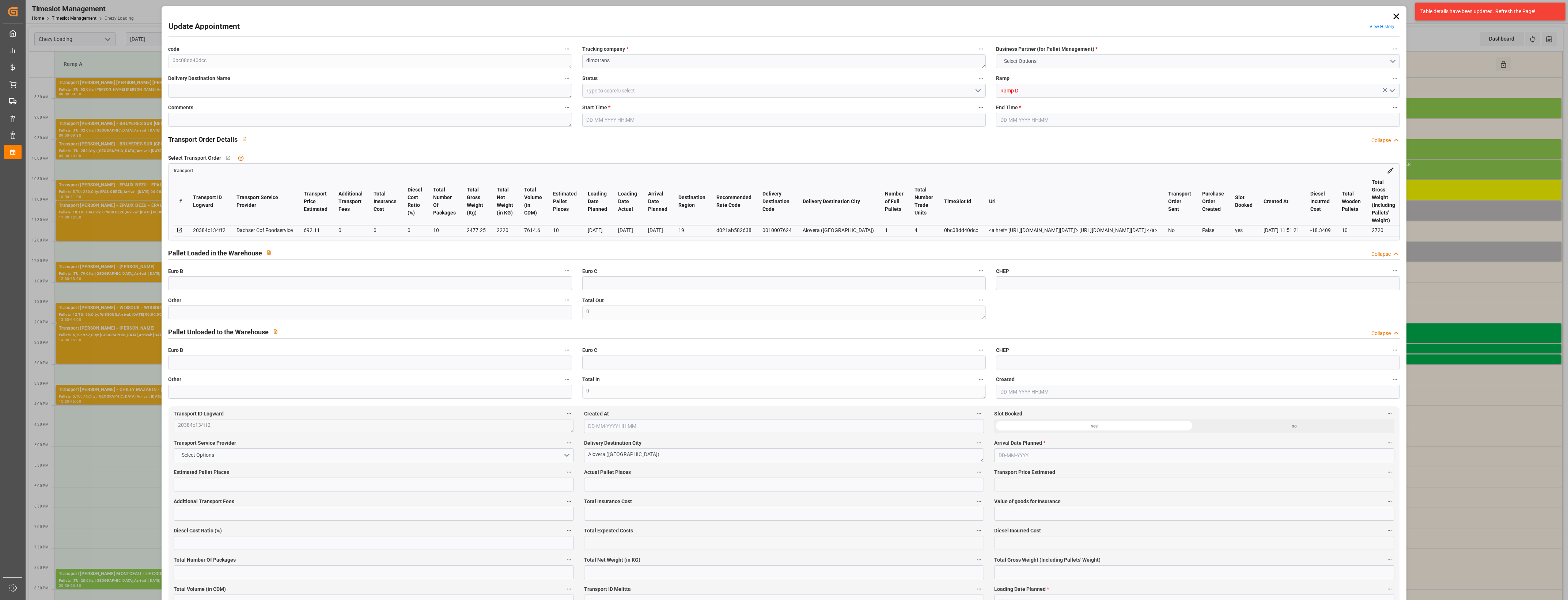
type input "7614.6"
type input "19"
type input "1"
type input "4"
type input "10"
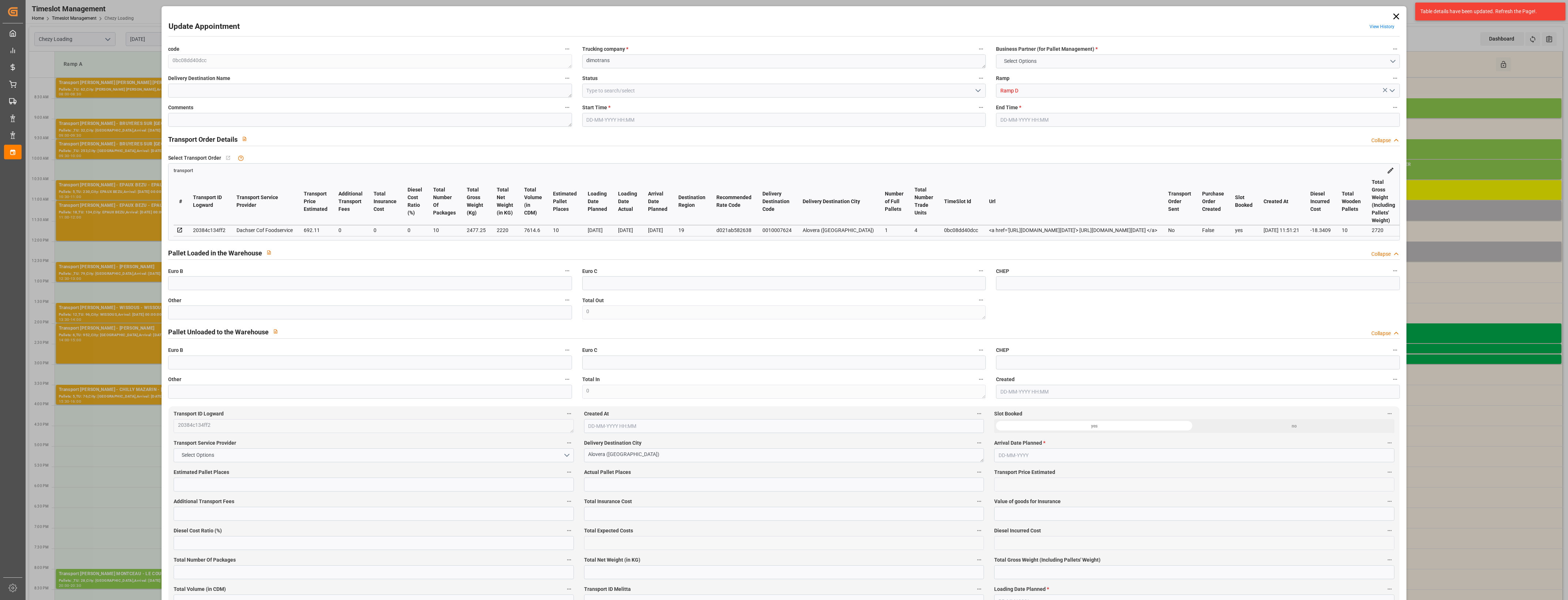
type input "101"
type input "2477.25"
type input "0"
type input "4710.8598"
type input "0"
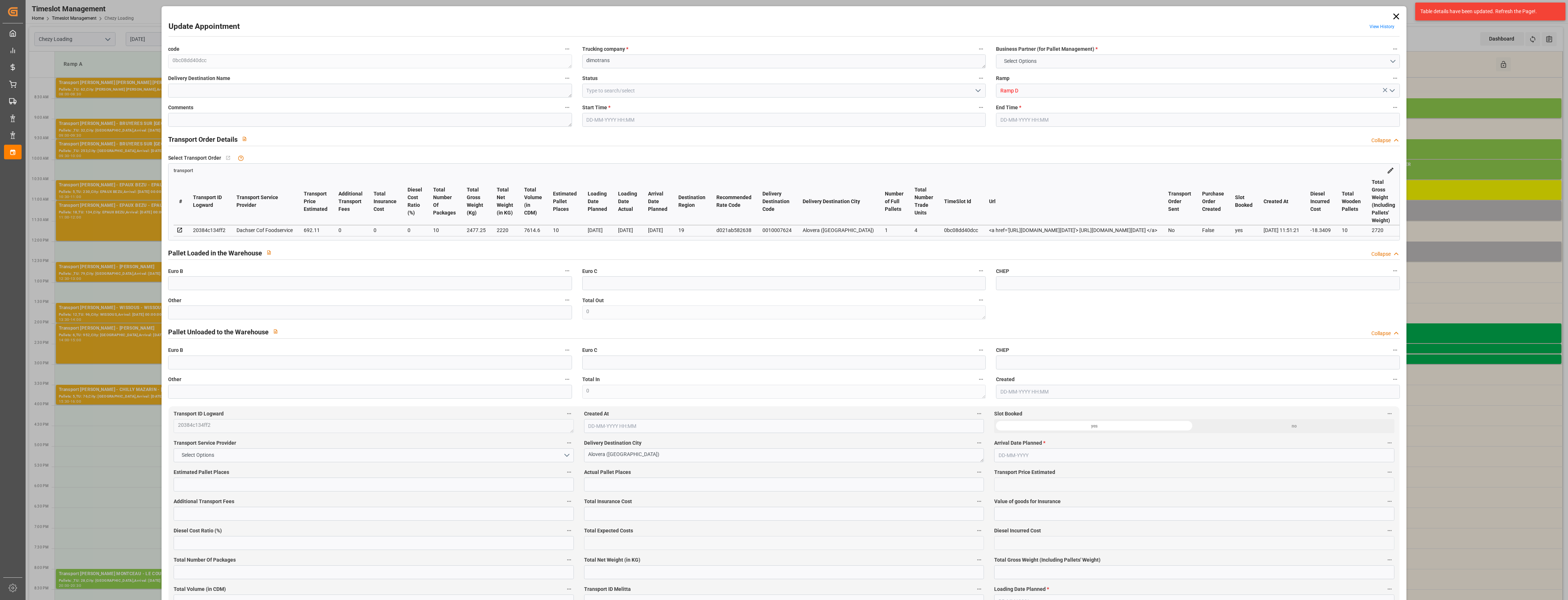
type input "0"
type input "21"
type input "35"
type input "[DATE] 12:00"
type input "[DATE] 12:30"
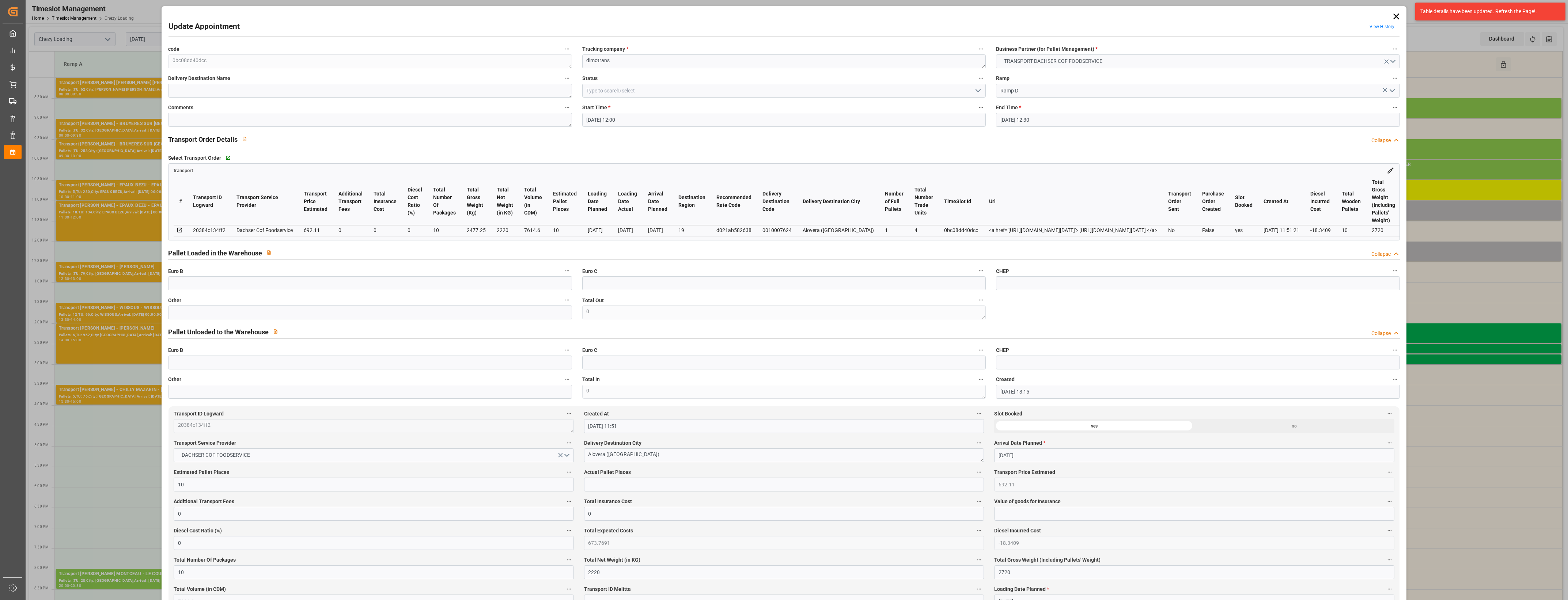
type input "[DATE] 13:15"
type input "[DATE] 11:51"
type input "[DATE]"
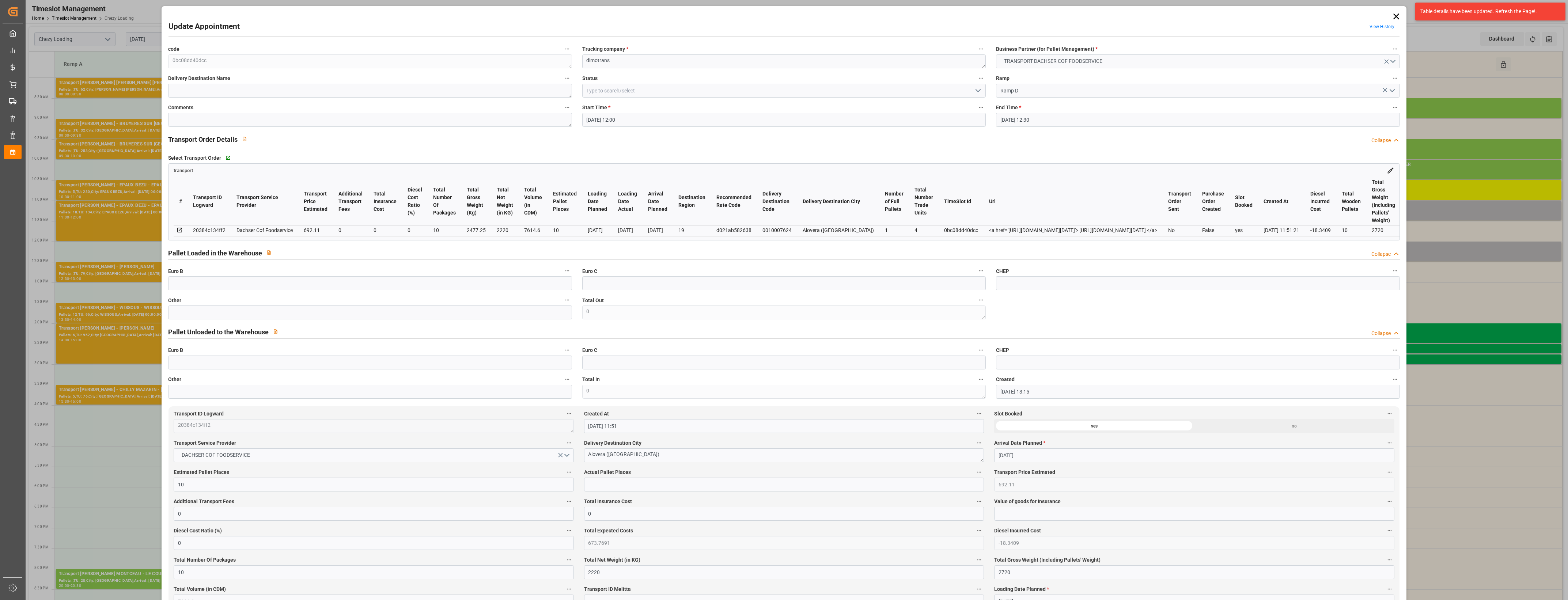
click at [1397, 15] on icon at bounding box center [1396, 16] width 10 height 10
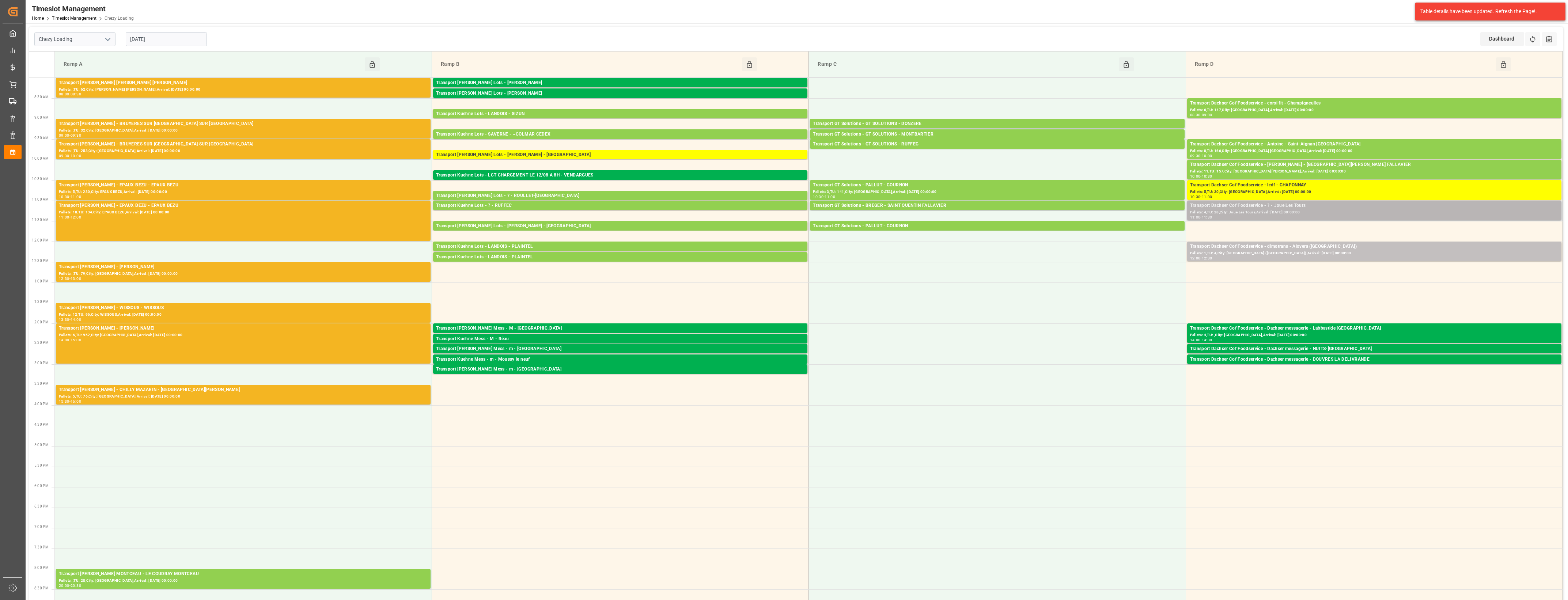
click at [1292, 209] on div "Pallets: 4,TU: 28,City: Joue Les Tours,Arrival: [DATE] 00:00:00" at bounding box center [1374, 212] width 368 height 6
click at [1079, 237] on button "Open" at bounding box center [1091, 239] width 51 height 9
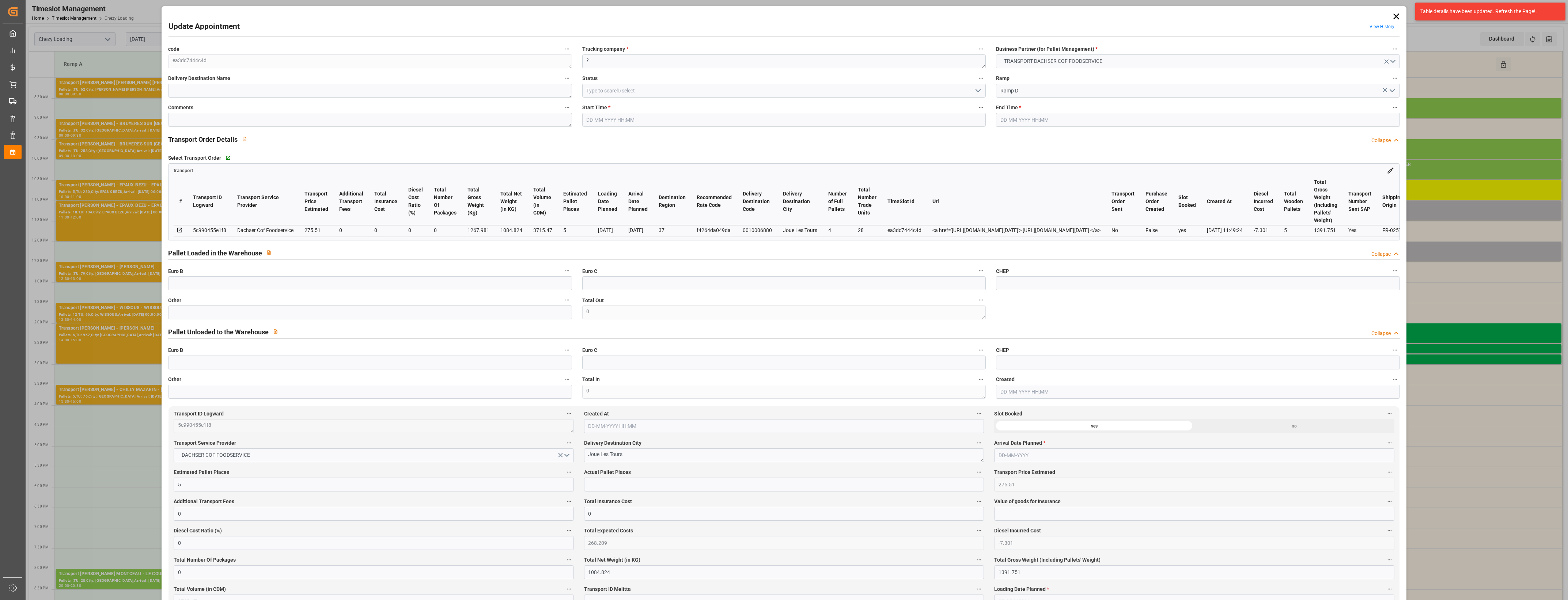
type input "[DATE] 11:00"
type input "[DATE] 11:30"
type input "[DATE] 13:15"
type input "[DATE] 11:49"
type input "[DATE]"
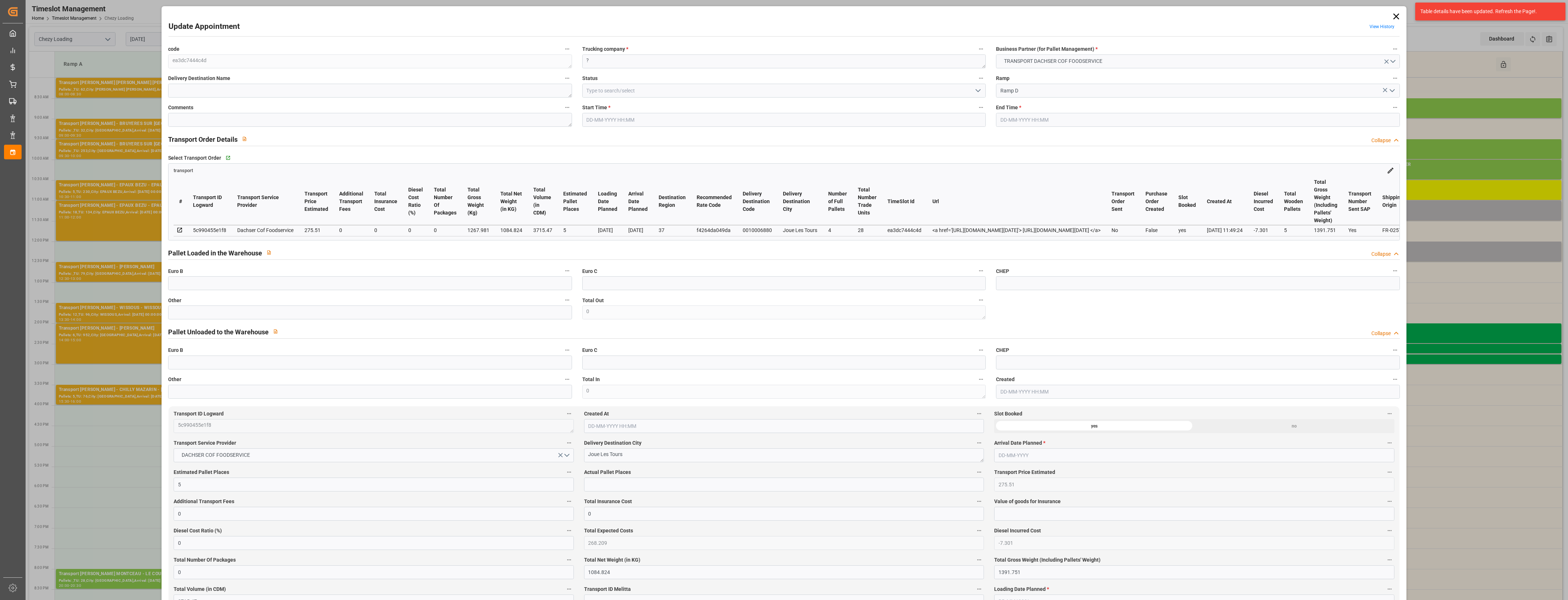
type input "[DATE]"
click at [979, 91] on icon "open menu" at bounding box center [978, 91] width 9 height 9
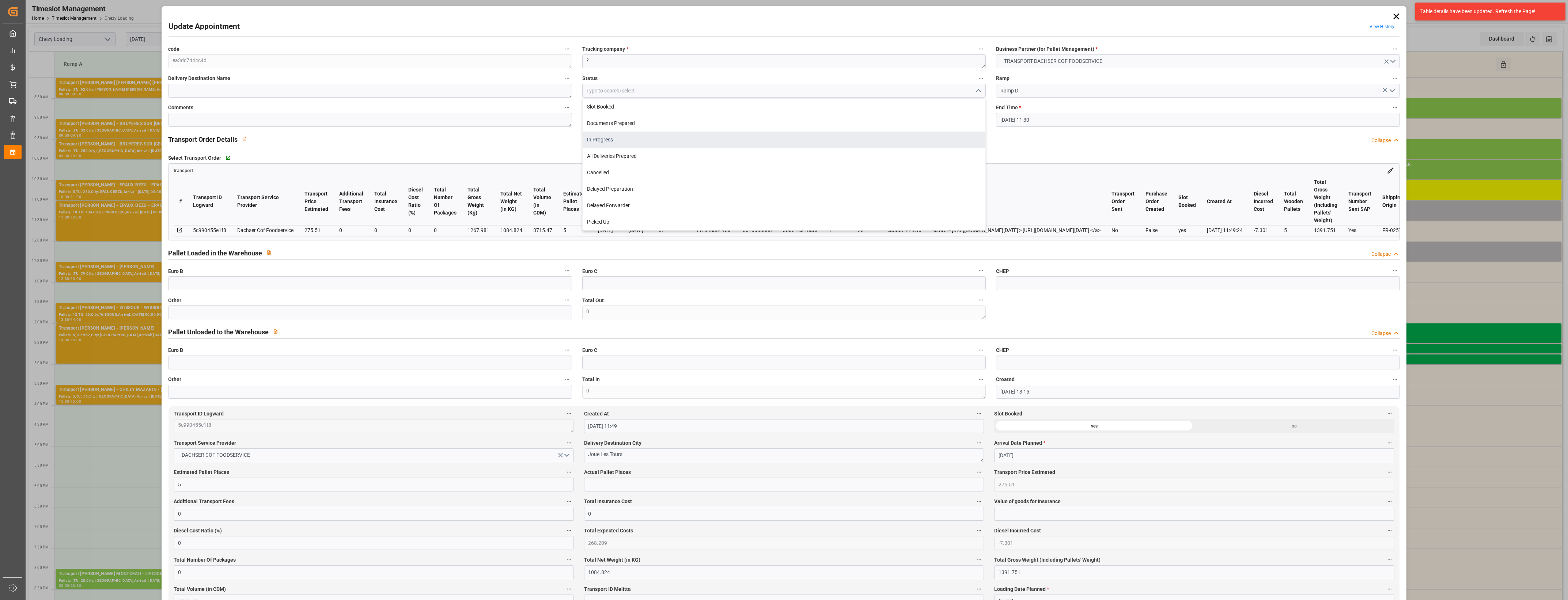
click at [616, 138] on div "In Progress" at bounding box center [784, 139] width 403 height 16
type input "In Progress"
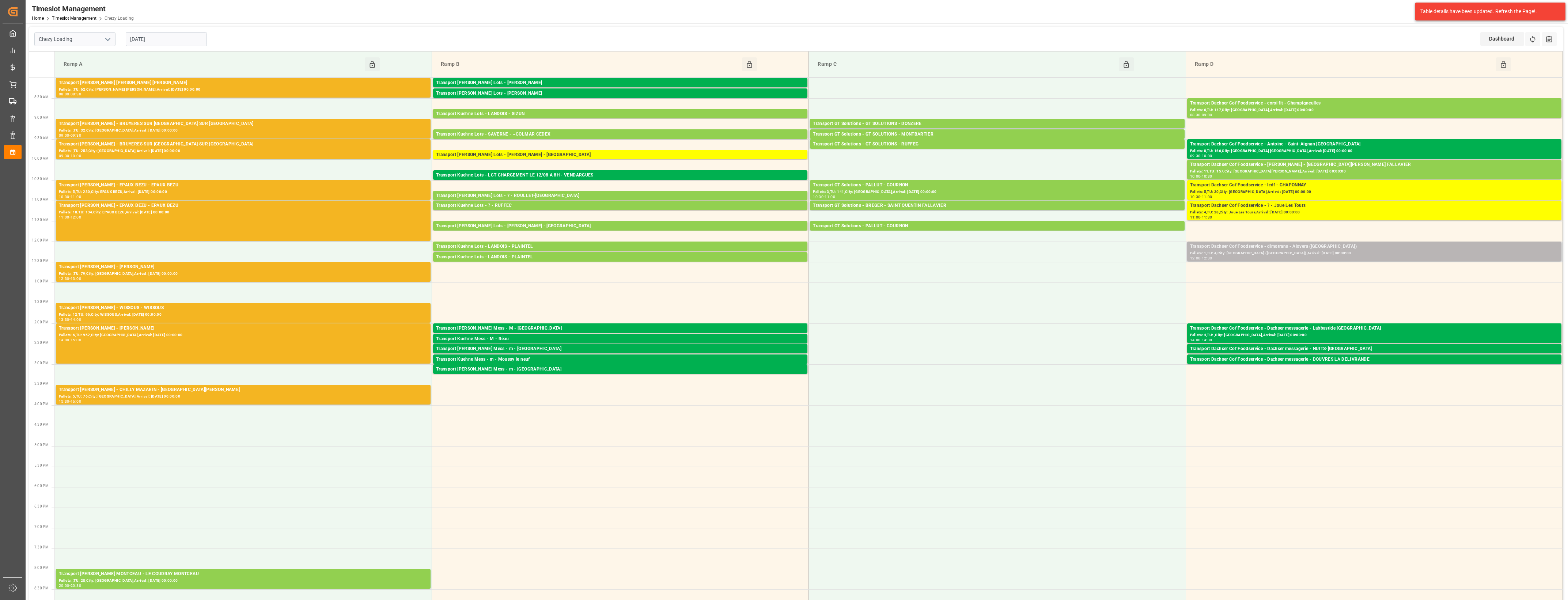
click at [1297, 247] on div "Transport Dachser Cof Foodservice - dimotrans - Alovera ([GEOGRAPHIC_DATA])" at bounding box center [1374, 246] width 368 height 7
click at [1107, 281] on button "Open" at bounding box center [1091, 279] width 51 height 9
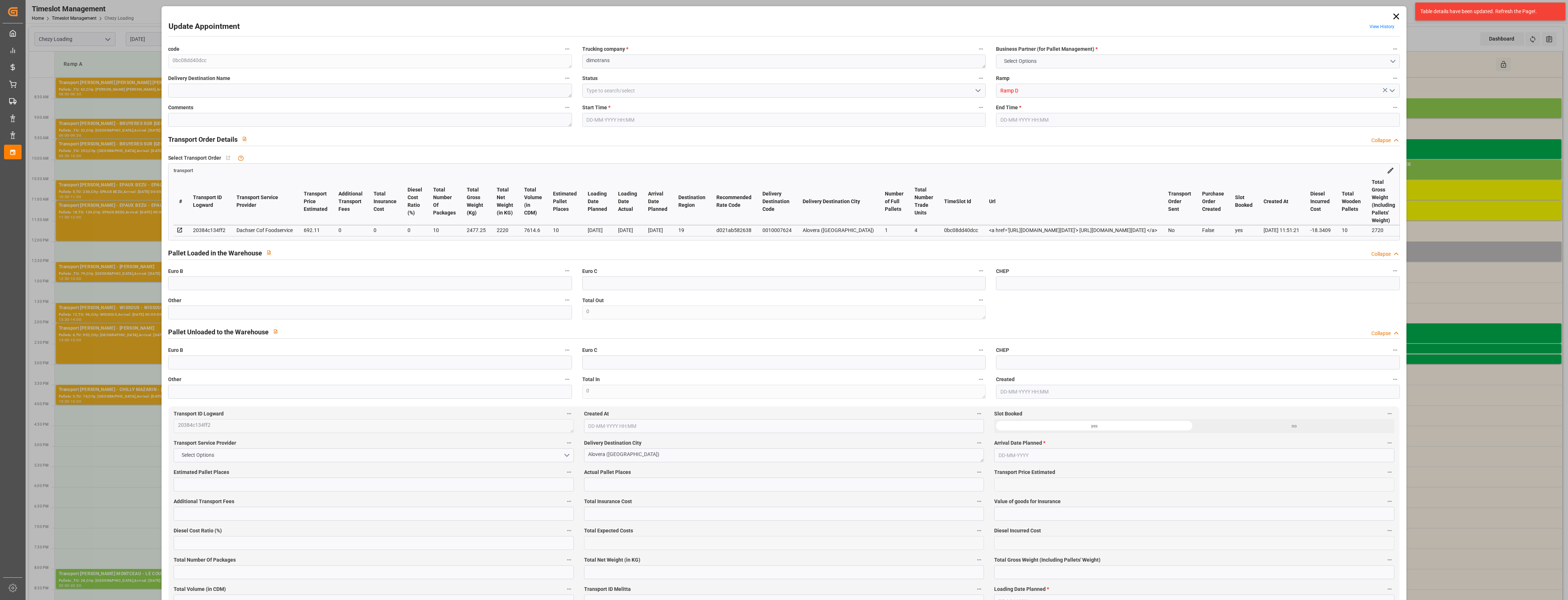
type input "10"
type input "692.11"
type input "0"
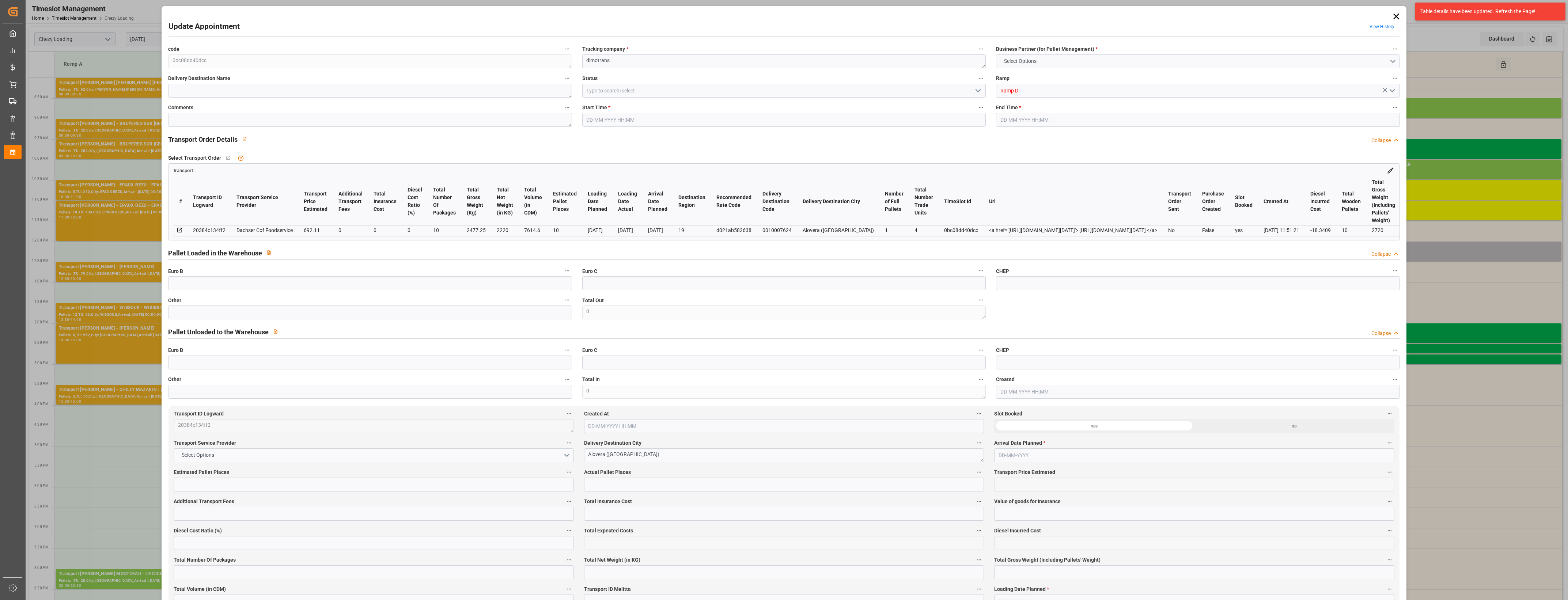
type input "673.7691"
type input "-18.3409"
type input "10"
type input "2220"
type input "2720"
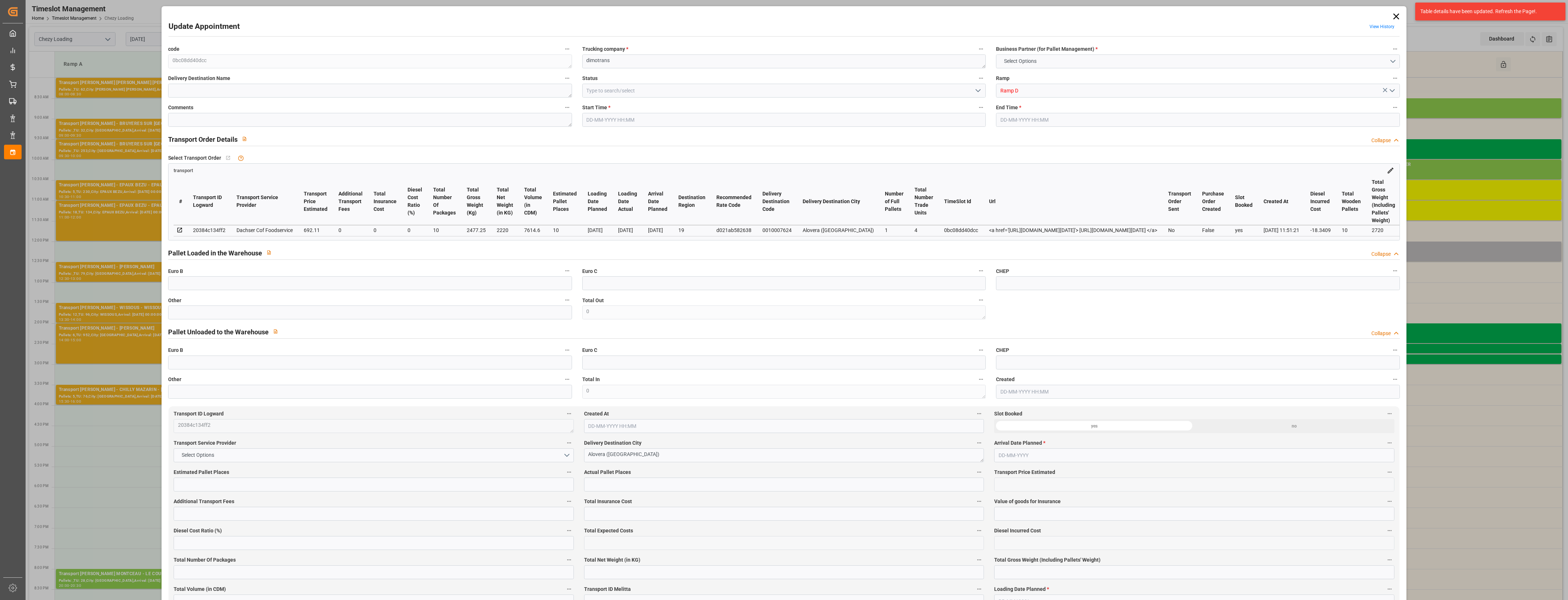
type input "7614.6"
type input "19"
type input "1"
type input "4"
type input "10"
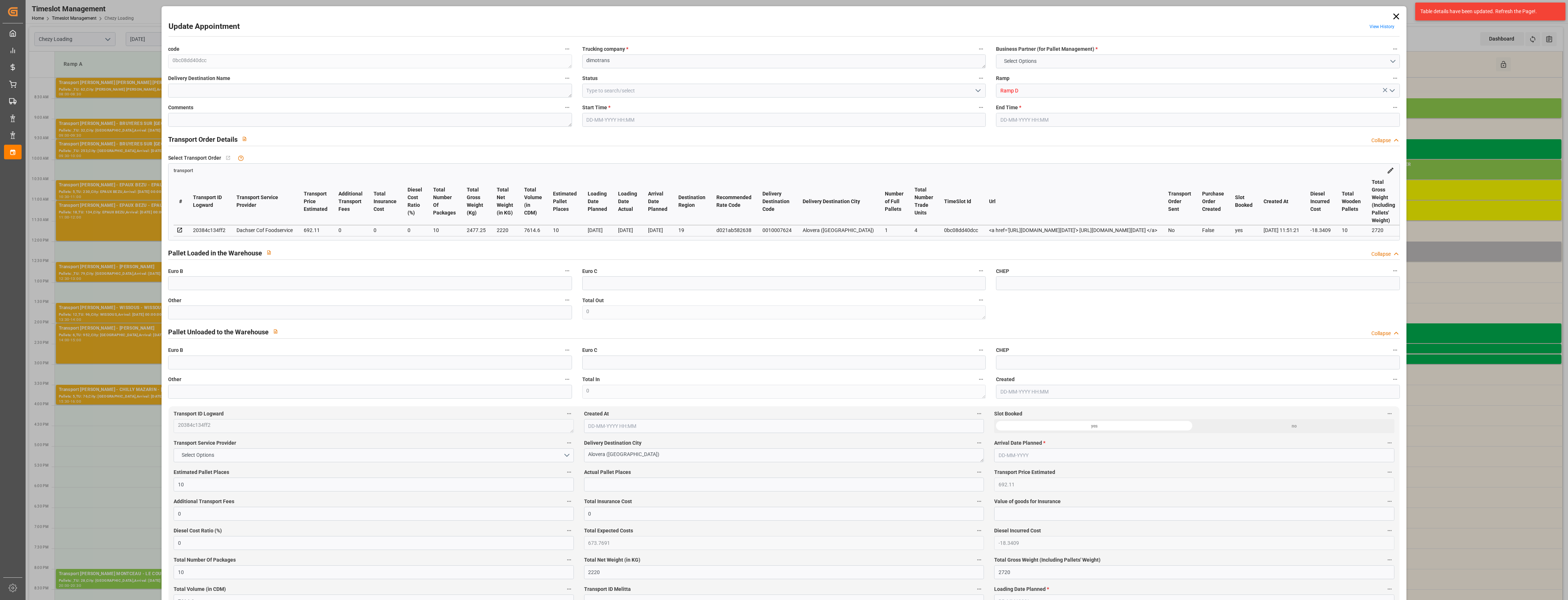
type input "101"
type input "2477.25"
type input "0"
type input "4710.8598"
type input "0"
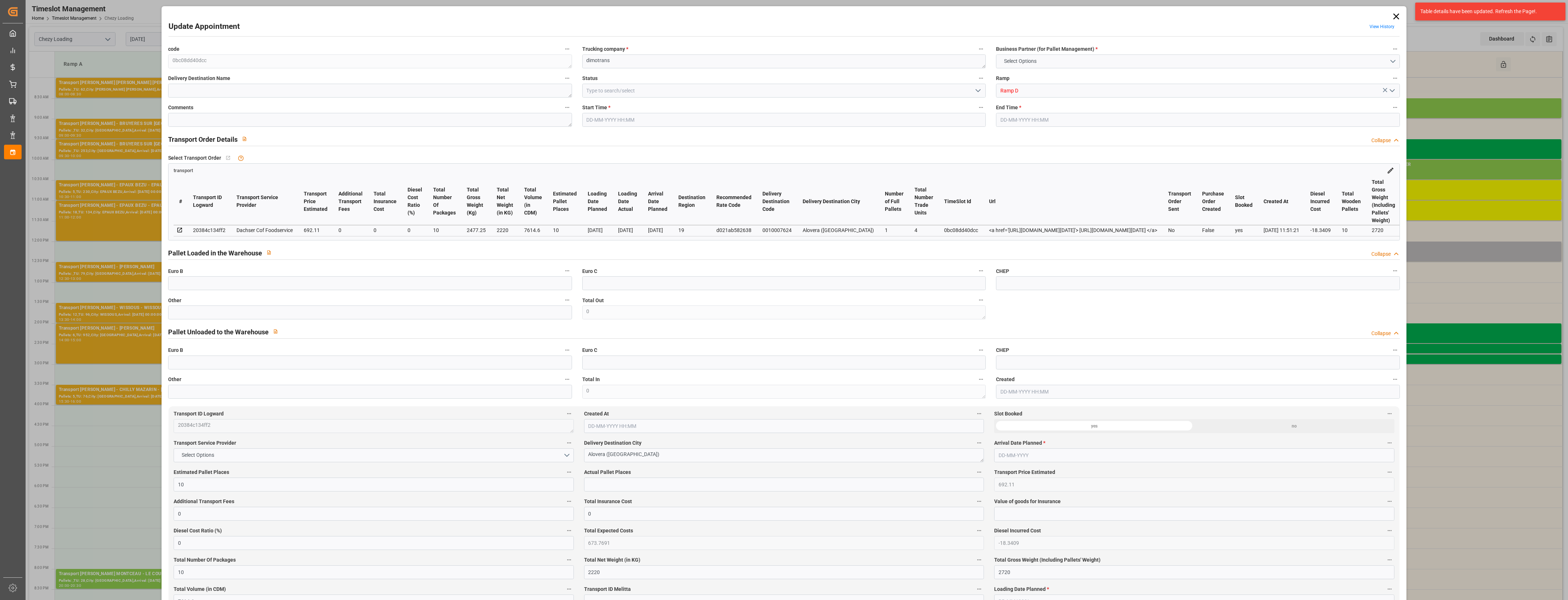
type input "0"
type input "21"
type input "35"
type input "[DATE] 12:00"
type input "[DATE] 12:30"
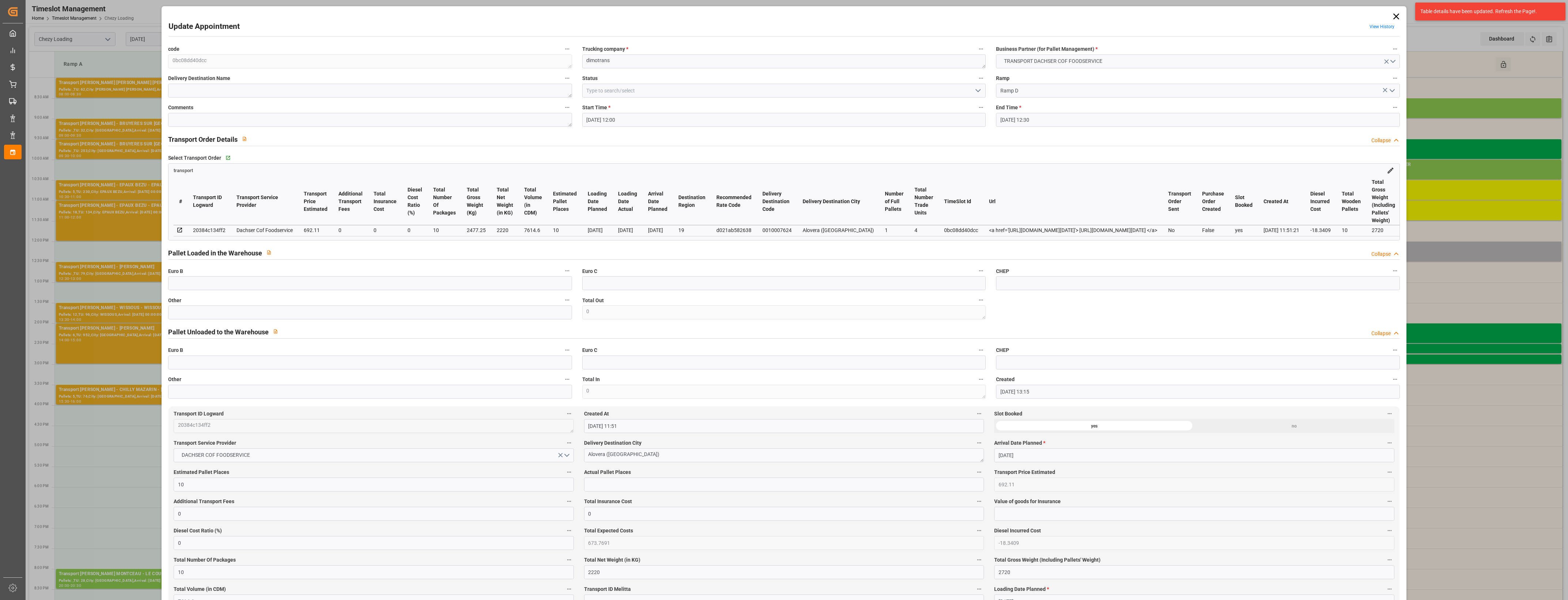
type input "[DATE] 13:15"
type input "[DATE] 11:51"
type input "[DATE]"
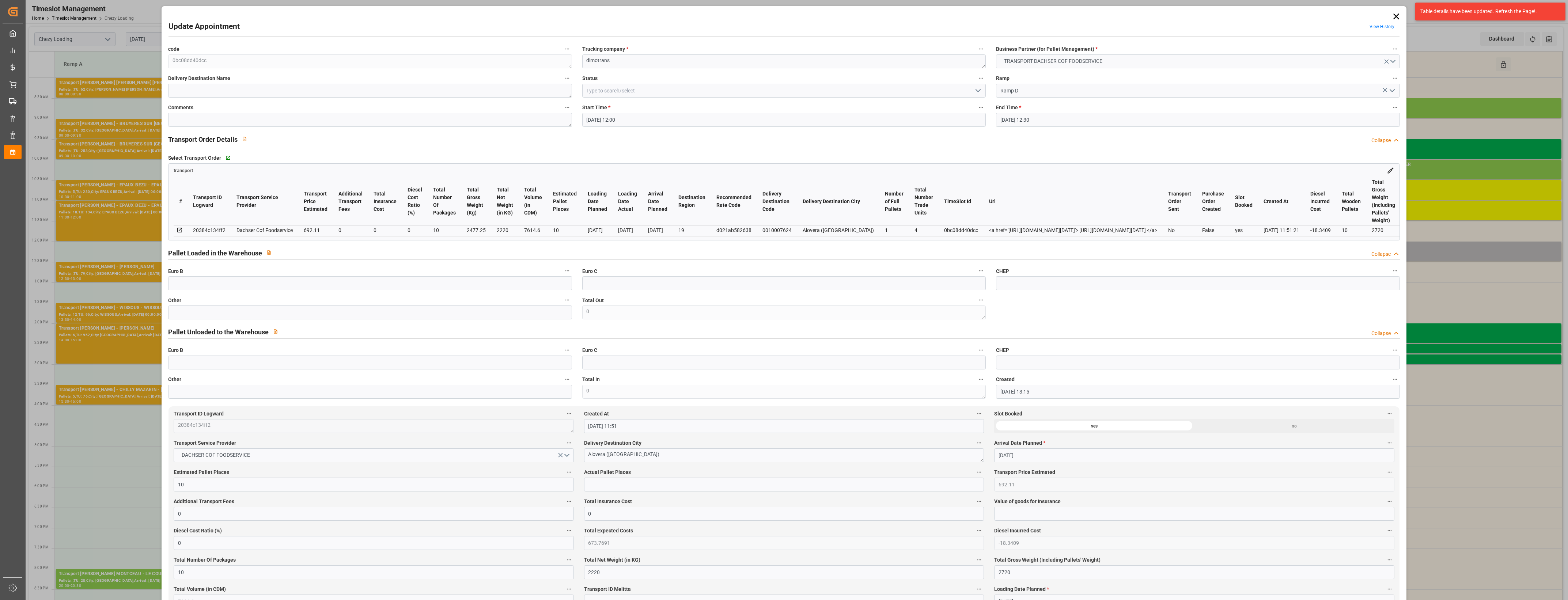
click at [979, 89] on icon "open menu" at bounding box center [978, 91] width 9 height 9
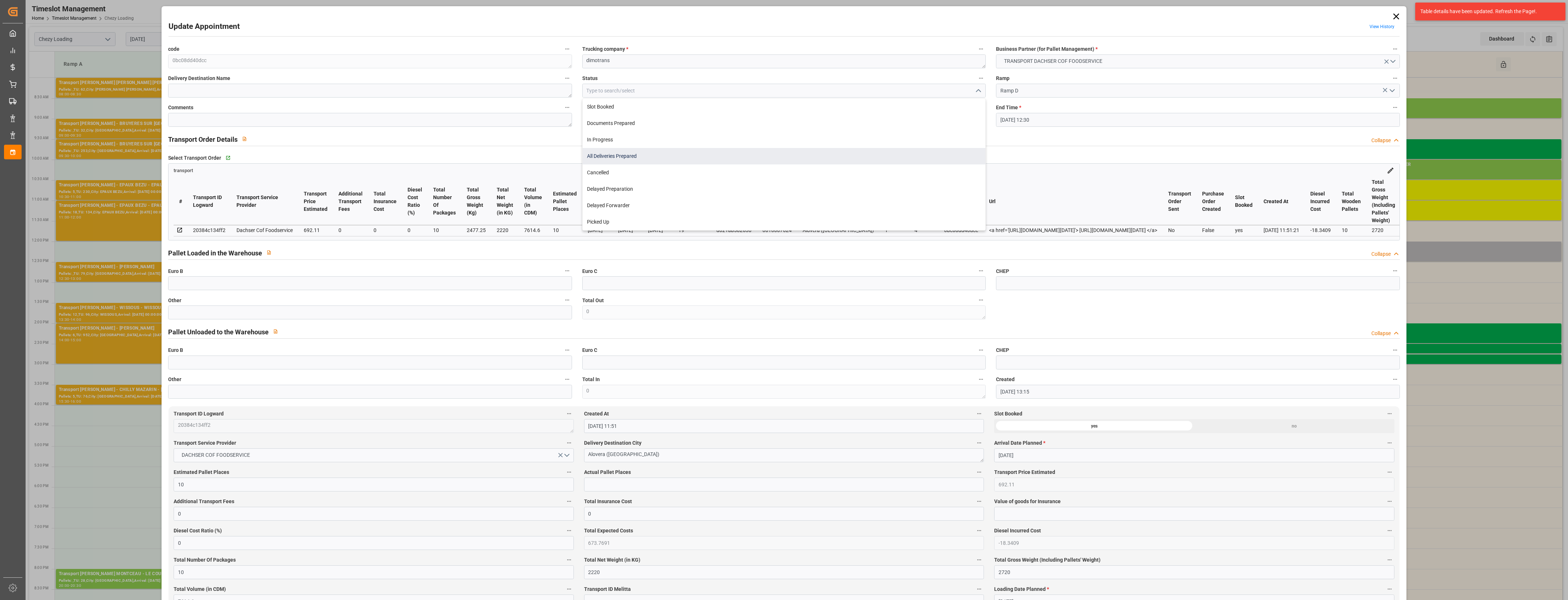
click at [615, 156] on div "All Deliveries Prepared" at bounding box center [784, 156] width 403 height 16
type input "All Deliveries Prepared"
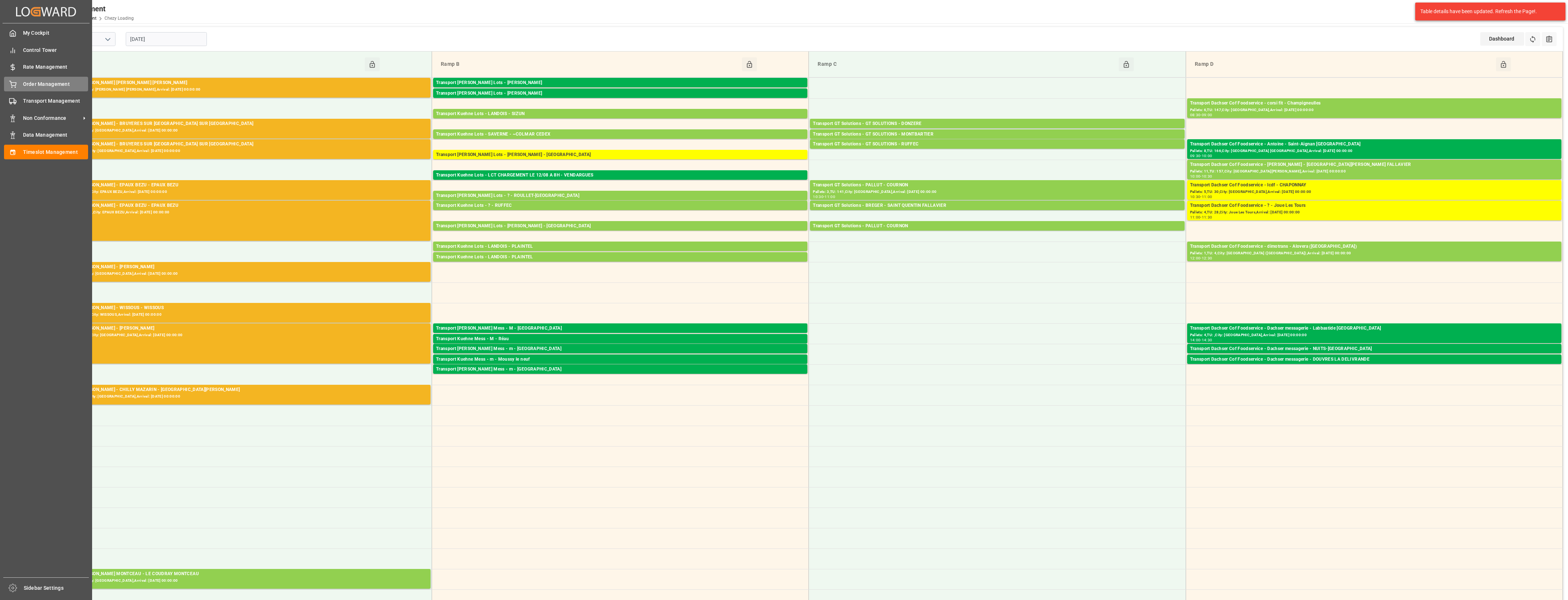
click at [13, 82] on icon at bounding box center [13, 85] width 7 height 7
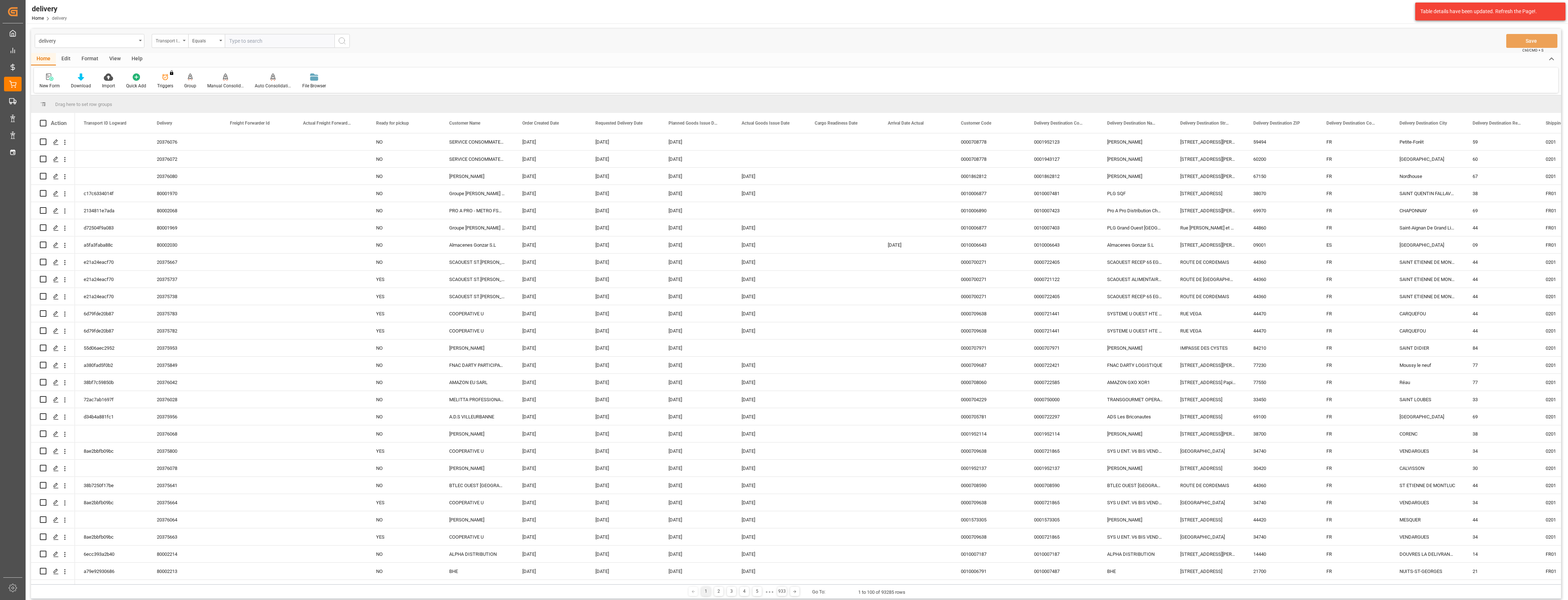
click at [183, 39] on div "Transport ID Logward" at bounding box center [170, 41] width 37 height 14
click at [174, 90] on div "Delivery" at bounding box center [206, 89] width 109 height 15
click at [239, 42] on input "text" at bounding box center [279, 41] width 110 height 14
type input "20375641"
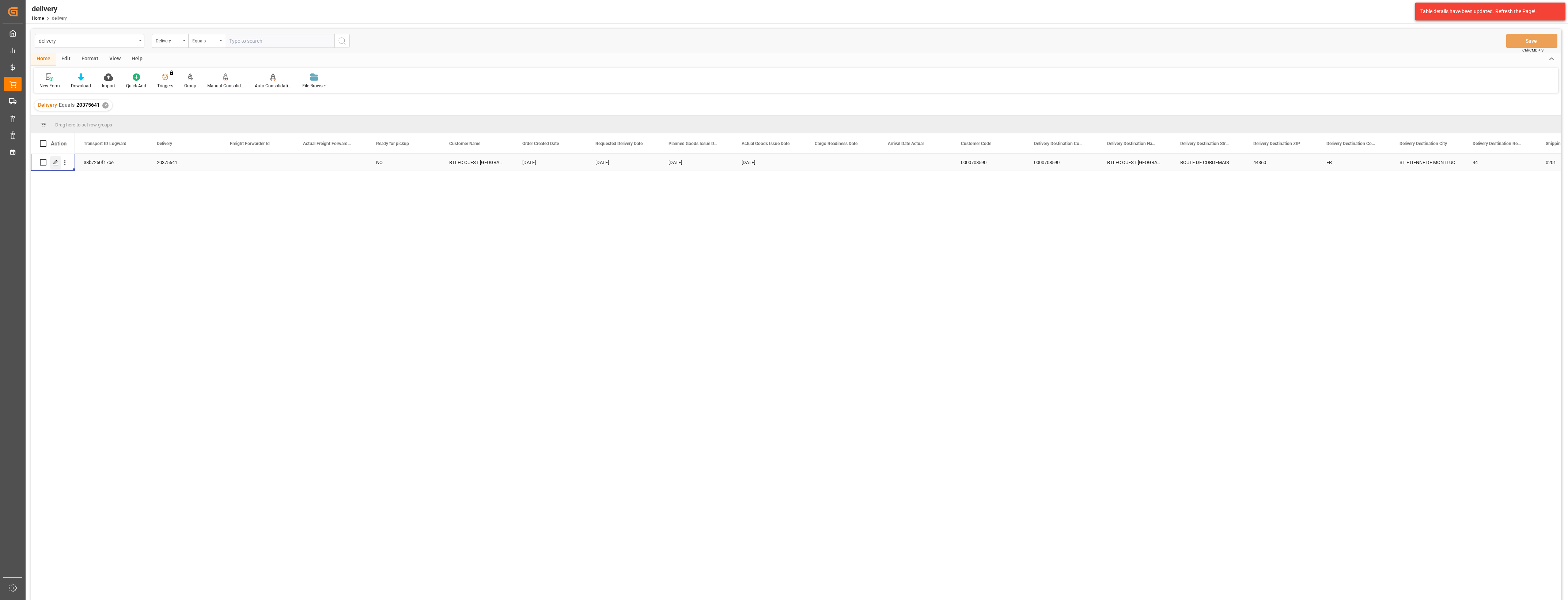
click at [55, 163] on polygon "Press SPACE to select this row." at bounding box center [55, 162] width 4 height 4
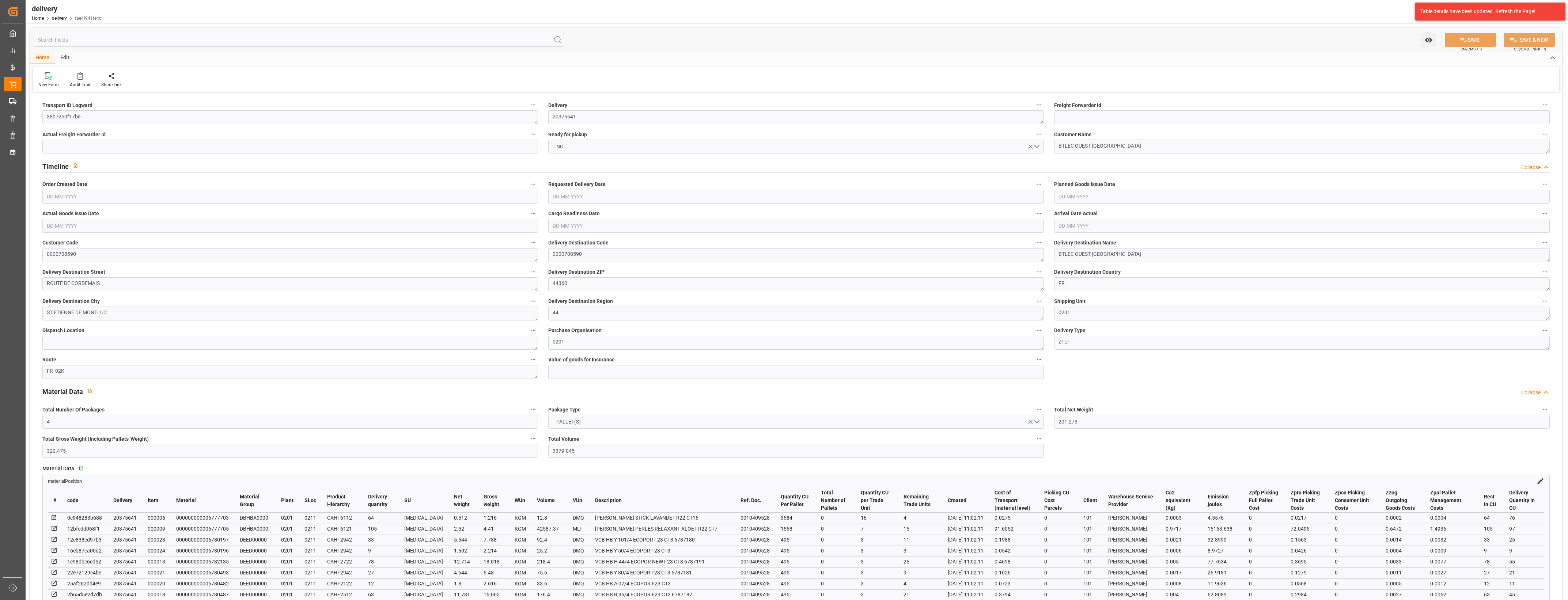
type input "[DATE]"
type input "04-08-2025 11:02"
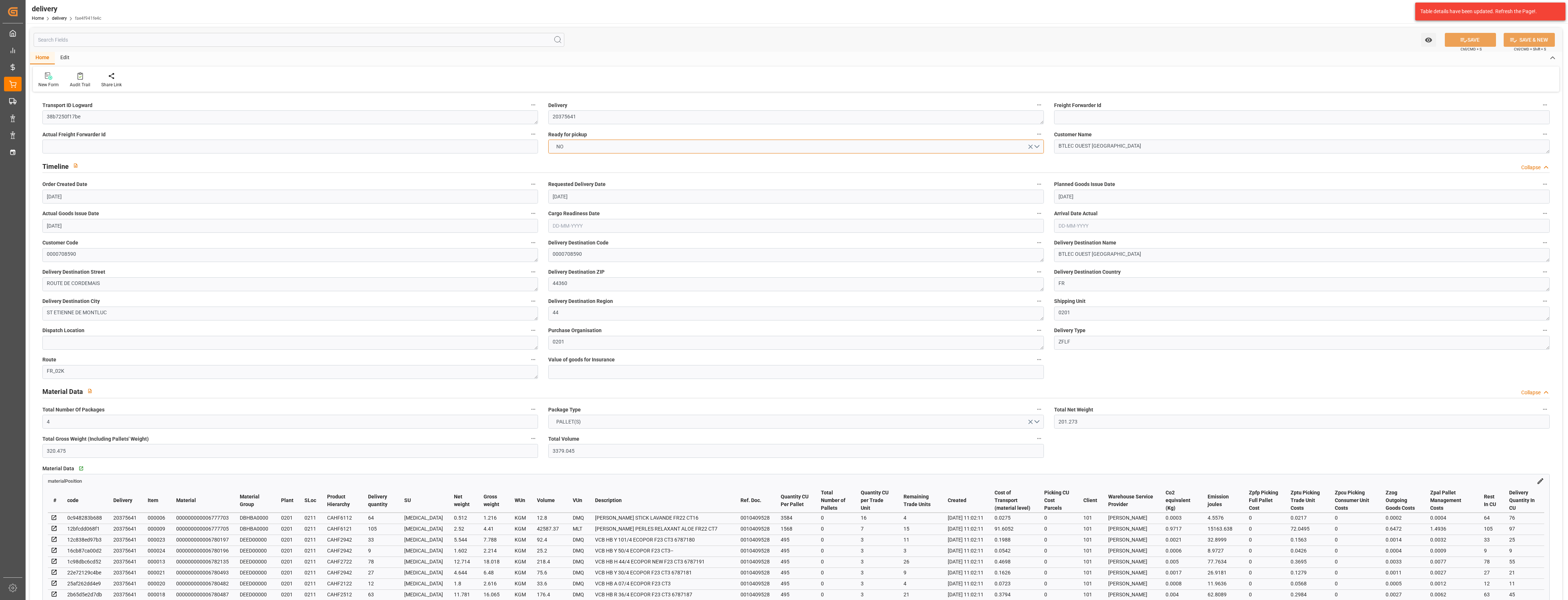
click at [1039, 145] on button "NO" at bounding box center [796, 146] width 495 height 14
click at [594, 149] on div "YES" at bounding box center [796, 148] width 495 height 15
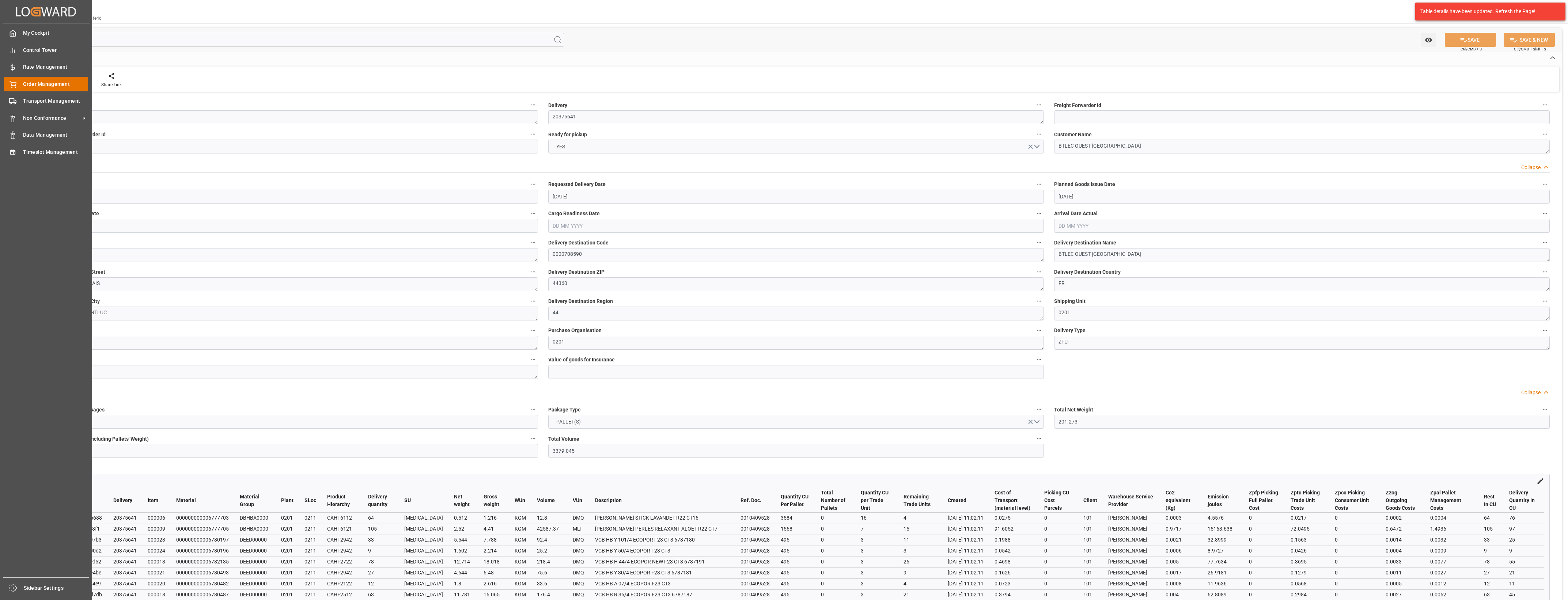
click at [21, 88] on div "Order Management Order Management" at bounding box center [46, 83] width 84 height 14
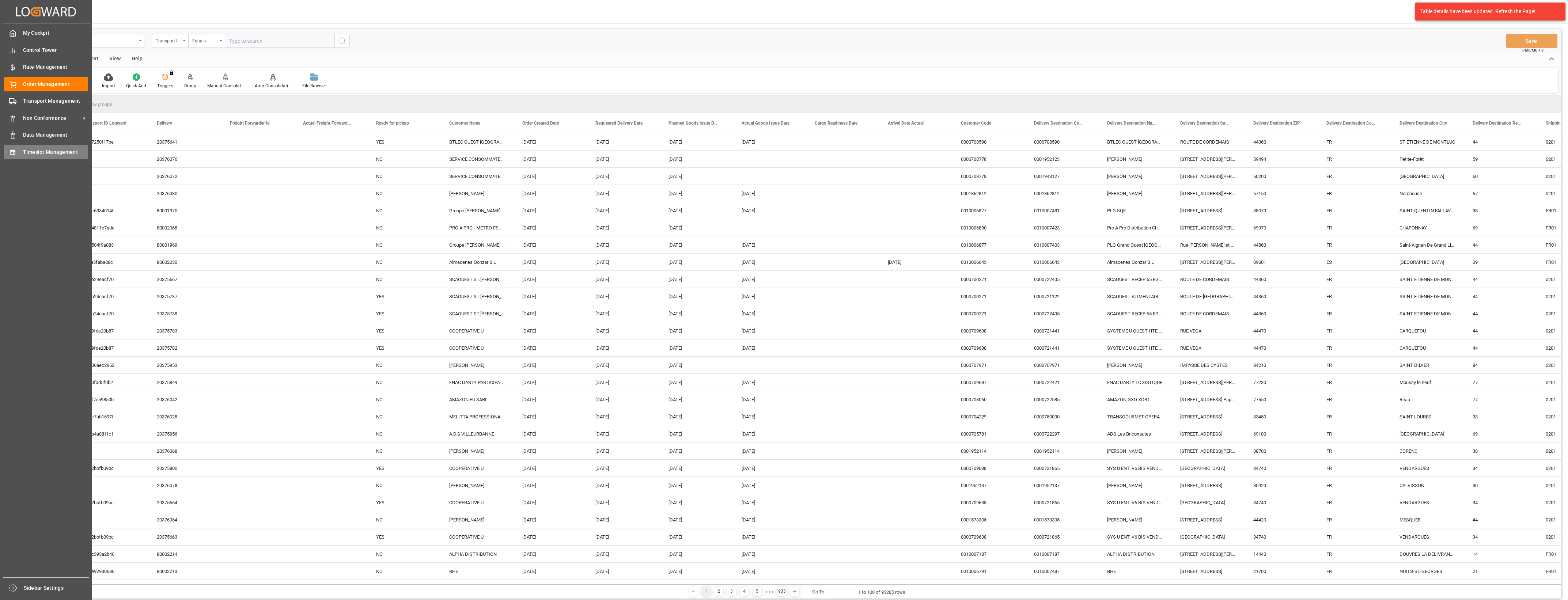
click at [26, 152] on span "Timeslot Management" at bounding box center [55, 152] width 65 height 8
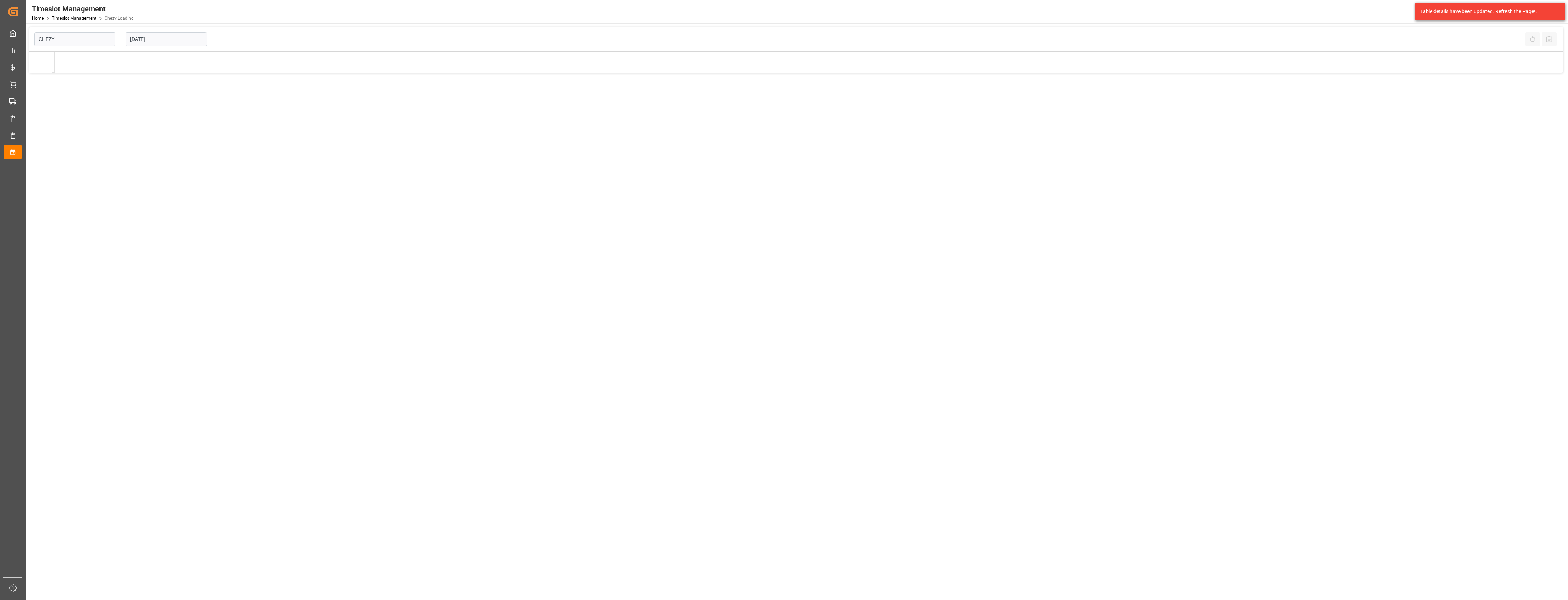
type input "Chezy Loading"
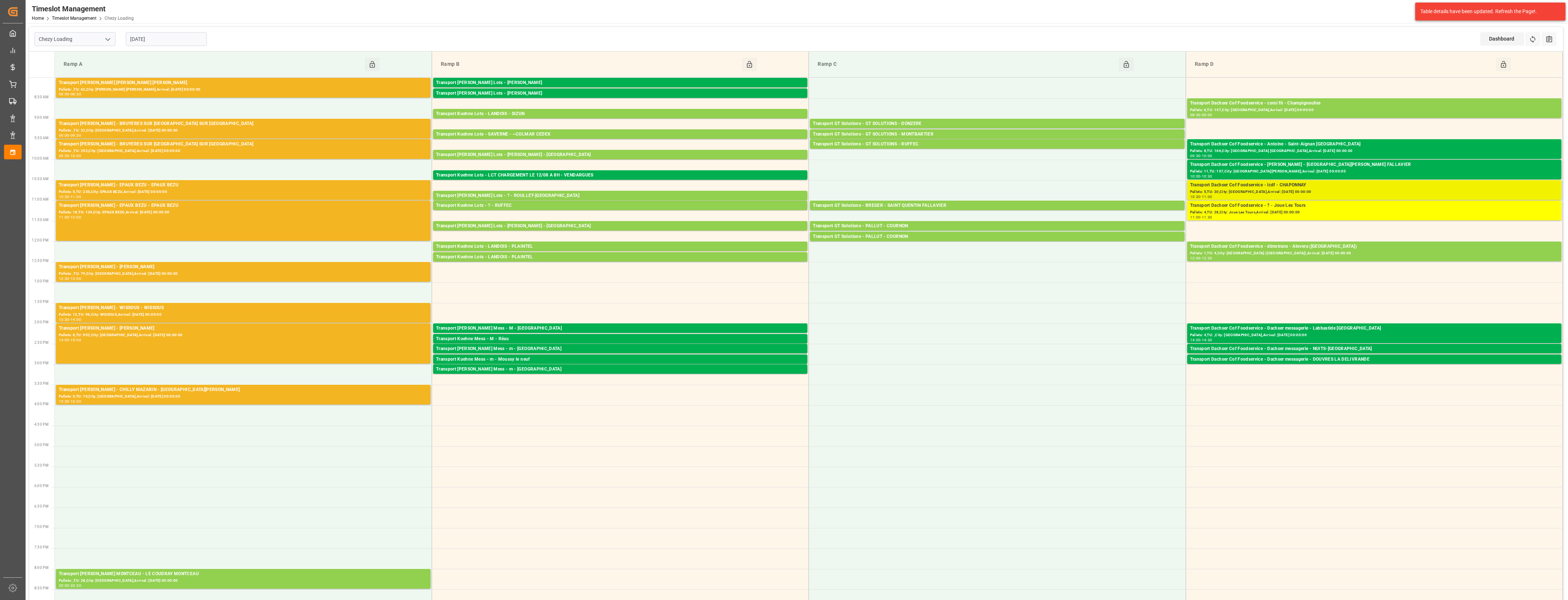
click at [1275, 187] on div "Transport Dachser Cof Foodservice - lcdf - CHAPONNAY" at bounding box center [1374, 185] width 368 height 7
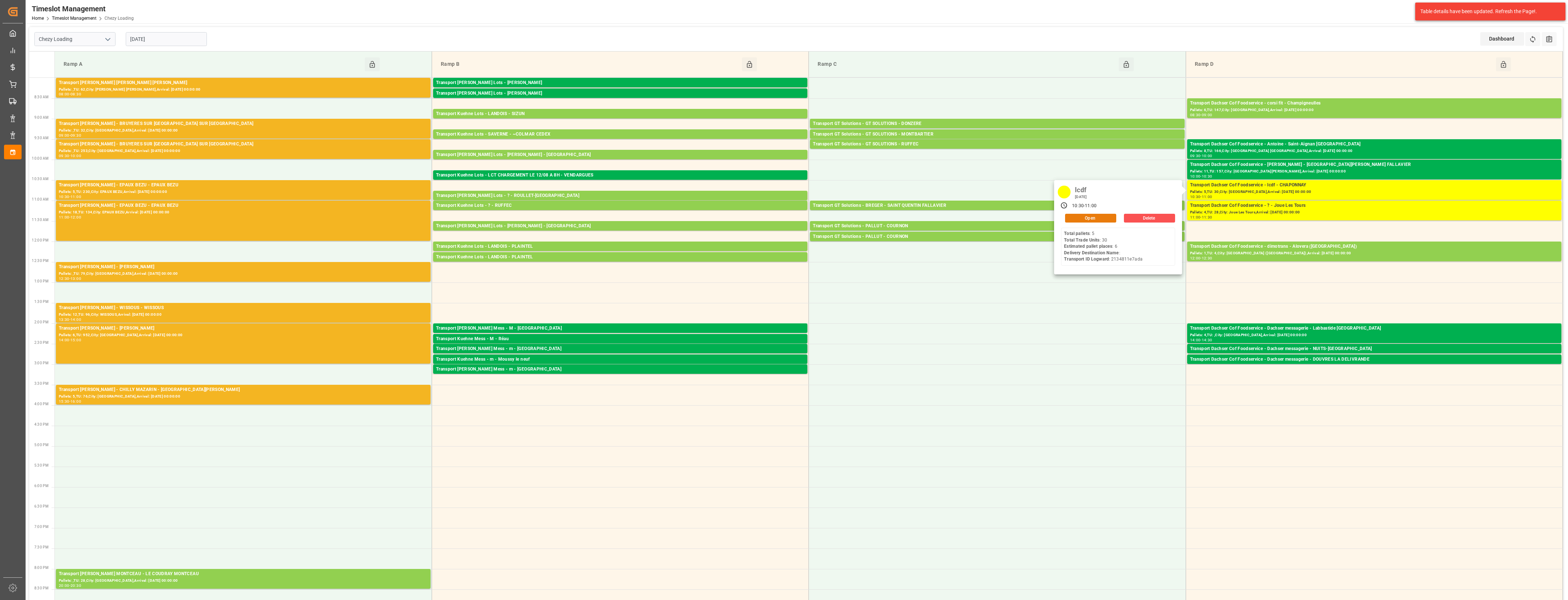
click at [1112, 214] on button "Open" at bounding box center [1091, 218] width 51 height 9
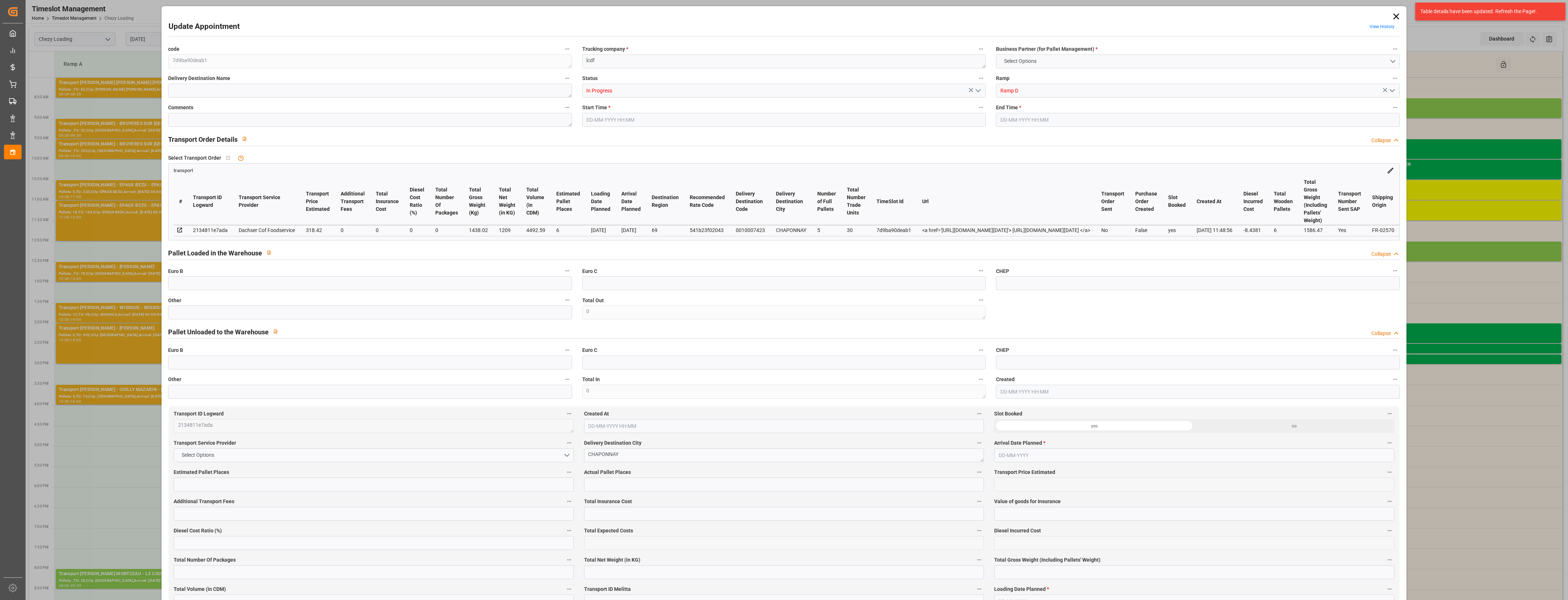
type input "6"
type input "318.42"
type input "0"
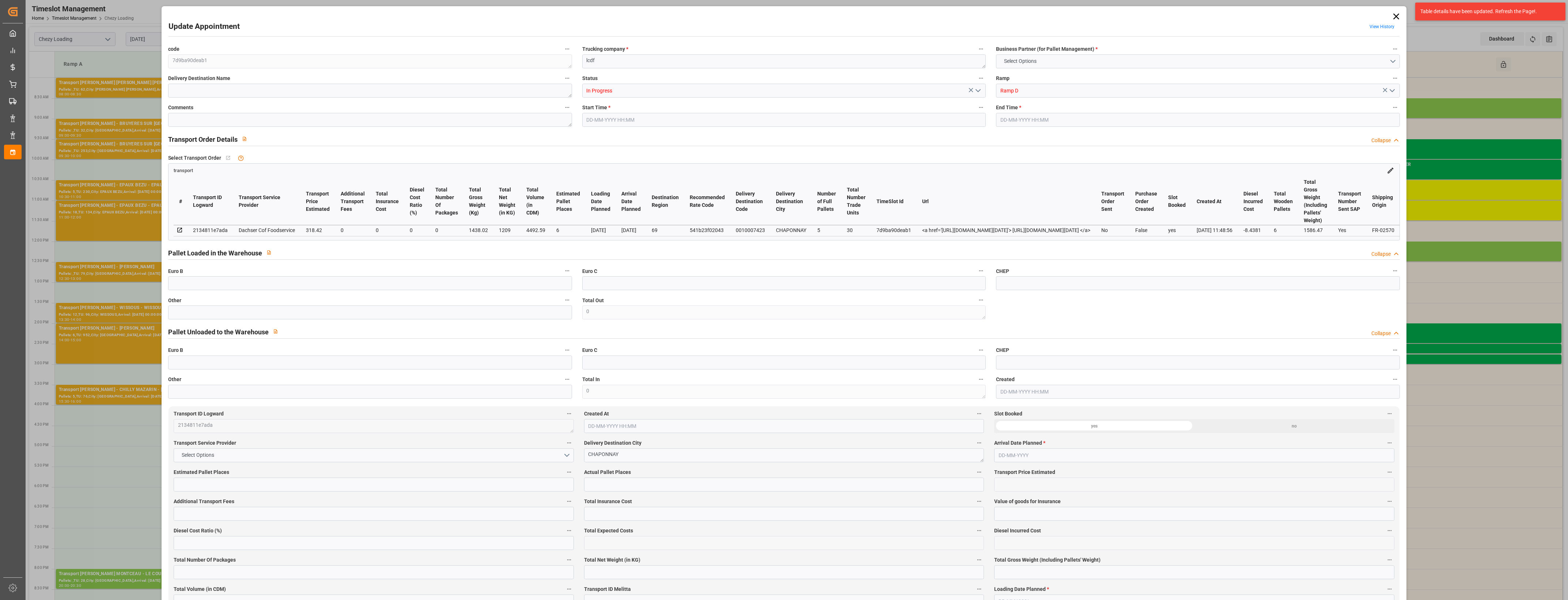
type input "309.9819"
type input "-8.4381"
type input "0"
type input "1209"
type input "1586.47"
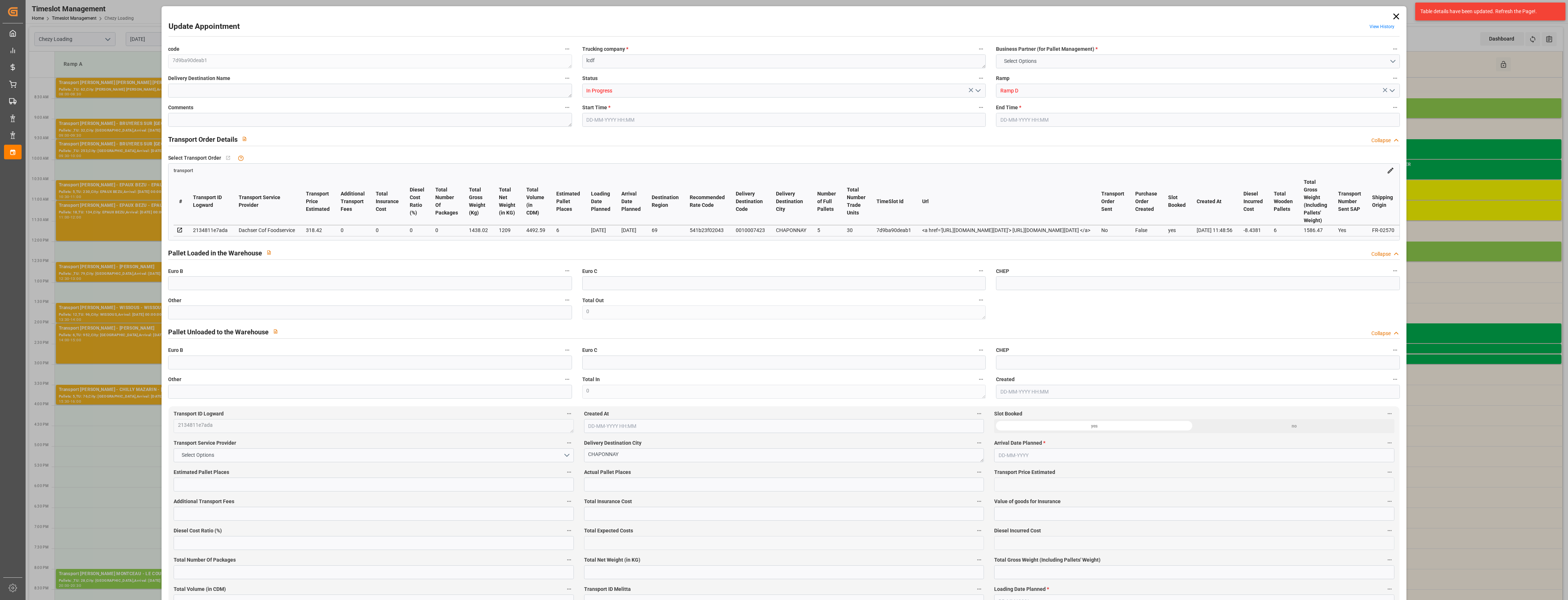
type input "4492.59"
type input "69"
type input "5"
type input "30"
type input "6"
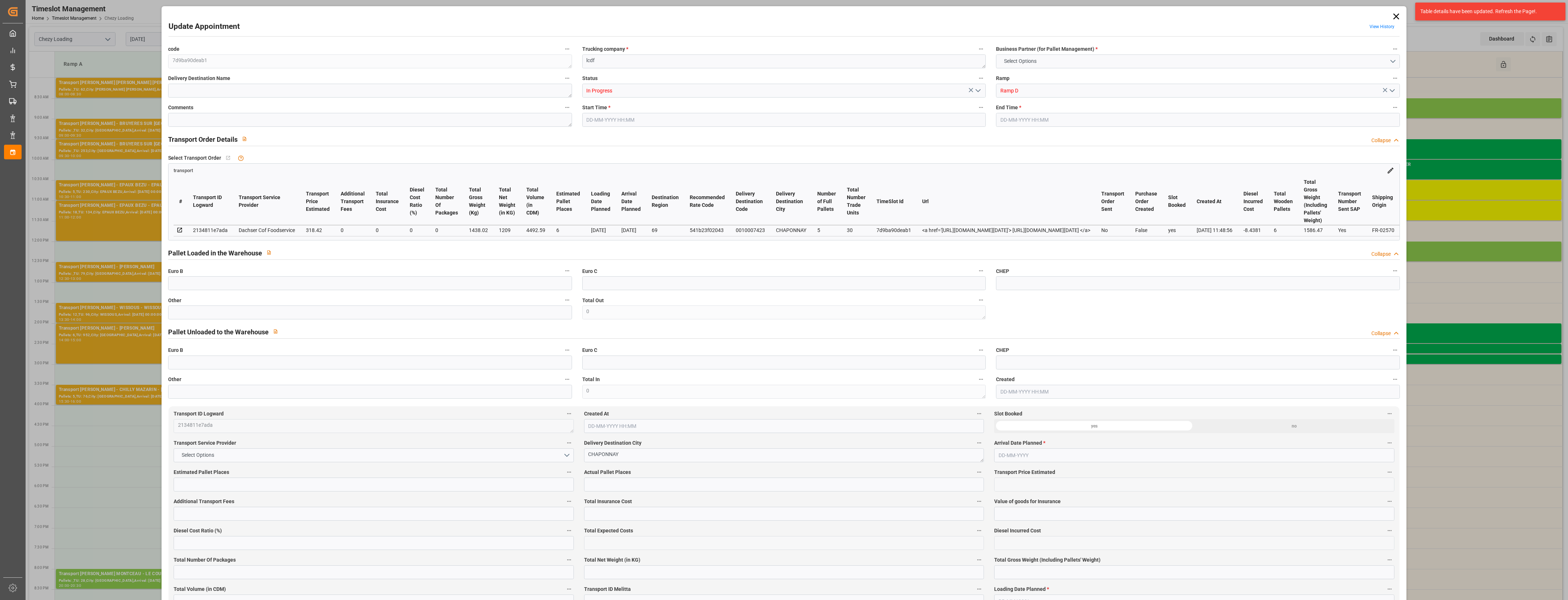
type input "101"
type input "1438.02"
type input "0"
type input "4710.8598"
type input "0"
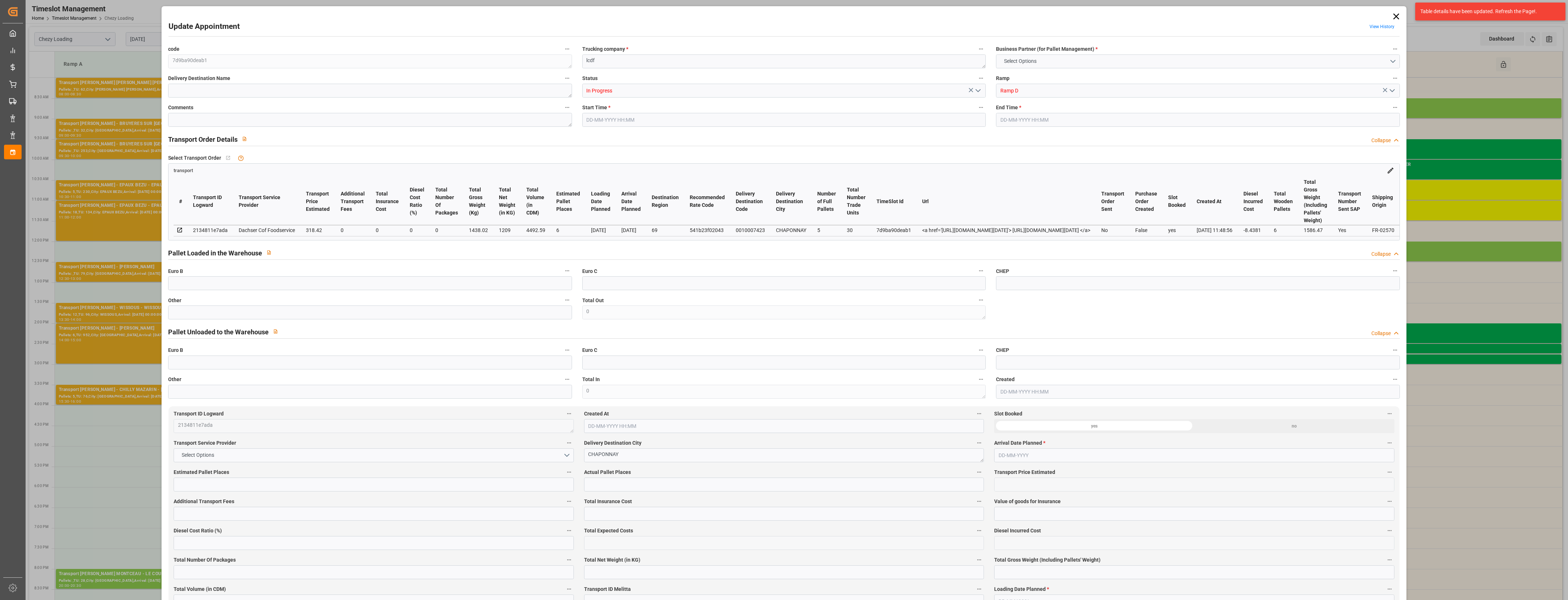
type input "0"
type input "21"
type input "35"
type input "[DATE] 10:30"
type input "[DATE] 11:00"
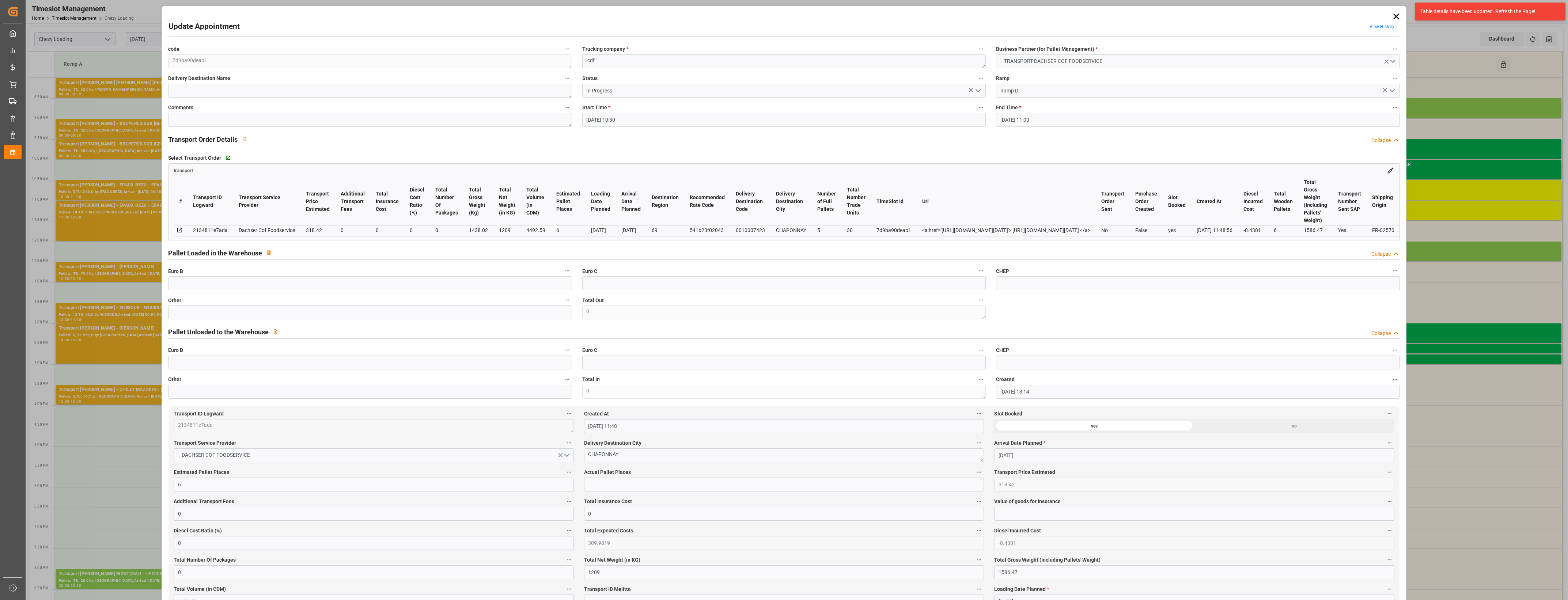
type input "[DATE] 13:14"
type input "[DATE] 11:48"
type input "[DATE]"
click at [1396, 18] on icon at bounding box center [1396, 16] width 10 height 10
